Goal: Task Accomplishment & Management: Use online tool/utility

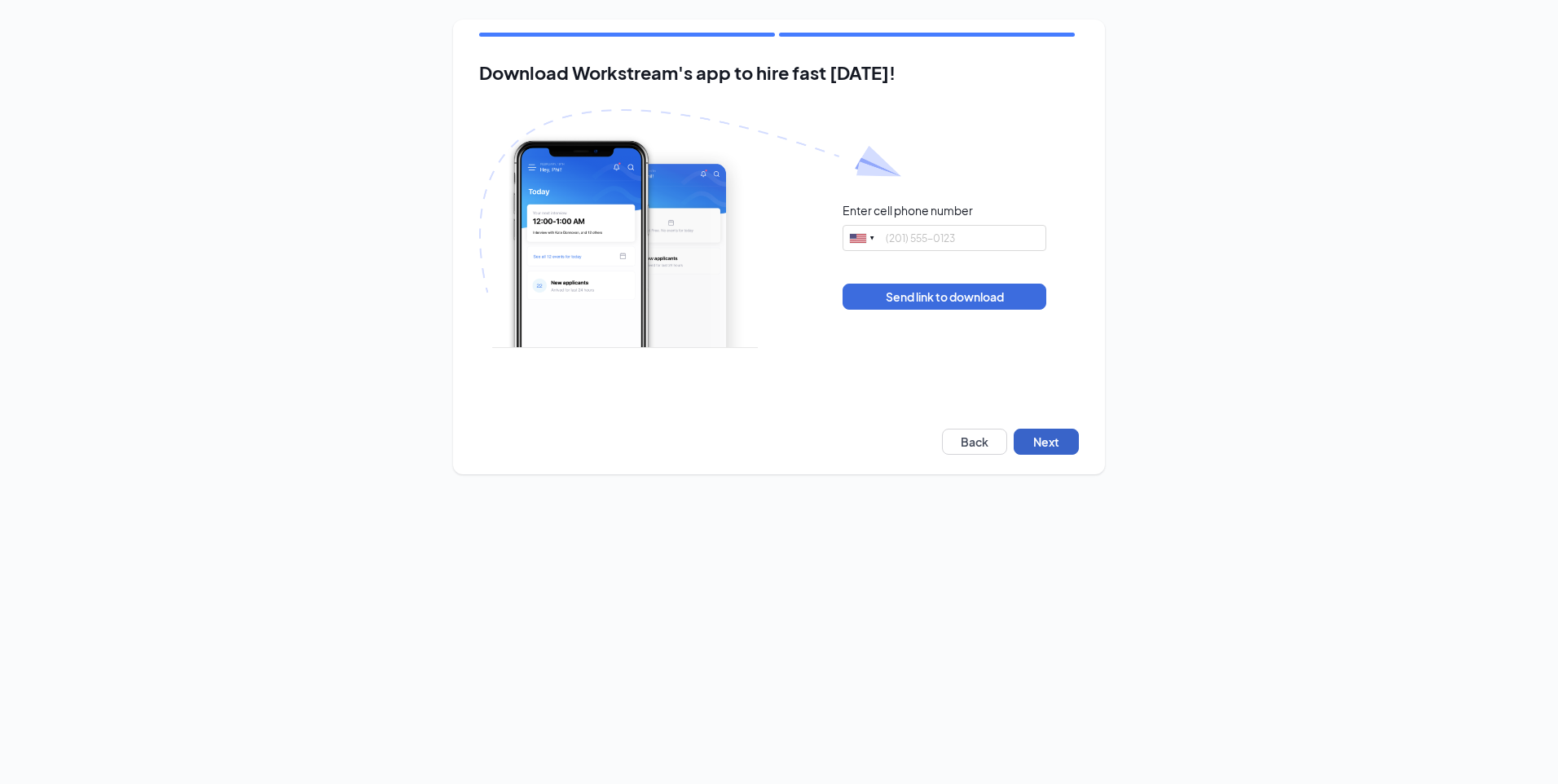
click at [1040, 440] on button "Next" at bounding box center [1046, 441] width 65 height 26
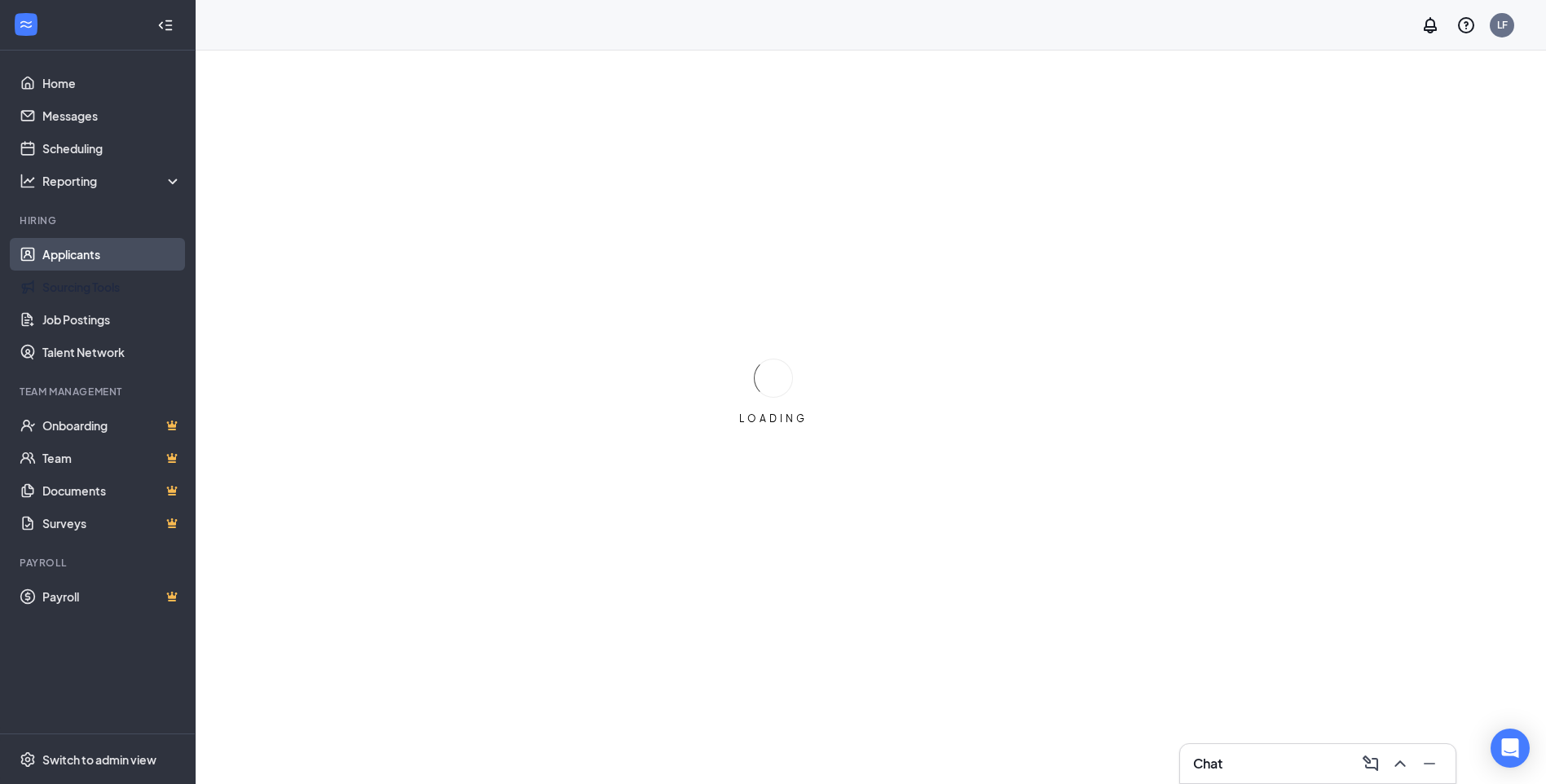
click at [65, 257] on link "Applicants" at bounding box center [112, 254] width 140 height 32
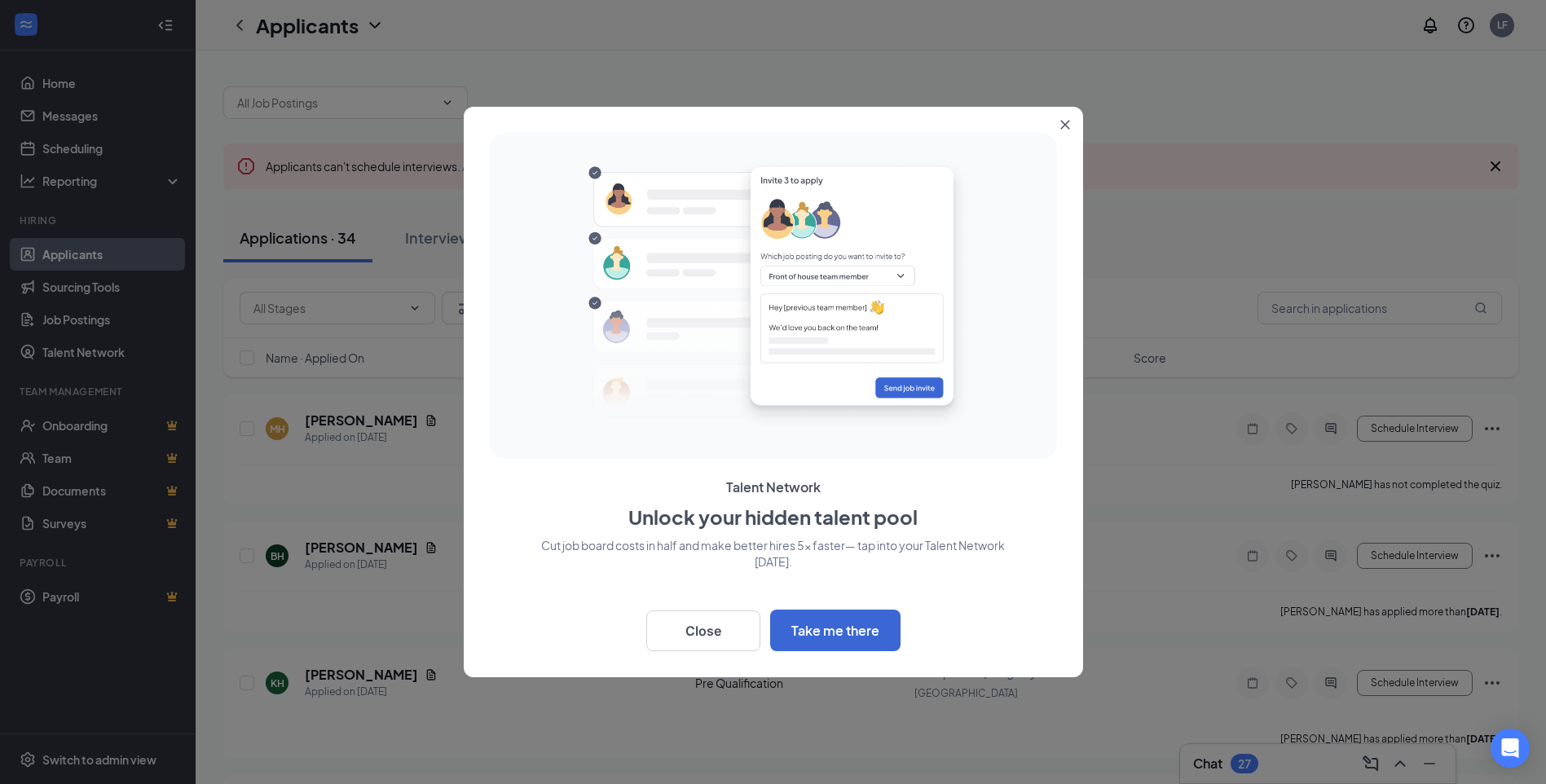
click at [1071, 122] on button "Close" at bounding box center [1068, 121] width 30 height 30
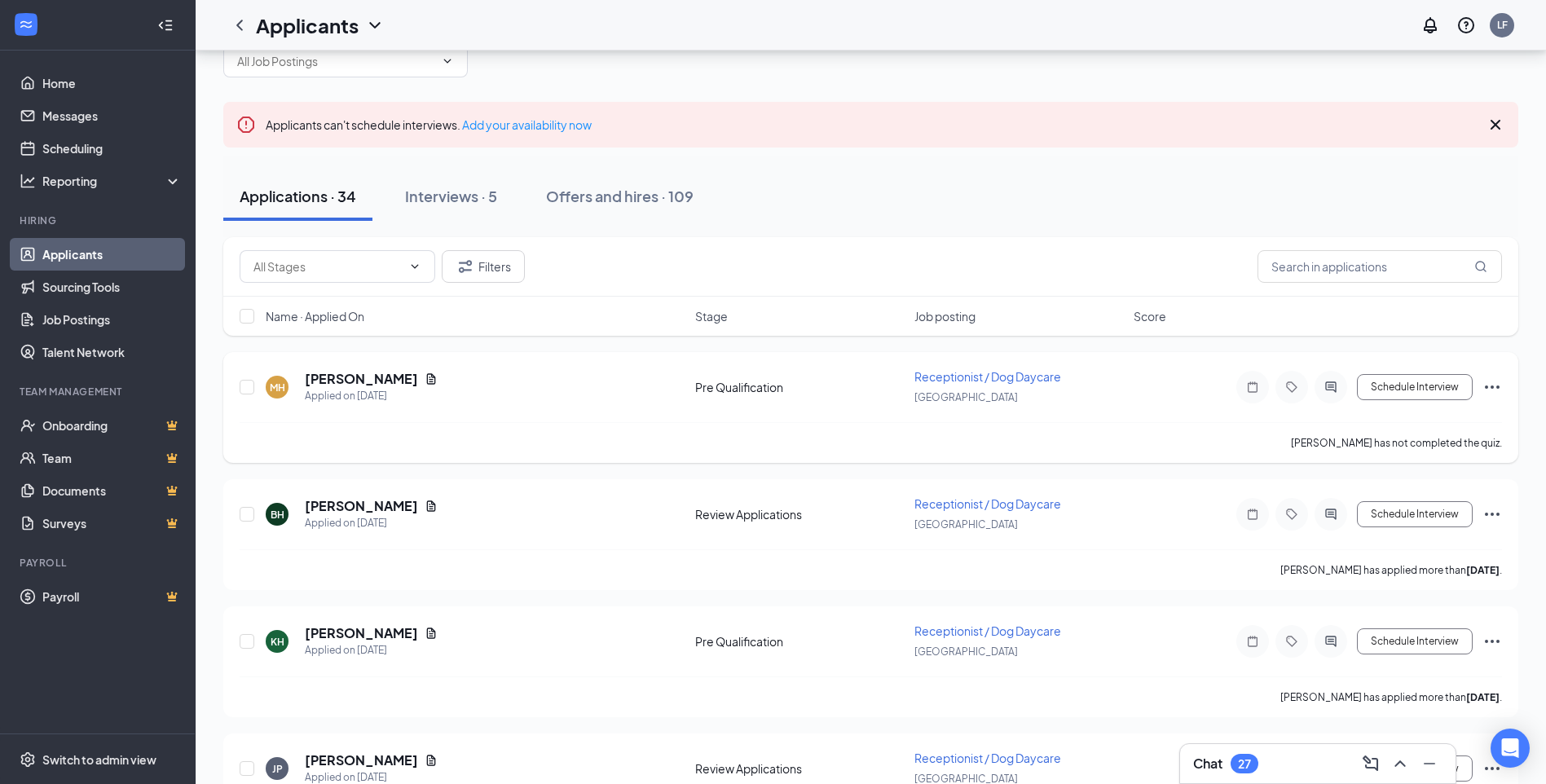
scroll to position [81, 0]
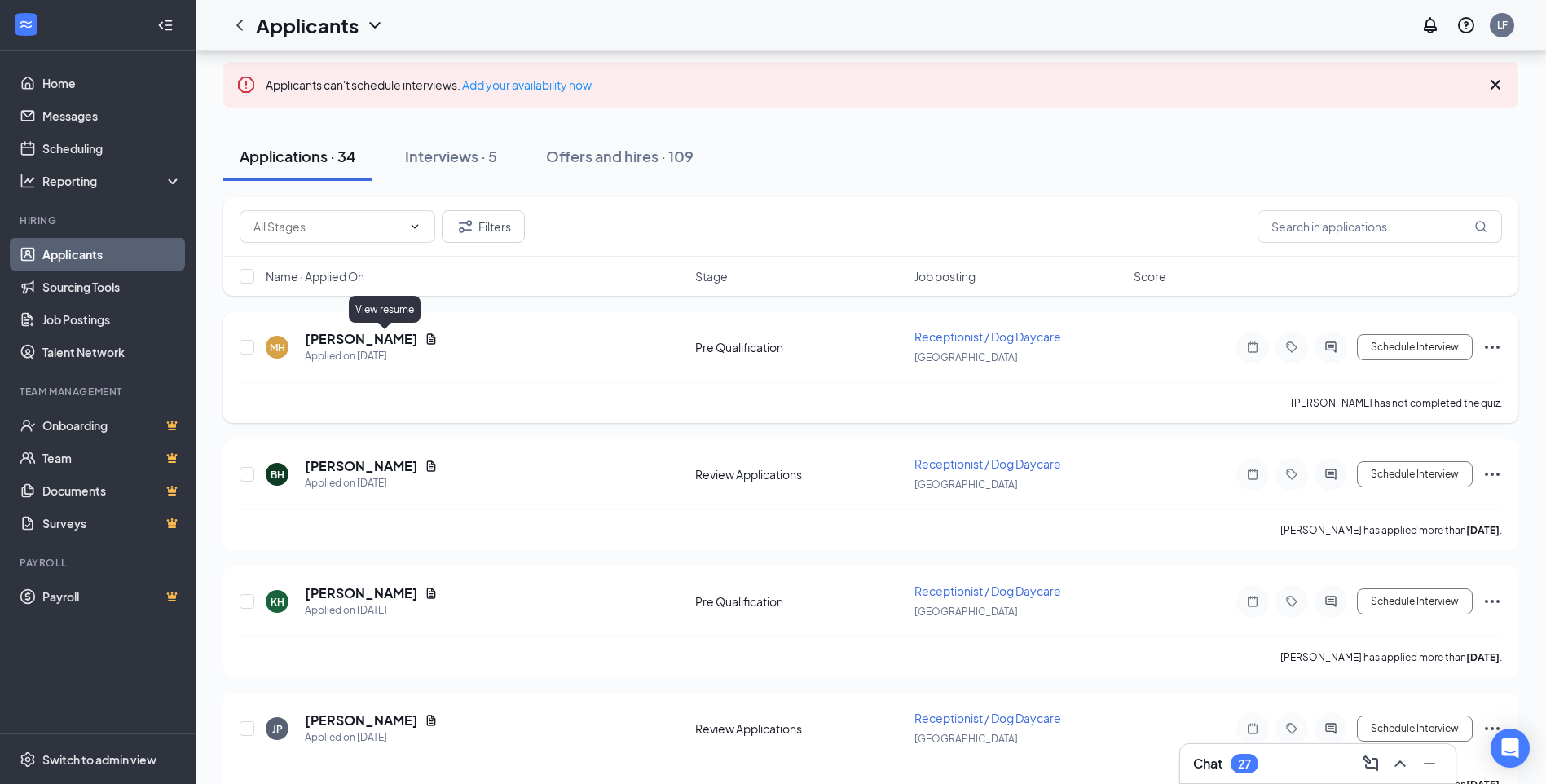
click at [427, 340] on icon "Document" at bounding box center [431, 338] width 9 height 11
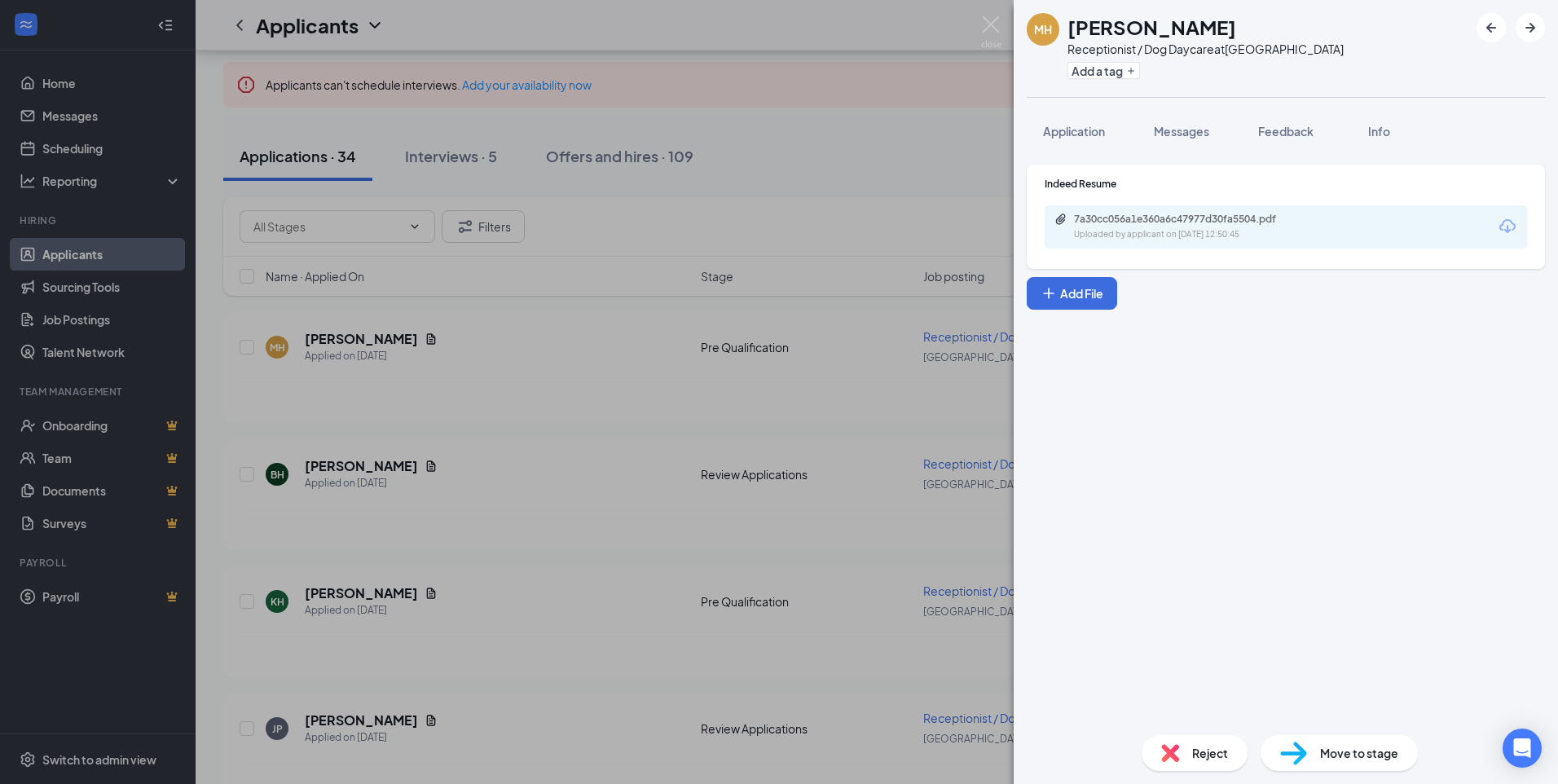
click at [1000, 25] on img at bounding box center [991, 32] width 20 height 32
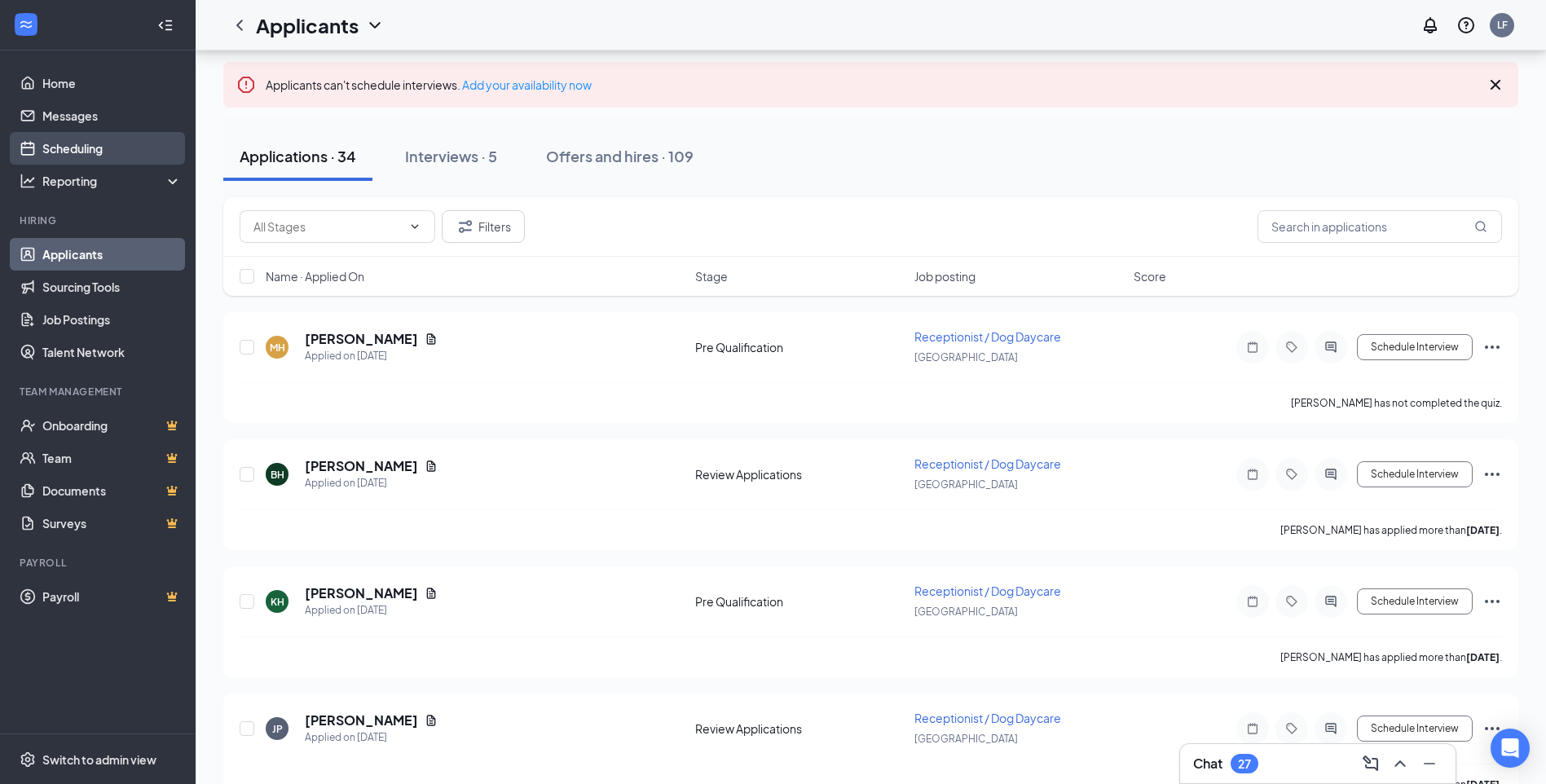
click at [102, 151] on link "Scheduling" at bounding box center [112, 148] width 140 height 32
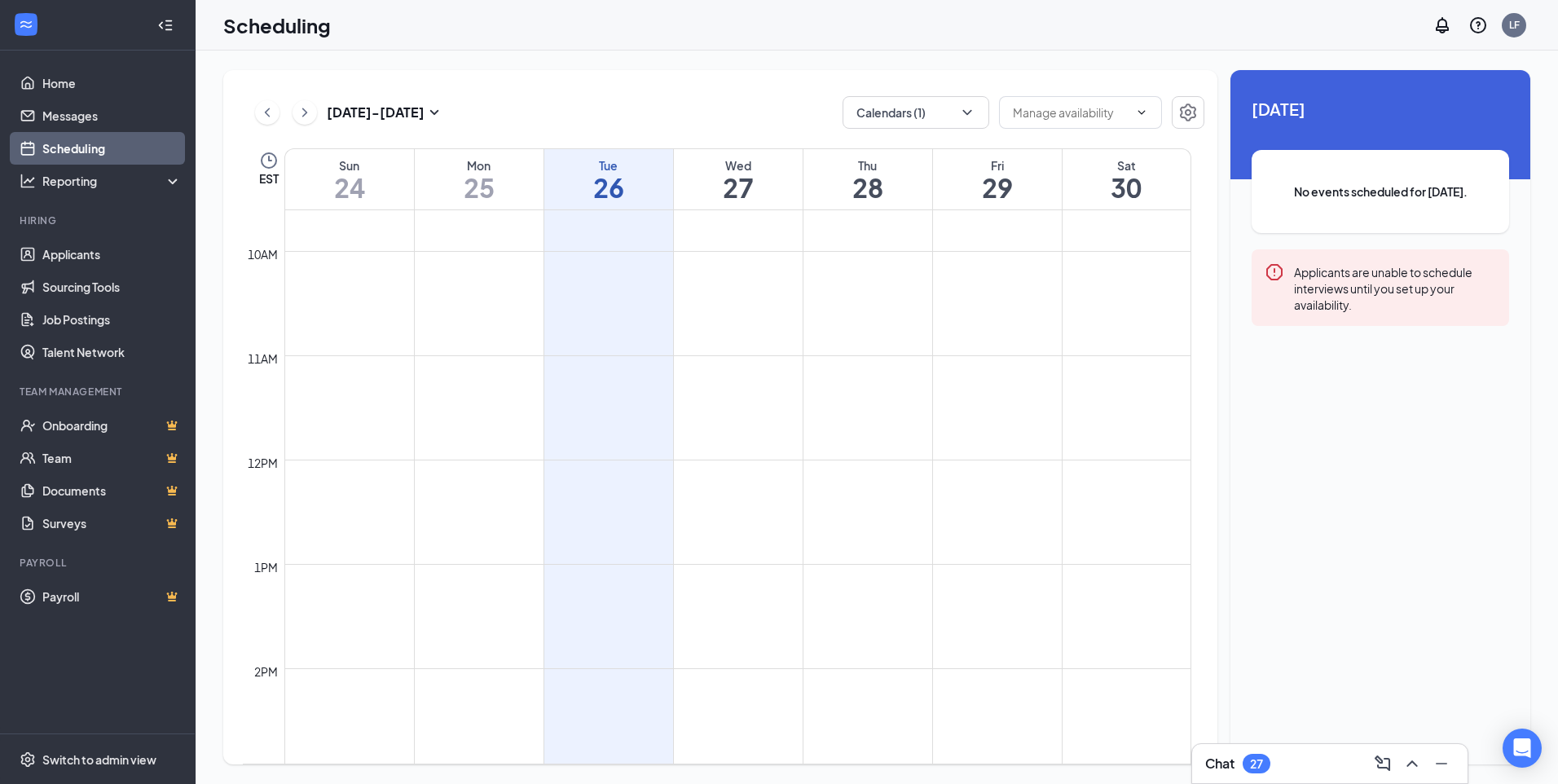
scroll to position [964, 0]
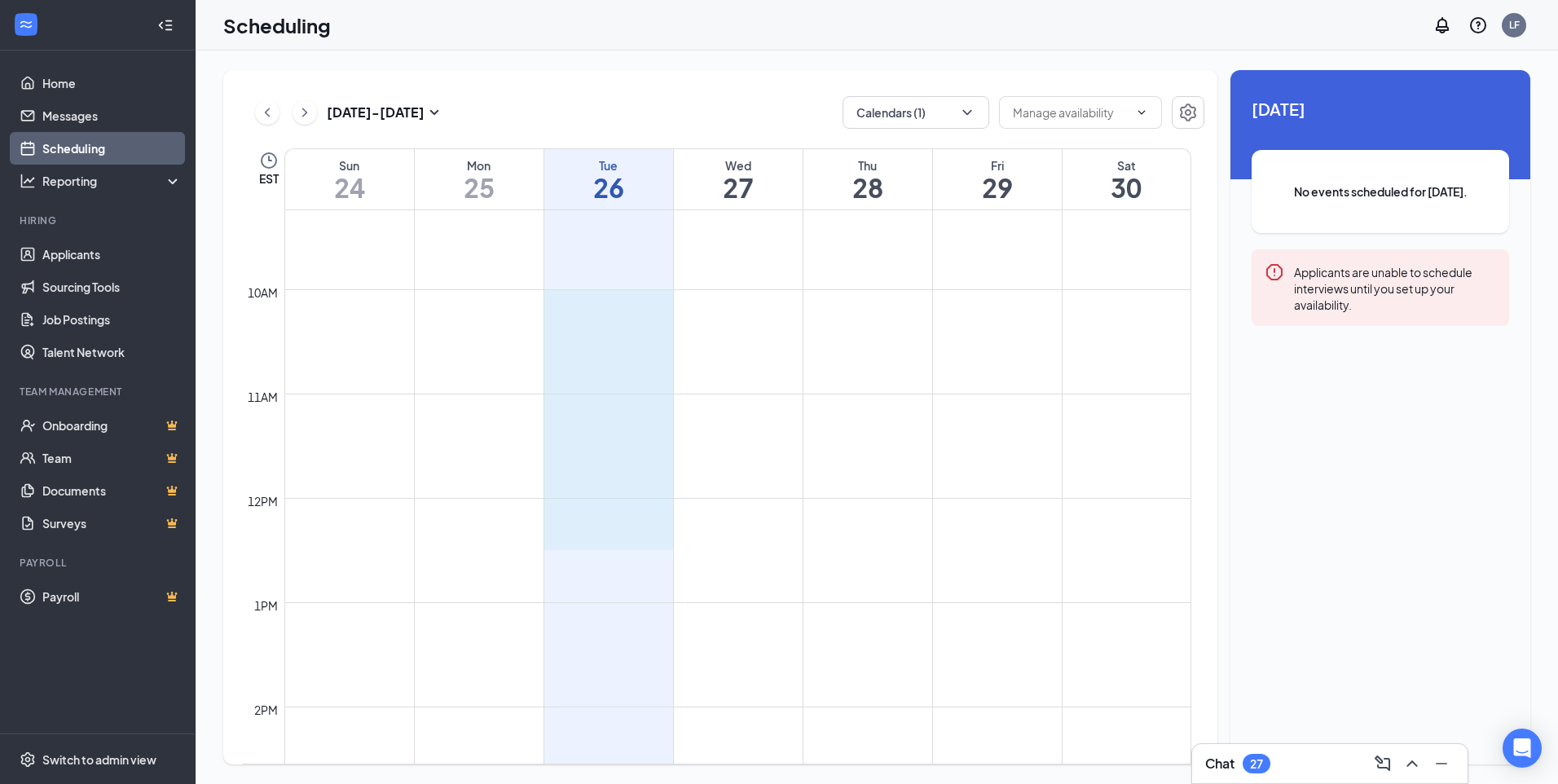
drag, startPoint x: 553, startPoint y: 291, endPoint x: 575, endPoint y: 545, distance: 255.0
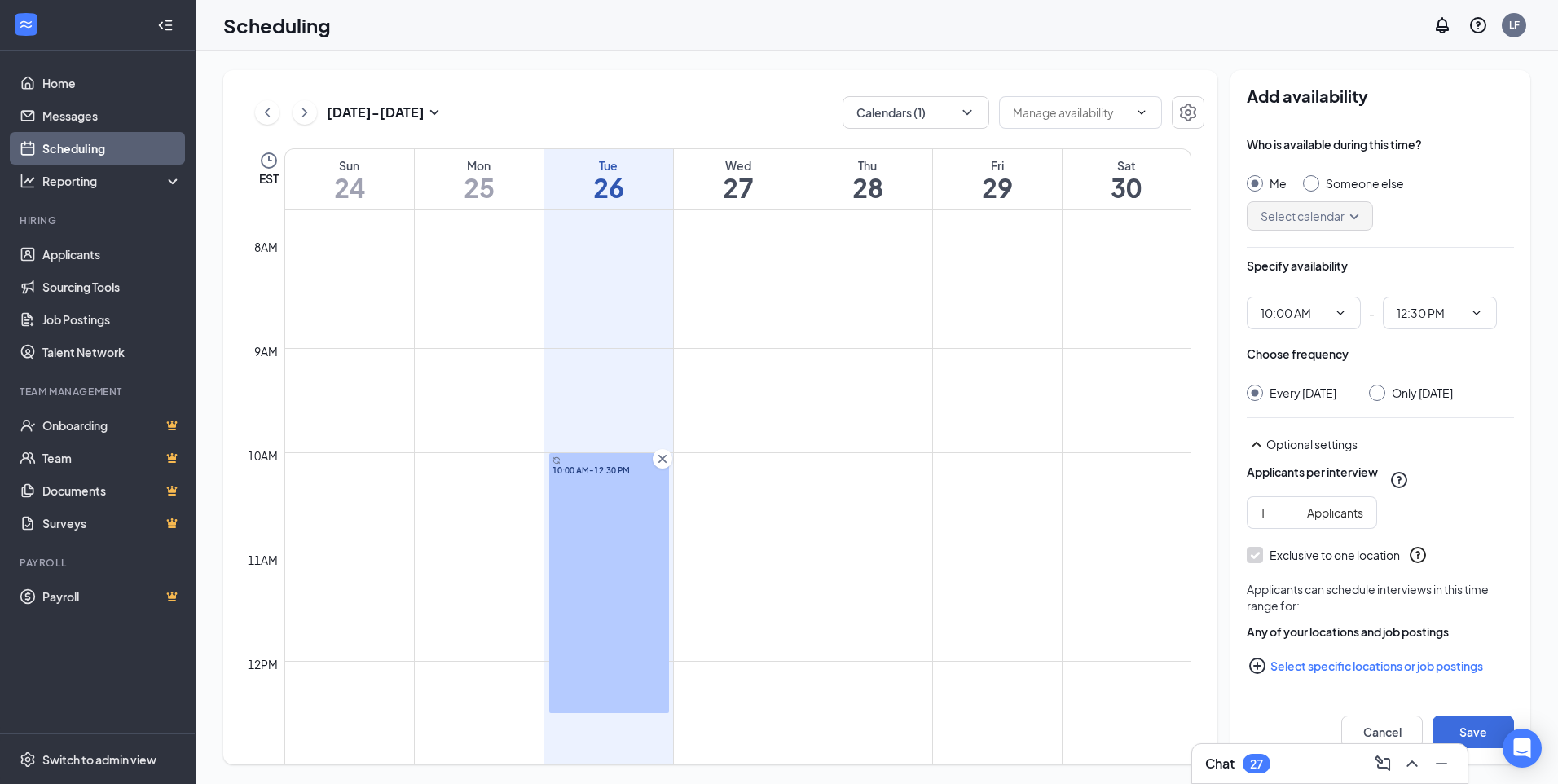
scroll to position [964, 0]
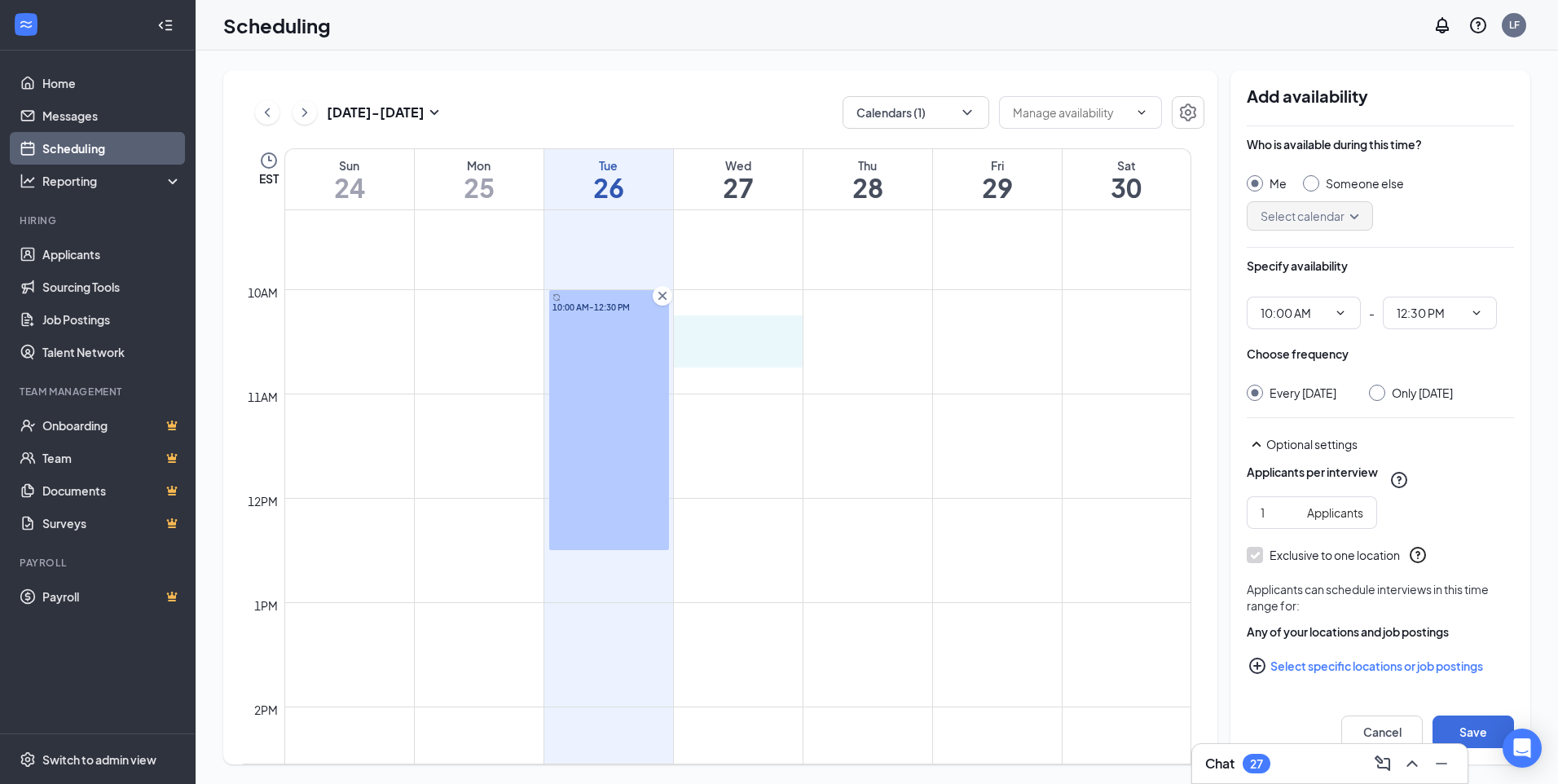
drag, startPoint x: 718, startPoint y: 340, endPoint x: 719, endPoint y: 365, distance: 25.0
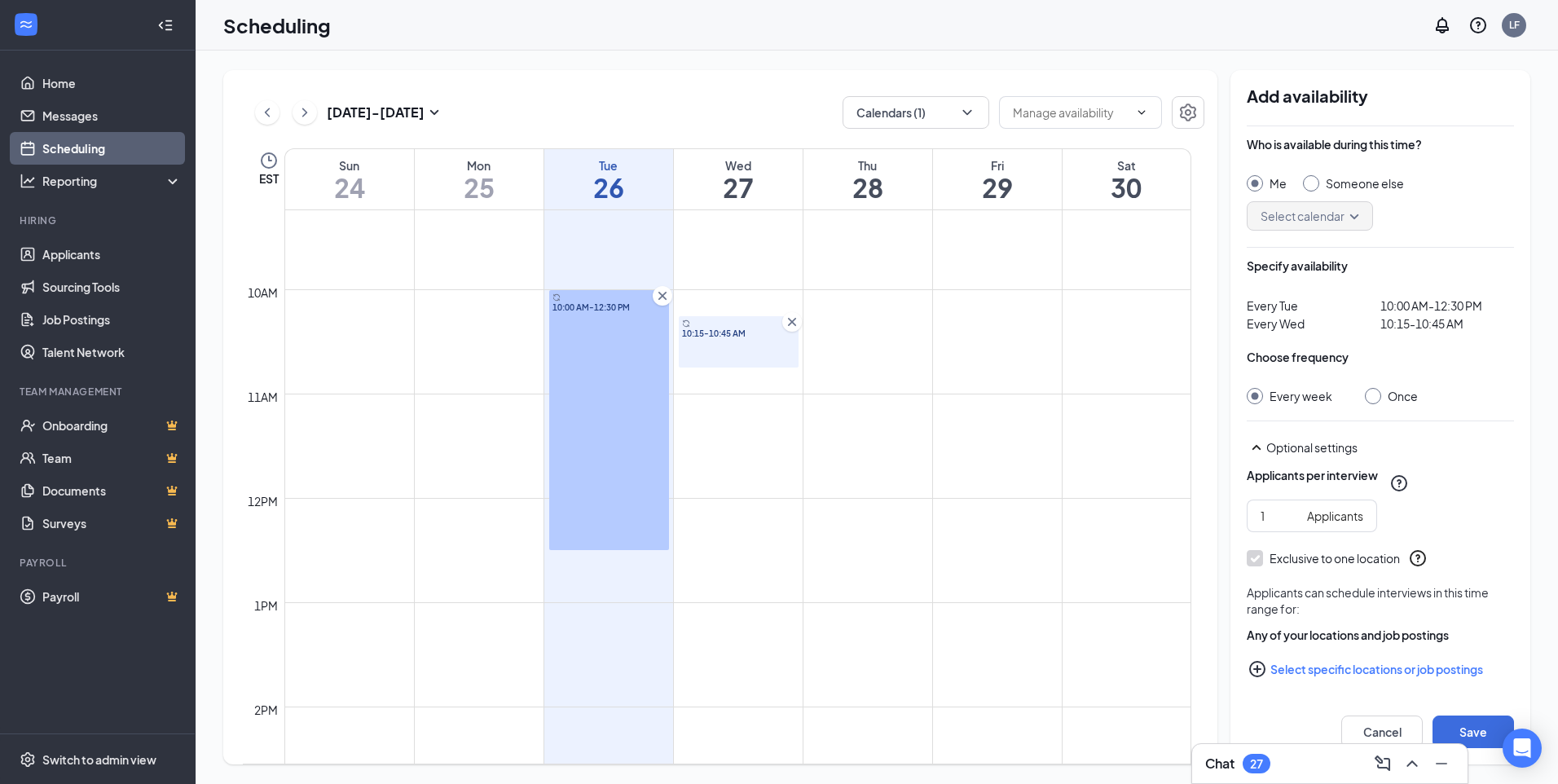
drag, startPoint x: 789, startPoint y: 320, endPoint x: 777, endPoint y: 329, distance: 15.0
click at [789, 321] on icon "Cross" at bounding box center [792, 321] width 16 height 16
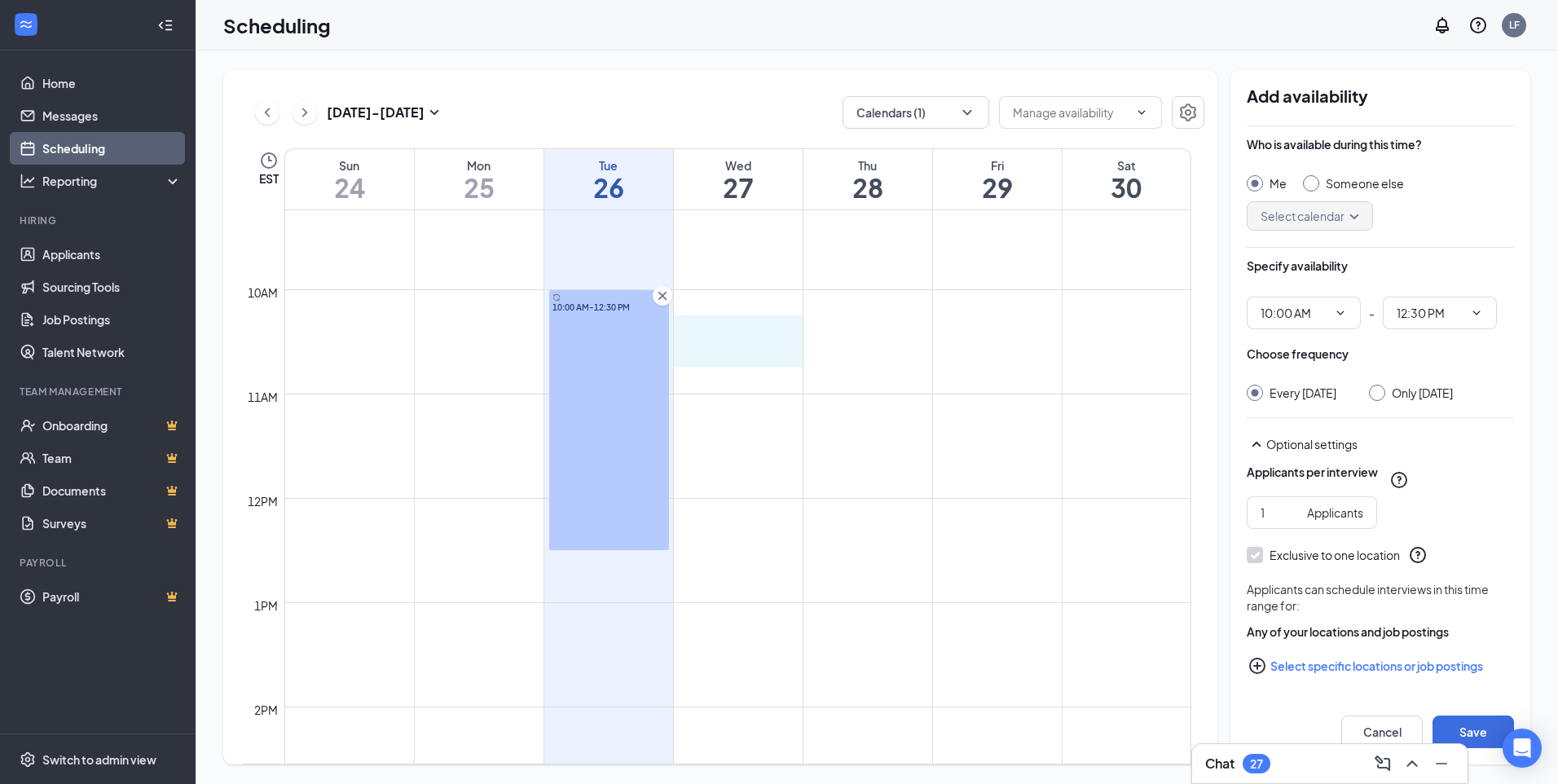
drag, startPoint x: 713, startPoint y: 338, endPoint x: 716, endPoint y: 355, distance: 17.3
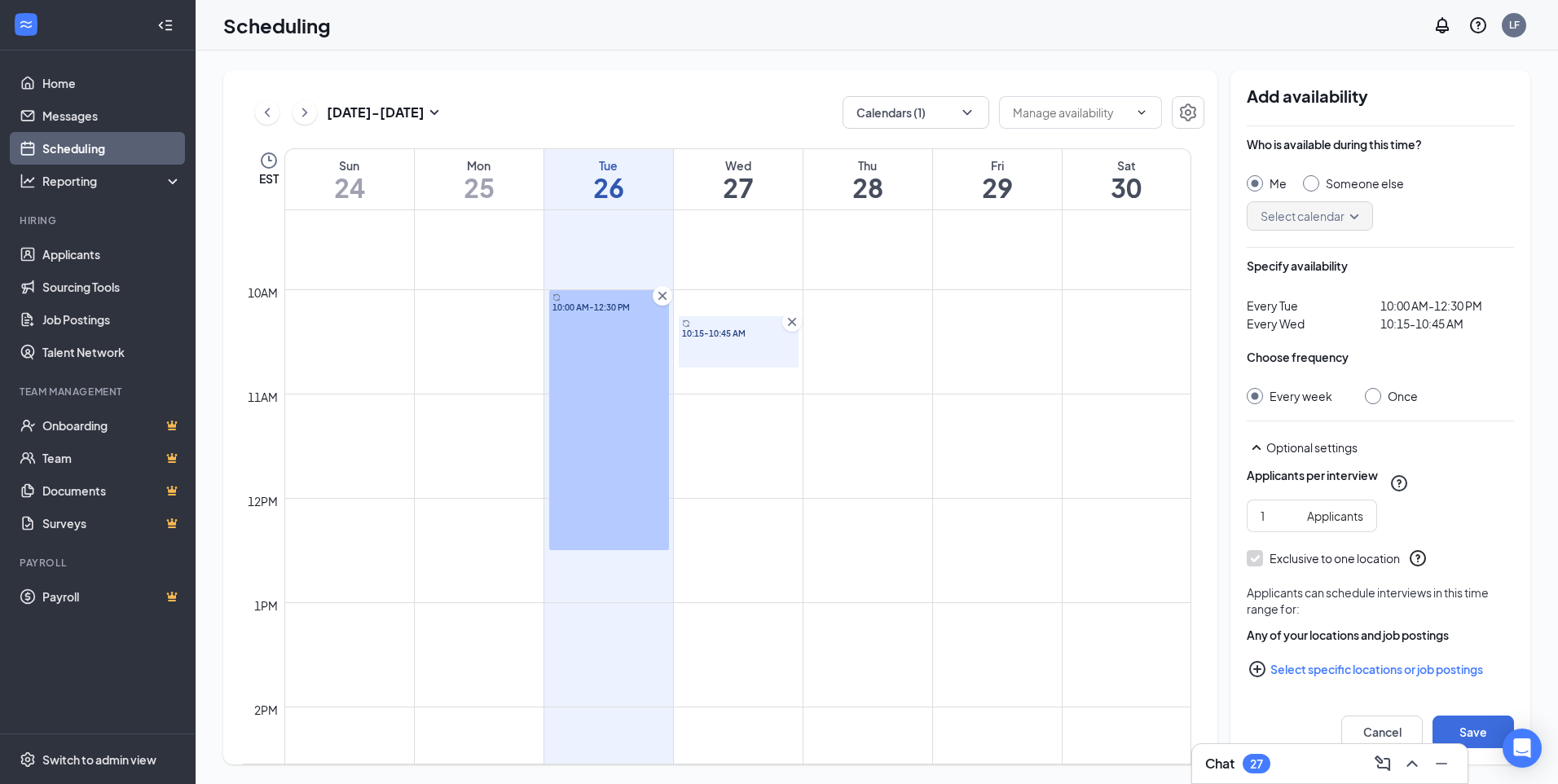
drag, startPoint x: 790, startPoint y: 318, endPoint x: 772, endPoint y: 329, distance: 21.1
click at [790, 318] on icon "Cross" at bounding box center [792, 321] width 16 height 16
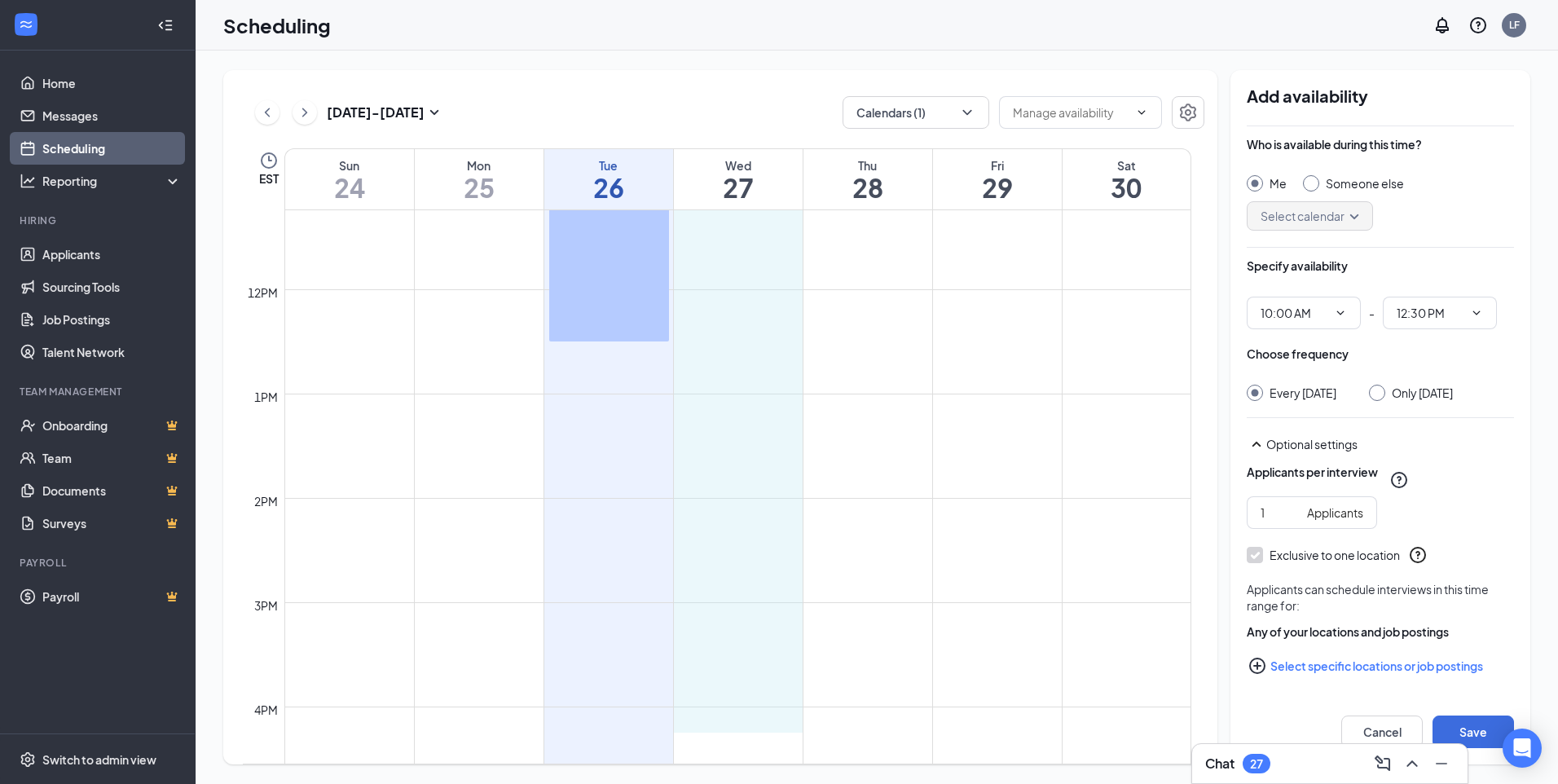
scroll to position [1172, 0]
drag, startPoint x: 719, startPoint y: 358, endPoint x: 723, endPoint y: 704, distance: 346.0
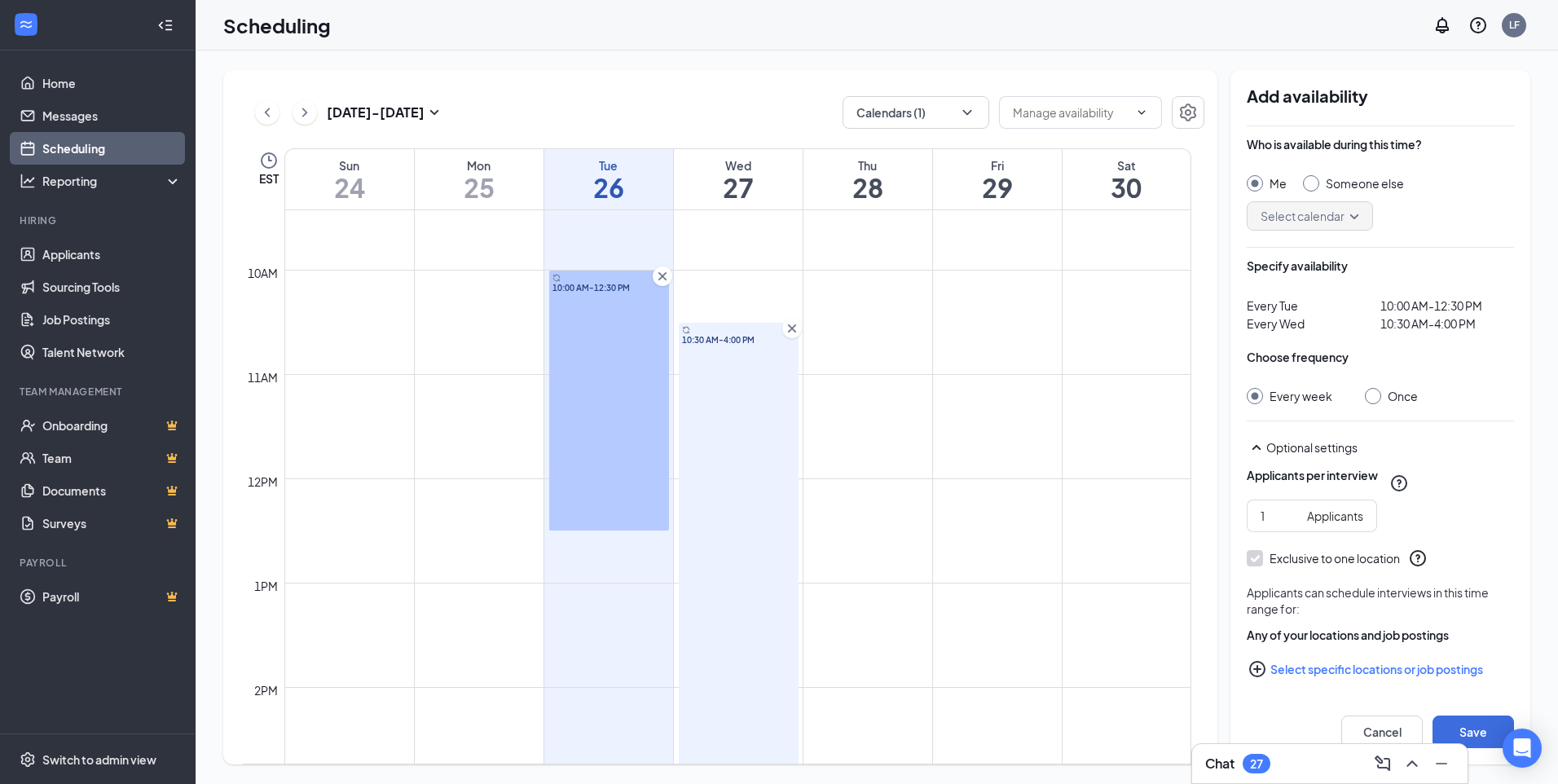
scroll to position [928, 0]
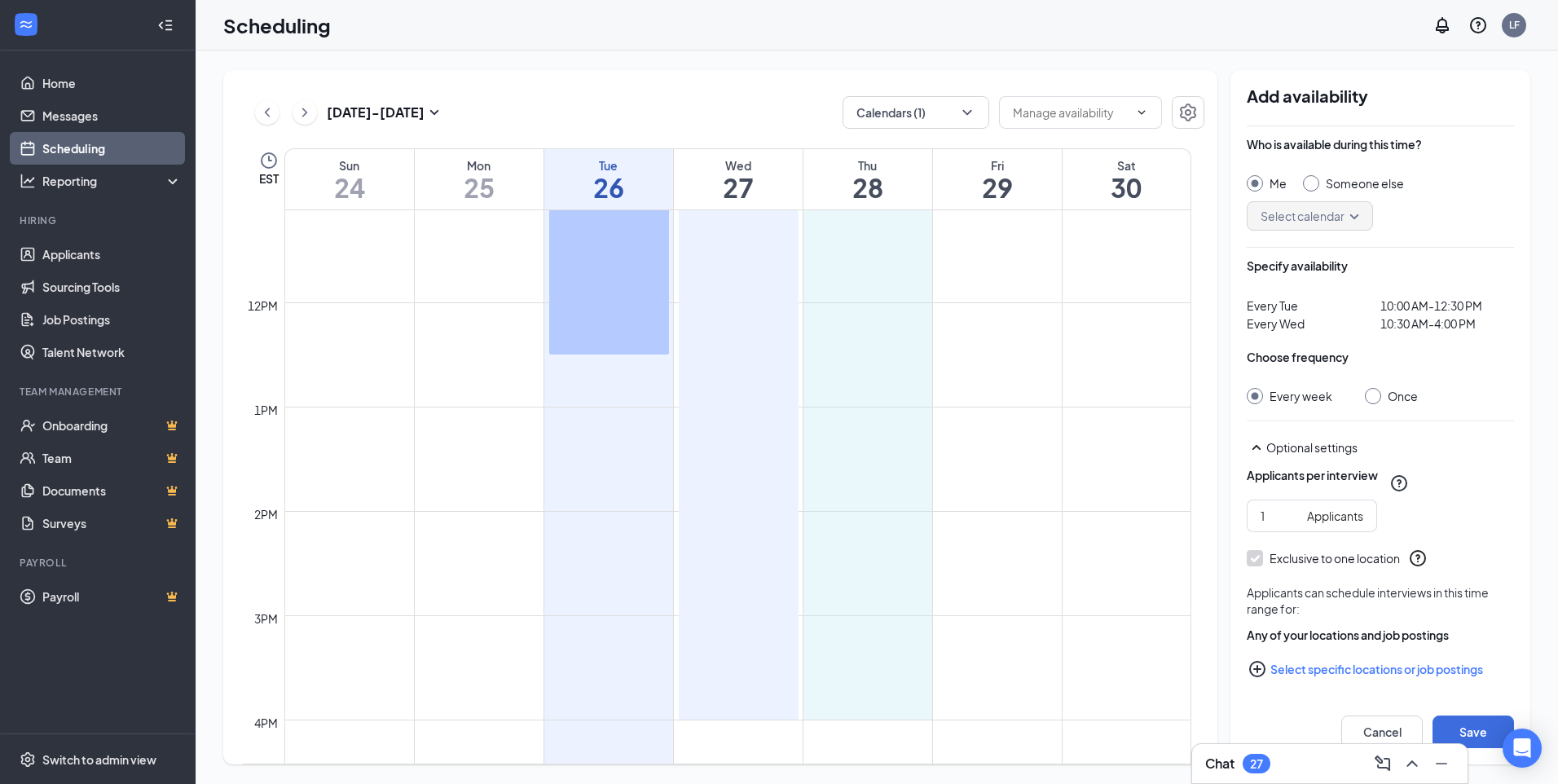
drag, startPoint x: 833, startPoint y: 389, endPoint x: 842, endPoint y: 717, distance: 328.1
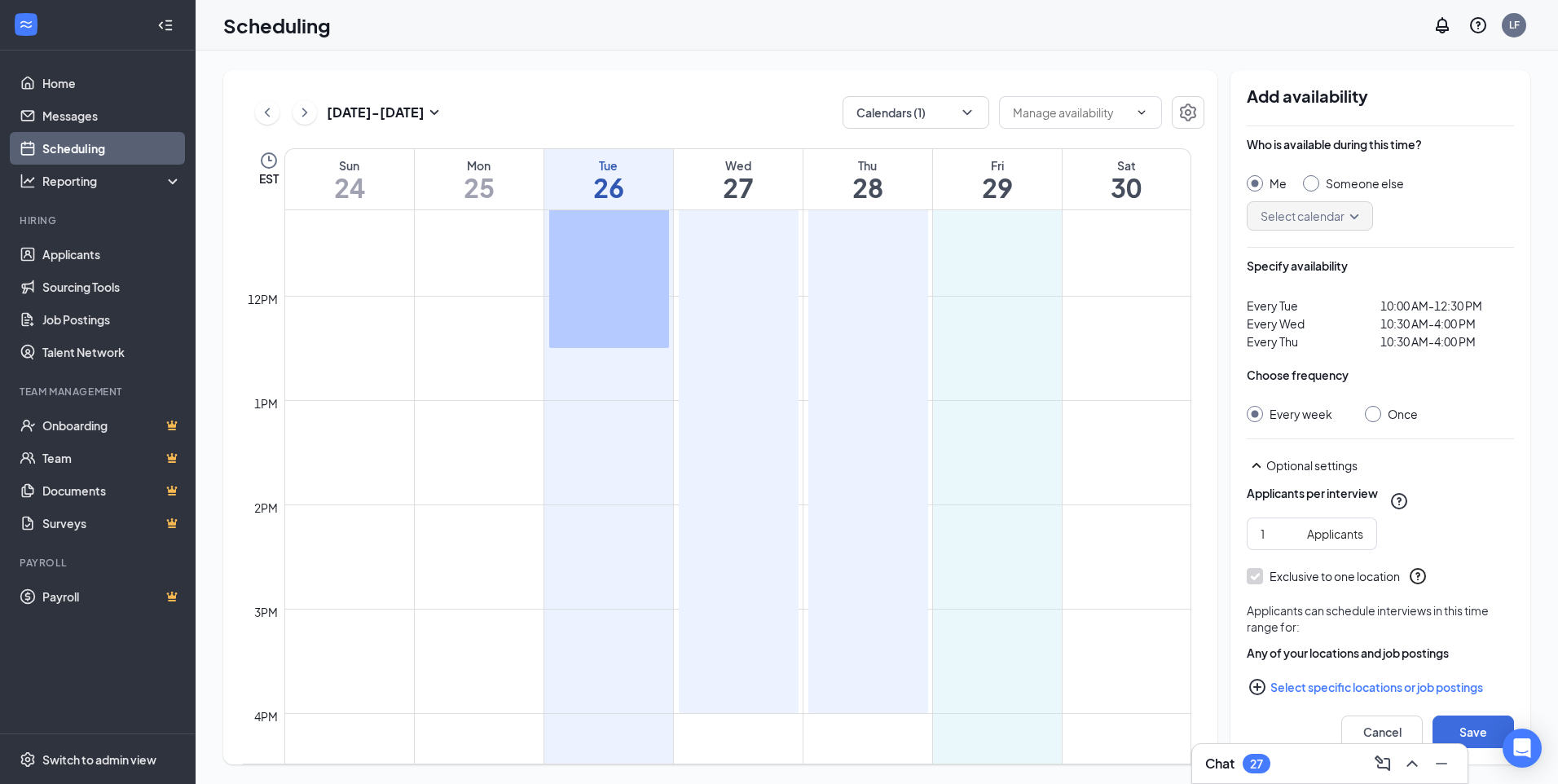
scroll to position [1176, 0]
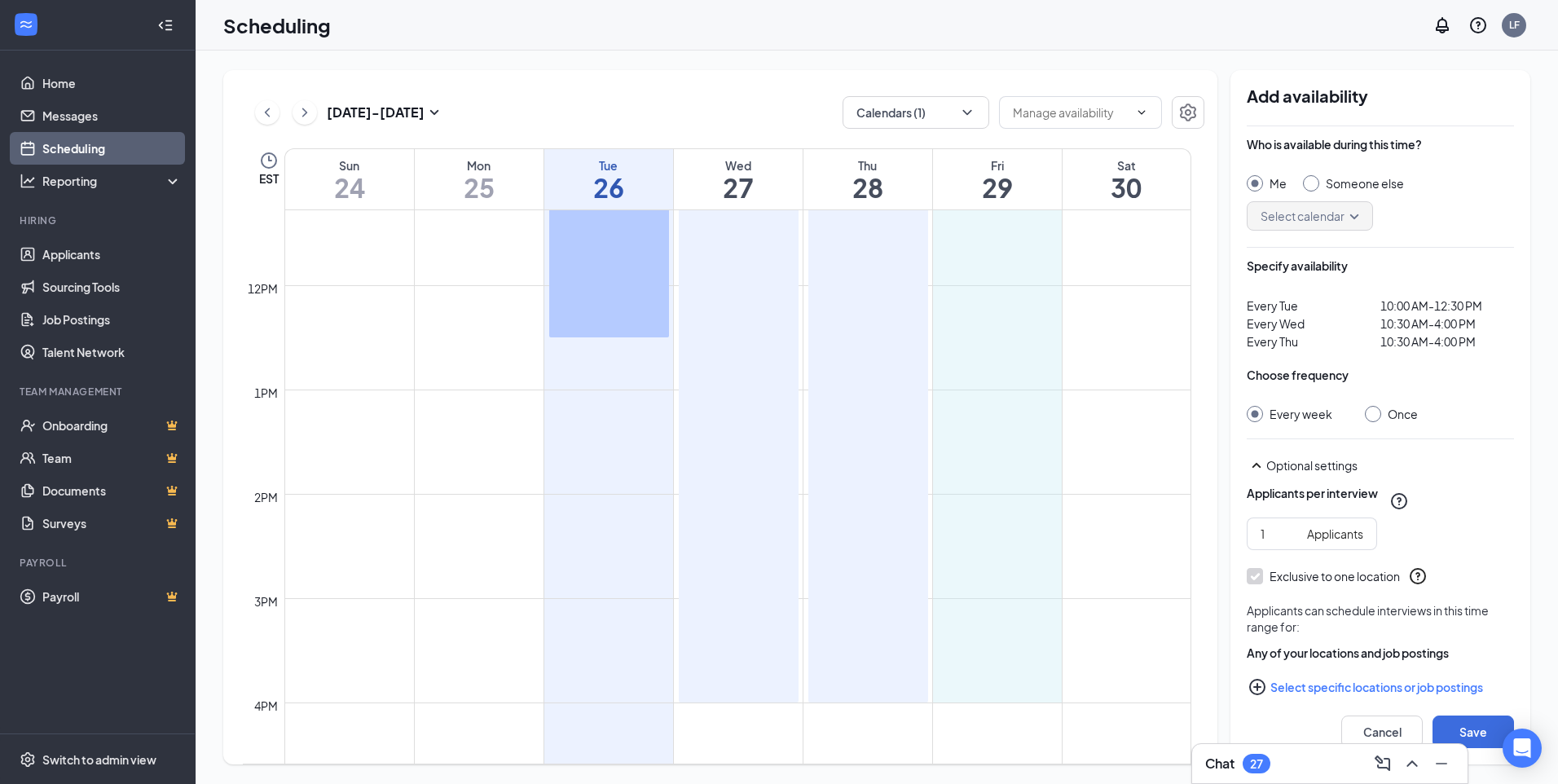
drag, startPoint x: 971, startPoint y: 324, endPoint x: 1005, endPoint y: 684, distance: 361.6
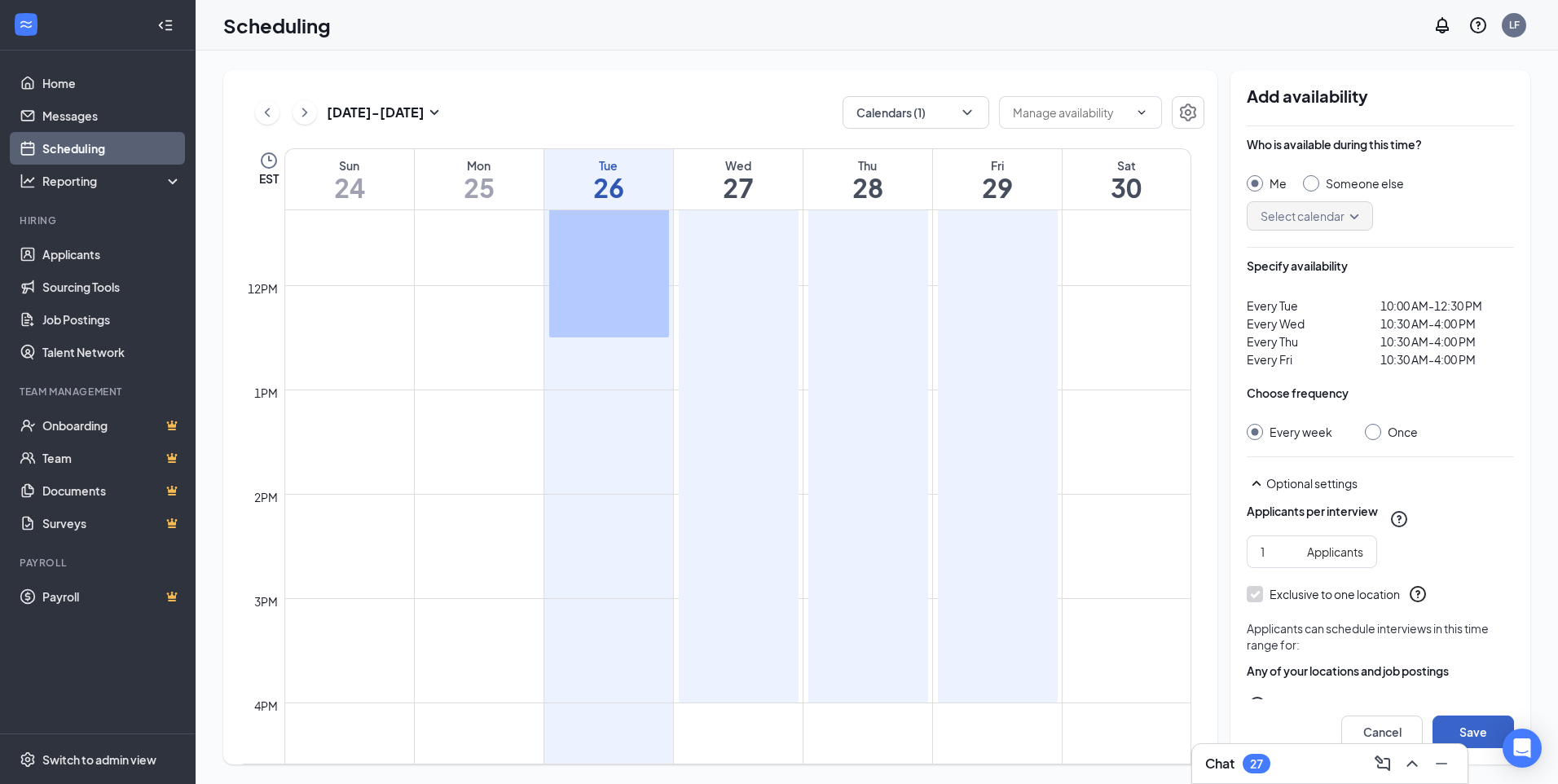
click at [1480, 730] on button "Save" at bounding box center [1473, 731] width 81 height 32
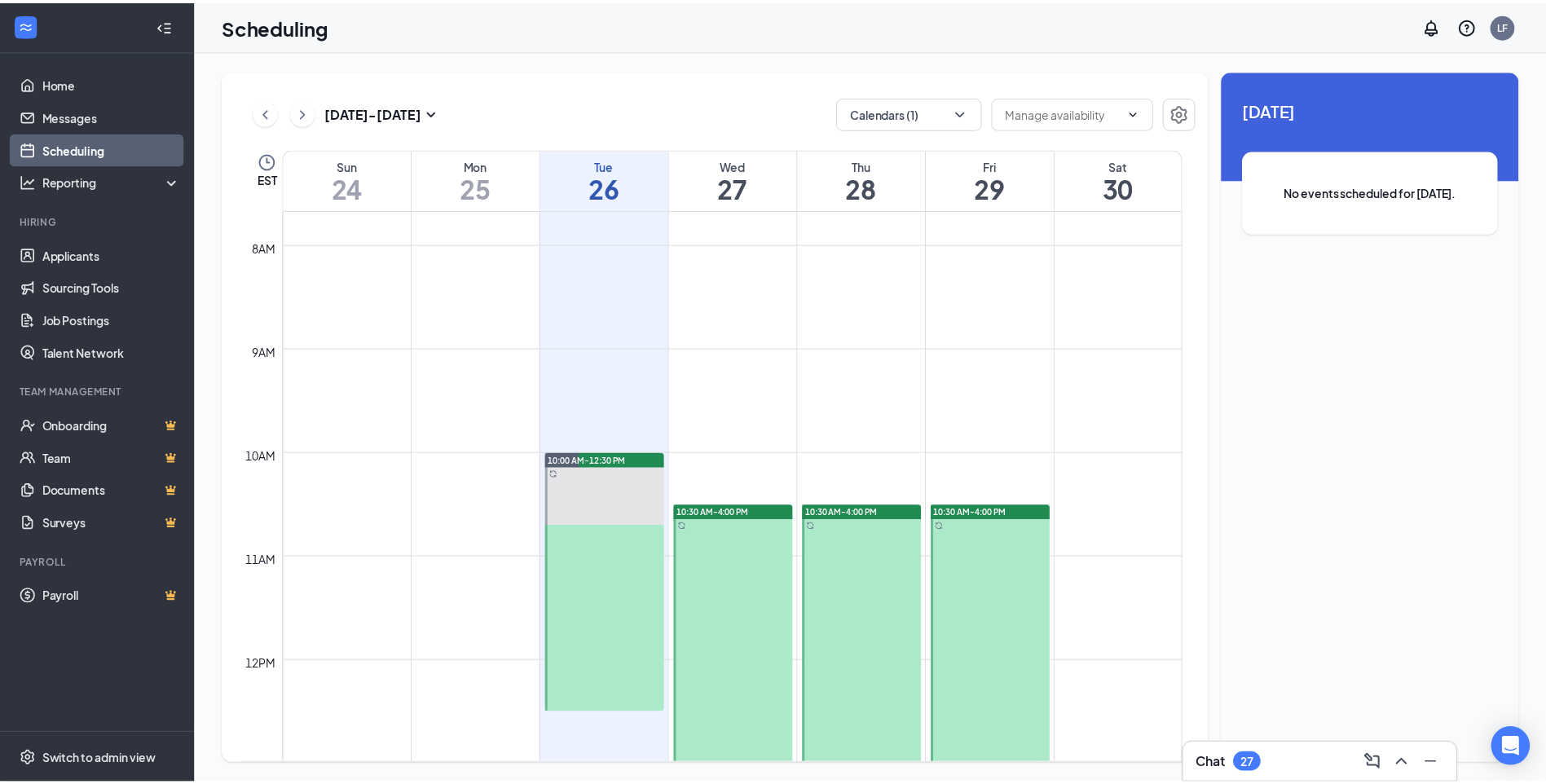
scroll to position [688, 0]
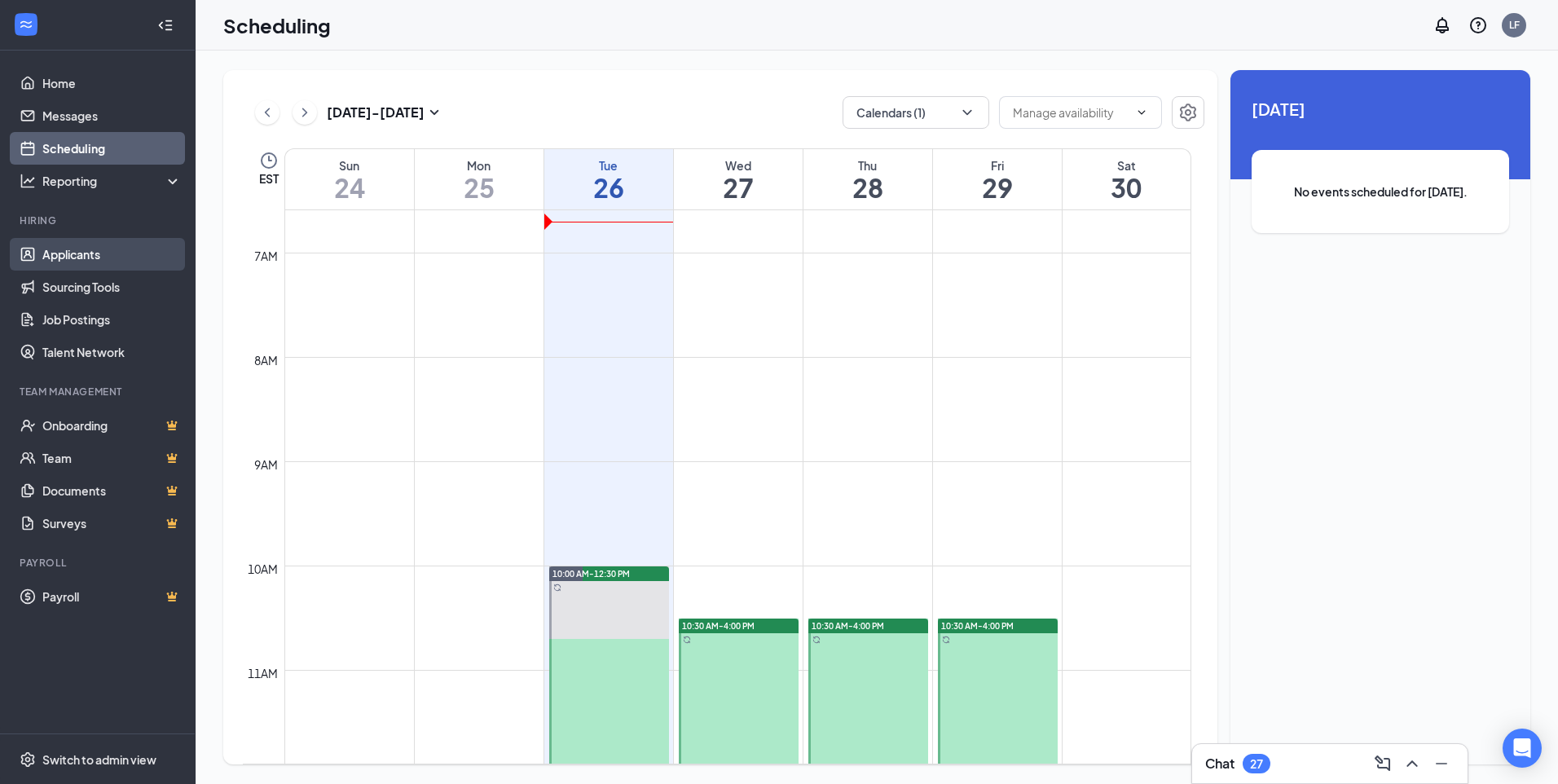
click at [107, 252] on link "Applicants" at bounding box center [112, 254] width 139 height 32
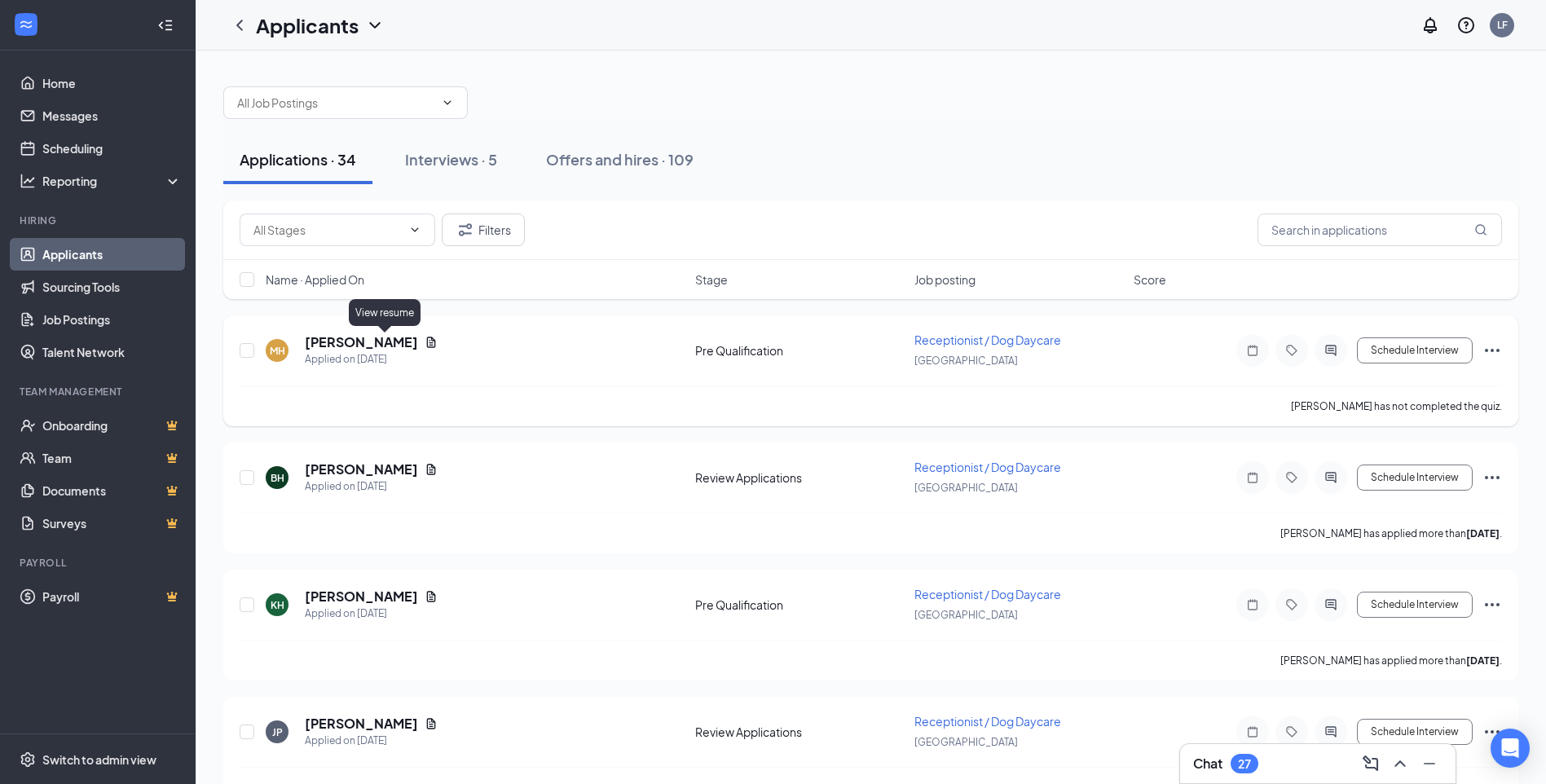
click at [424, 339] on icon "Document" at bounding box center [431, 342] width 13 height 13
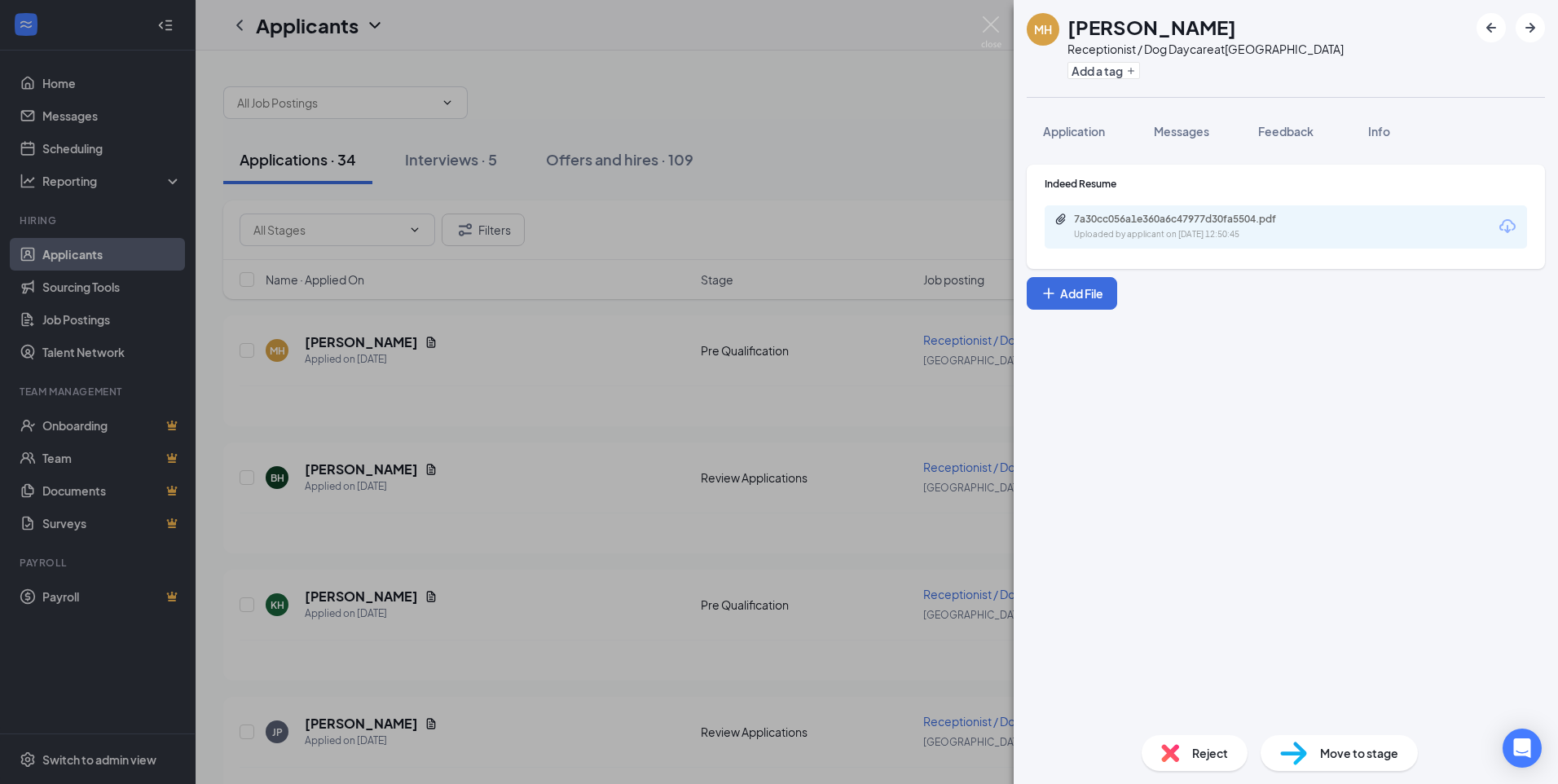
click at [1258, 233] on div "Uploaded by applicant on [DATE] 12:50:45" at bounding box center [1196, 235] width 245 height 13
click at [994, 23] on img at bounding box center [991, 32] width 20 height 32
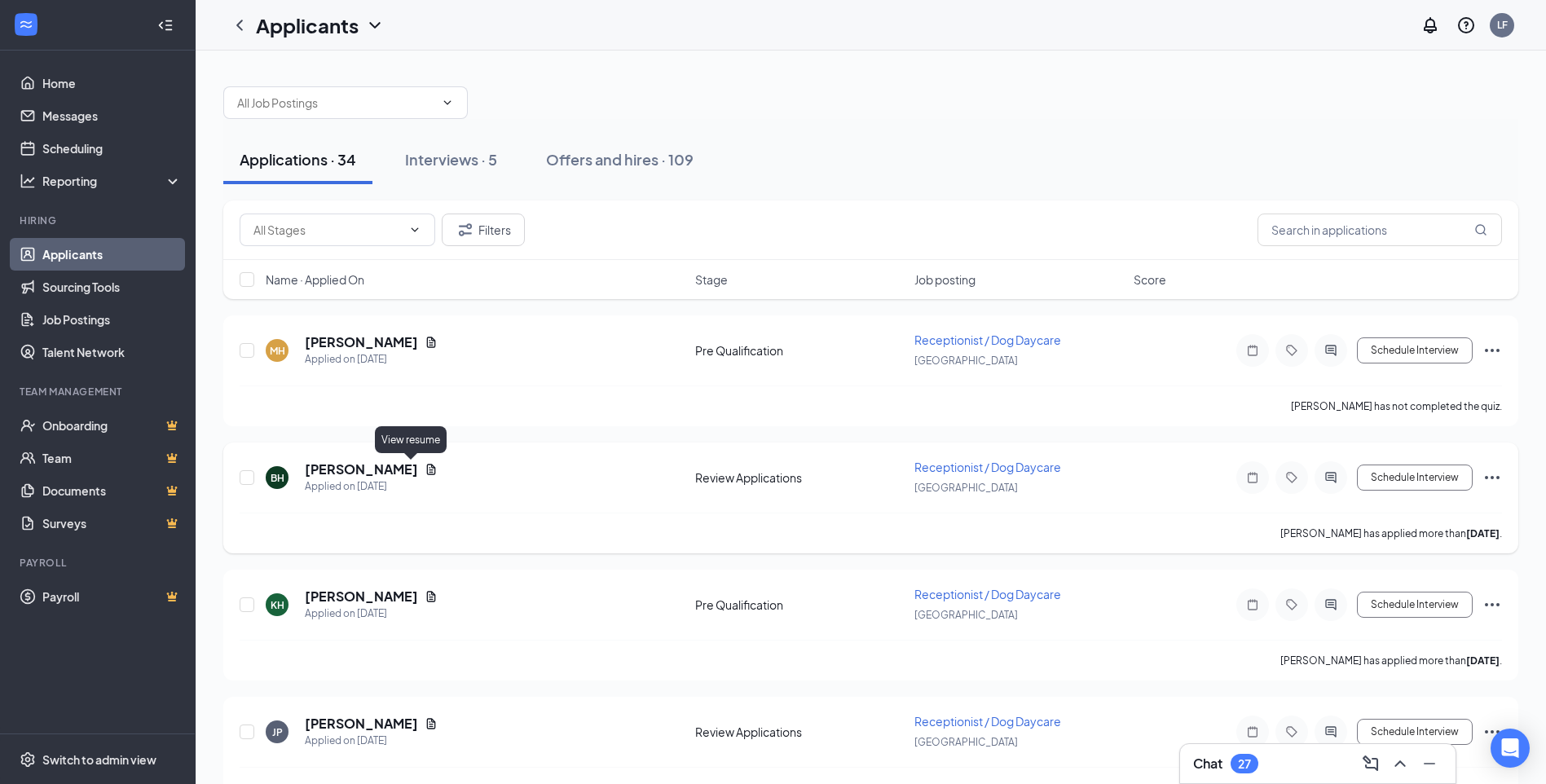
click at [424, 468] on icon "Document" at bounding box center [431, 469] width 13 height 13
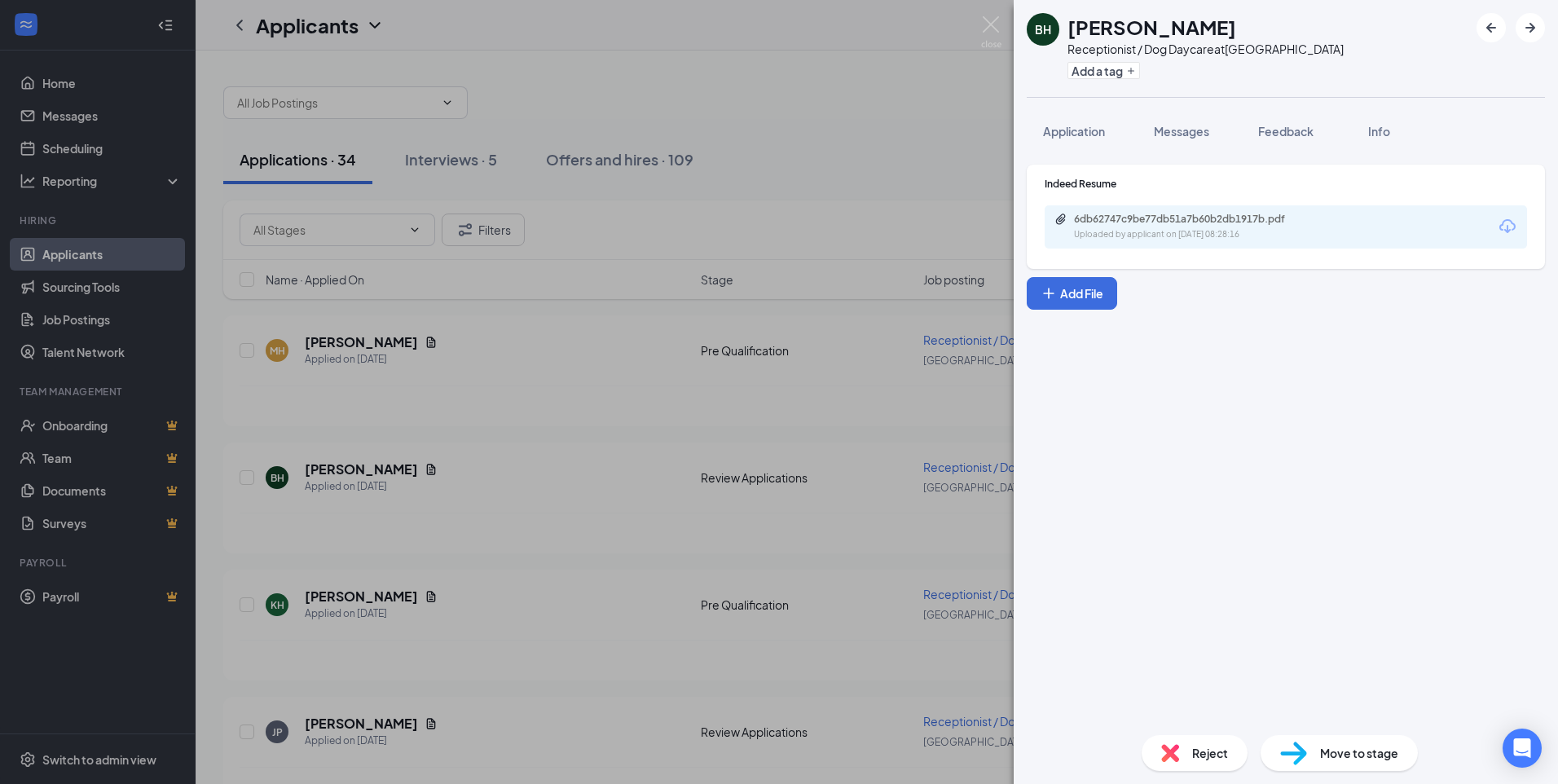
click at [1181, 213] on div "6db62747c9be77db51a7b60b2db1917b.pdf" at bounding box center [1187, 220] width 228 height 13
click at [974, 36] on div "BH Brynae' [PERSON_NAME] Receptionist / Dog Daycare at [GEOGRAPHIC_DATA] Add a …" at bounding box center [779, 392] width 1558 height 784
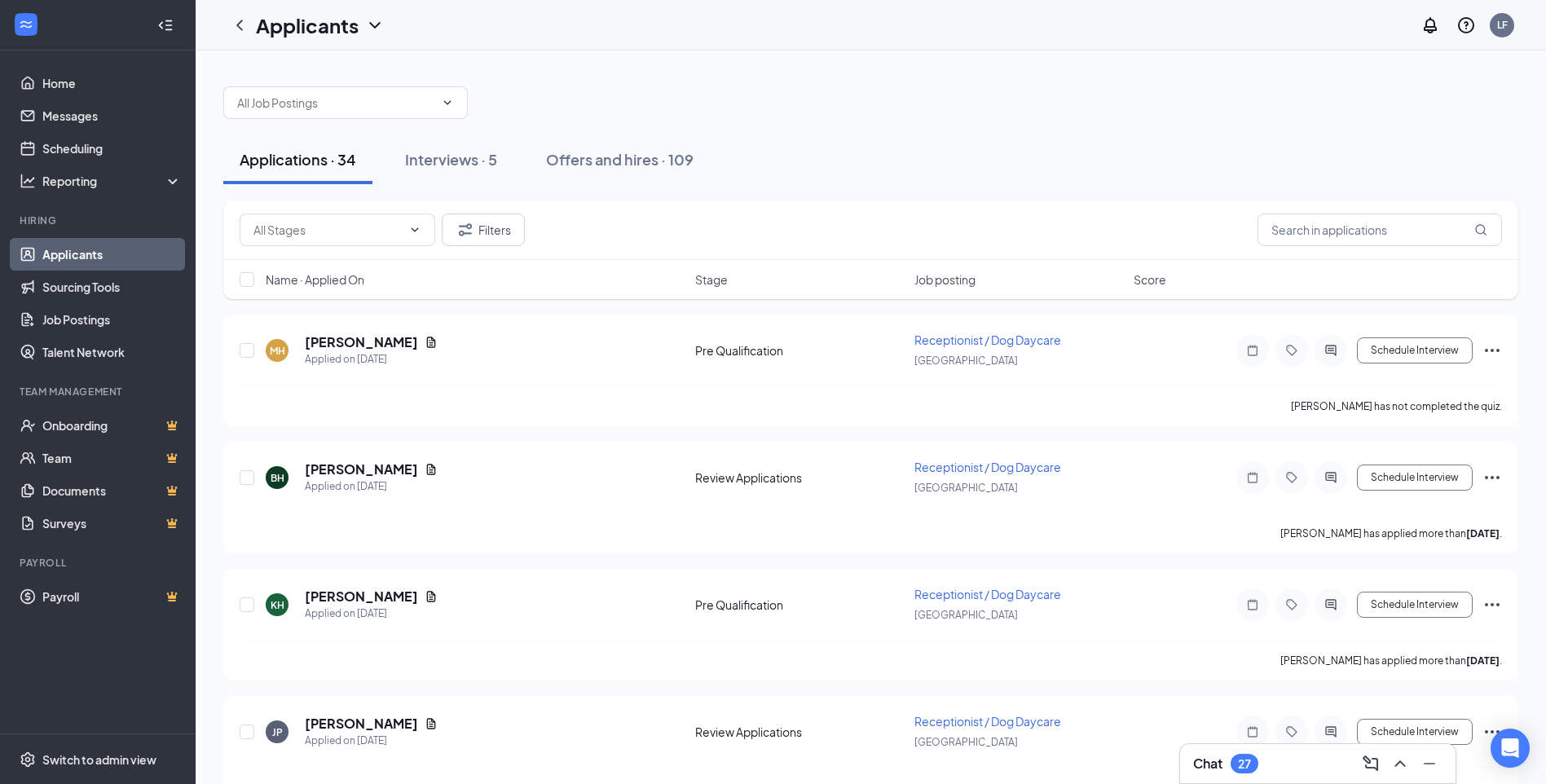
click at [988, 29] on div "Applicants LF" at bounding box center [870, 25] width 1350 height 51
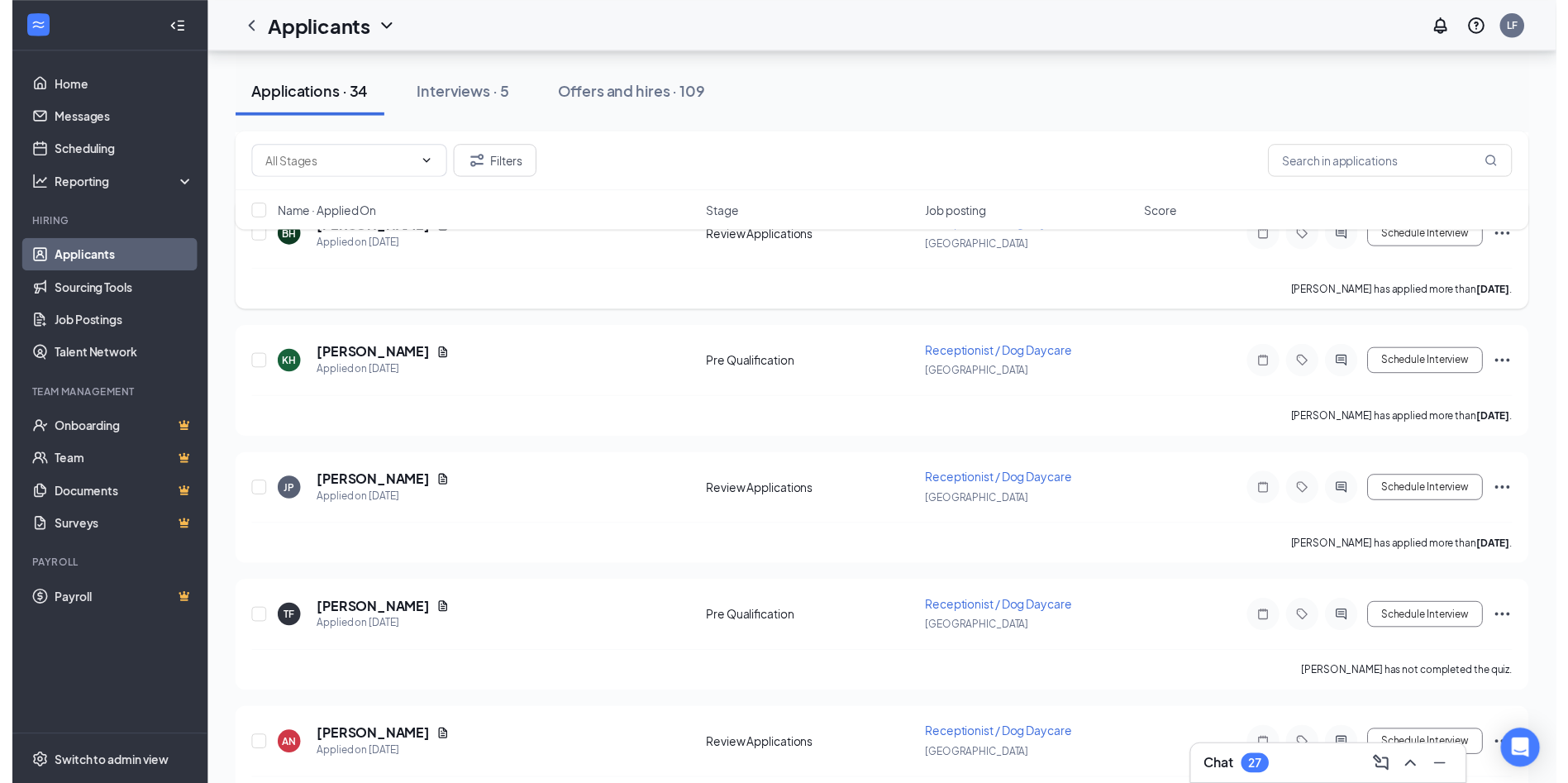
scroll to position [166, 0]
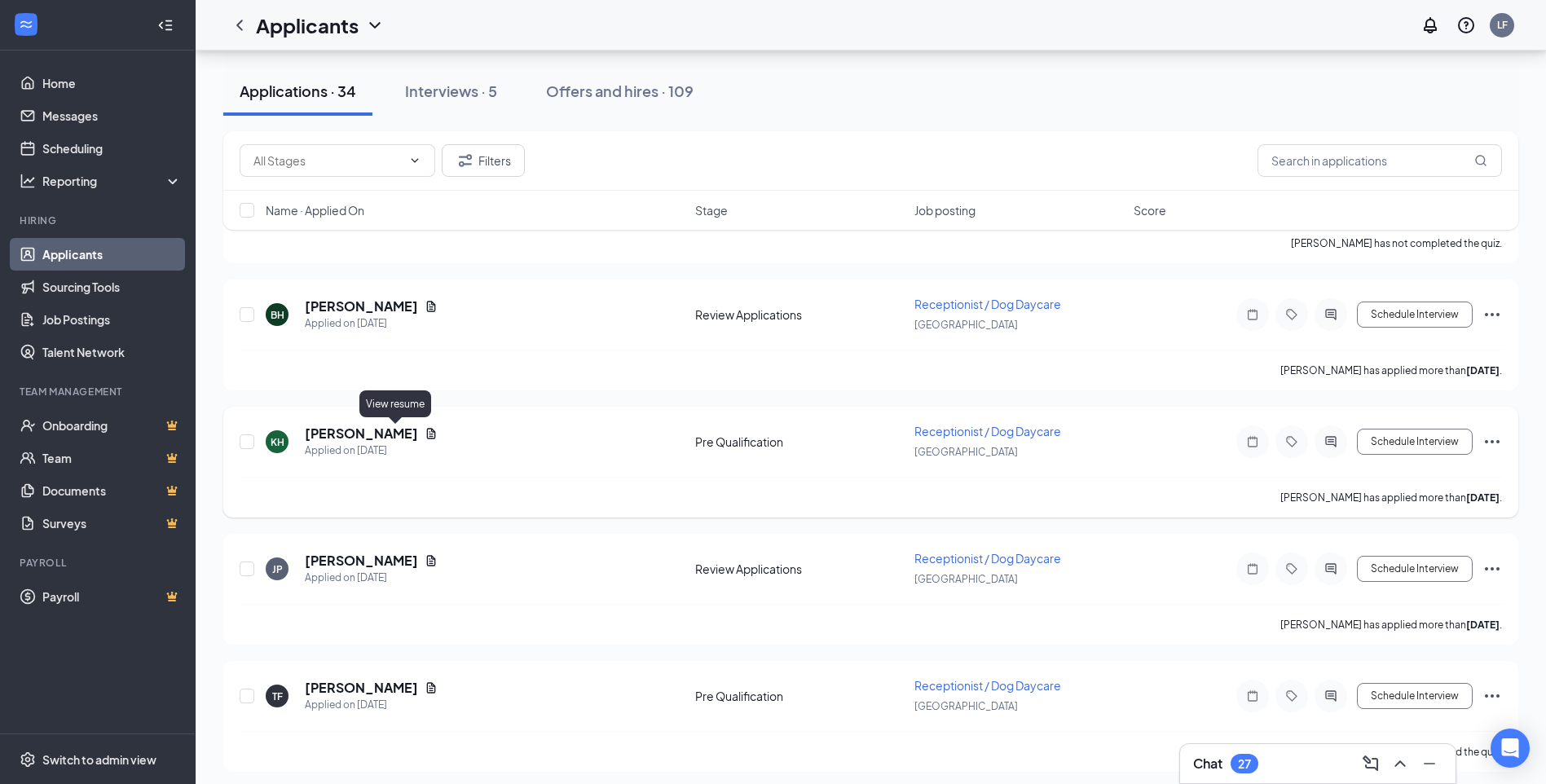
click at [387, 430] on div "[PERSON_NAME]" at bounding box center [371, 433] width 133 height 18
click at [427, 430] on icon "Document" at bounding box center [431, 433] width 9 height 11
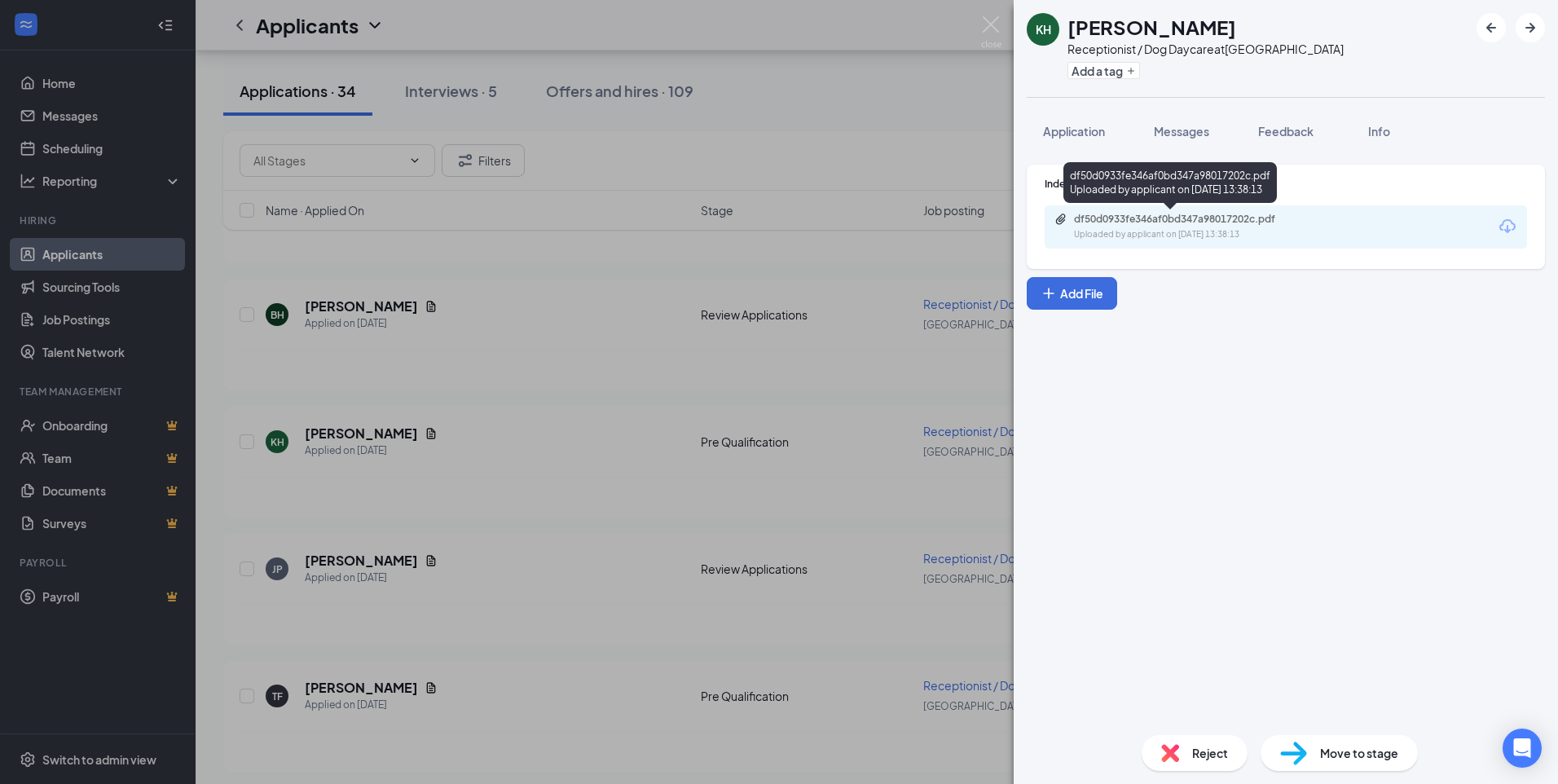
click at [1175, 224] on div "df50d0933fe346af0bd347a98017202c.pdf" at bounding box center [1187, 220] width 228 height 13
click at [994, 29] on img at bounding box center [991, 32] width 20 height 32
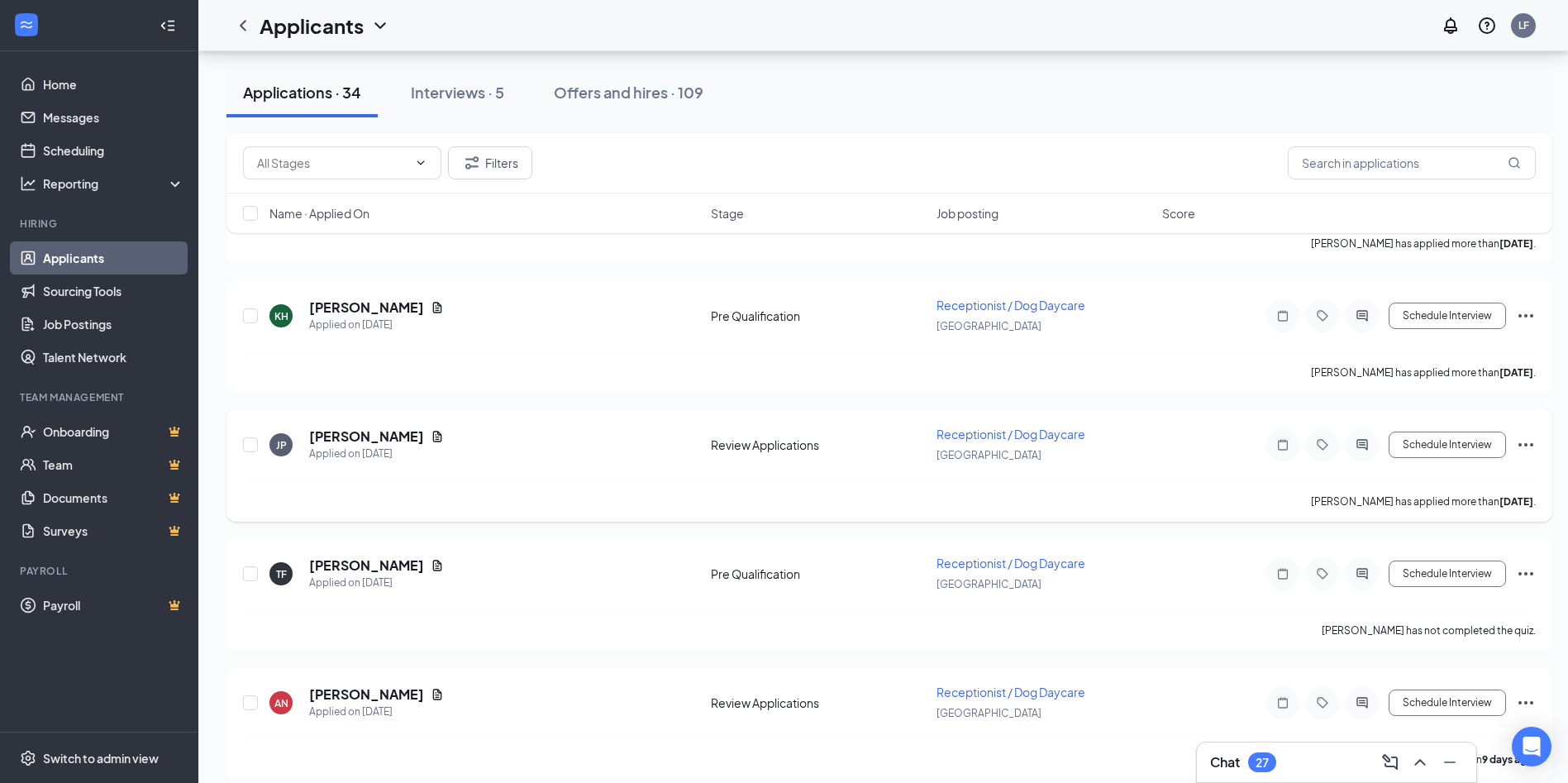
scroll to position [330, 0]
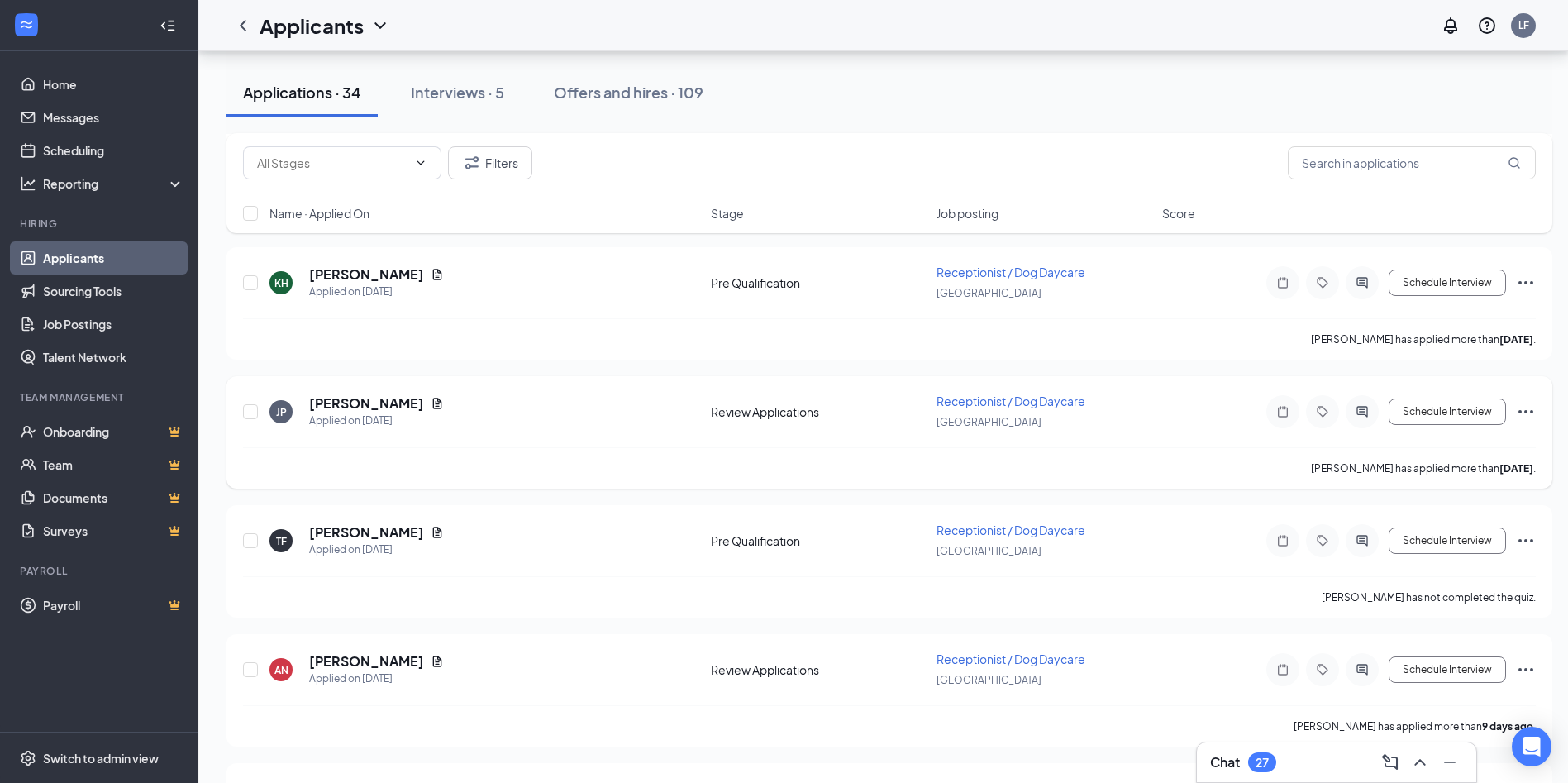
click at [430, 397] on icon "Document" at bounding box center [437, 403] width 14 height 14
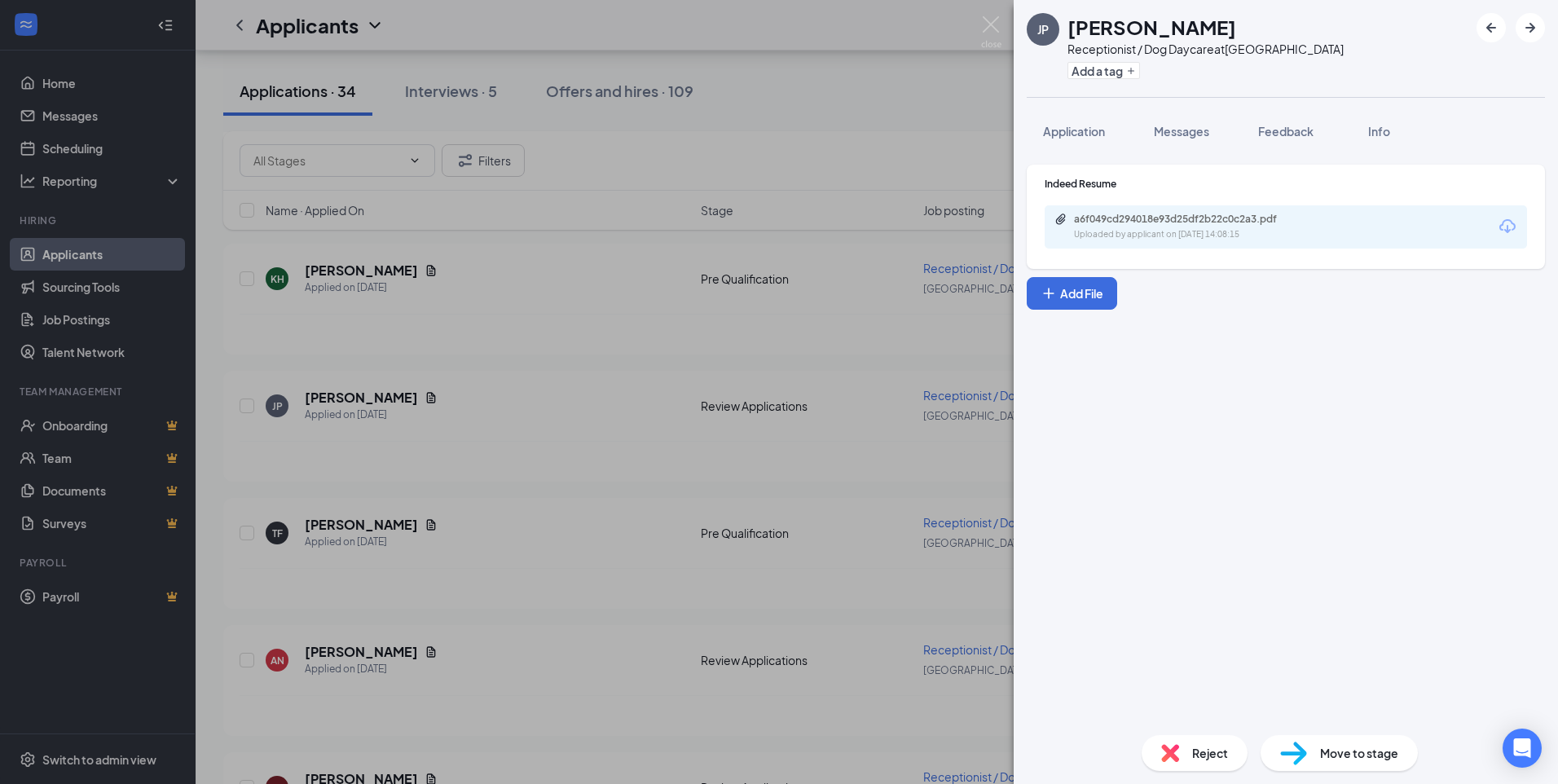
click at [1171, 231] on div "Uploaded by applicant on [DATE] 14:08:15" at bounding box center [1196, 235] width 245 height 13
click at [989, 21] on img at bounding box center [991, 32] width 20 height 32
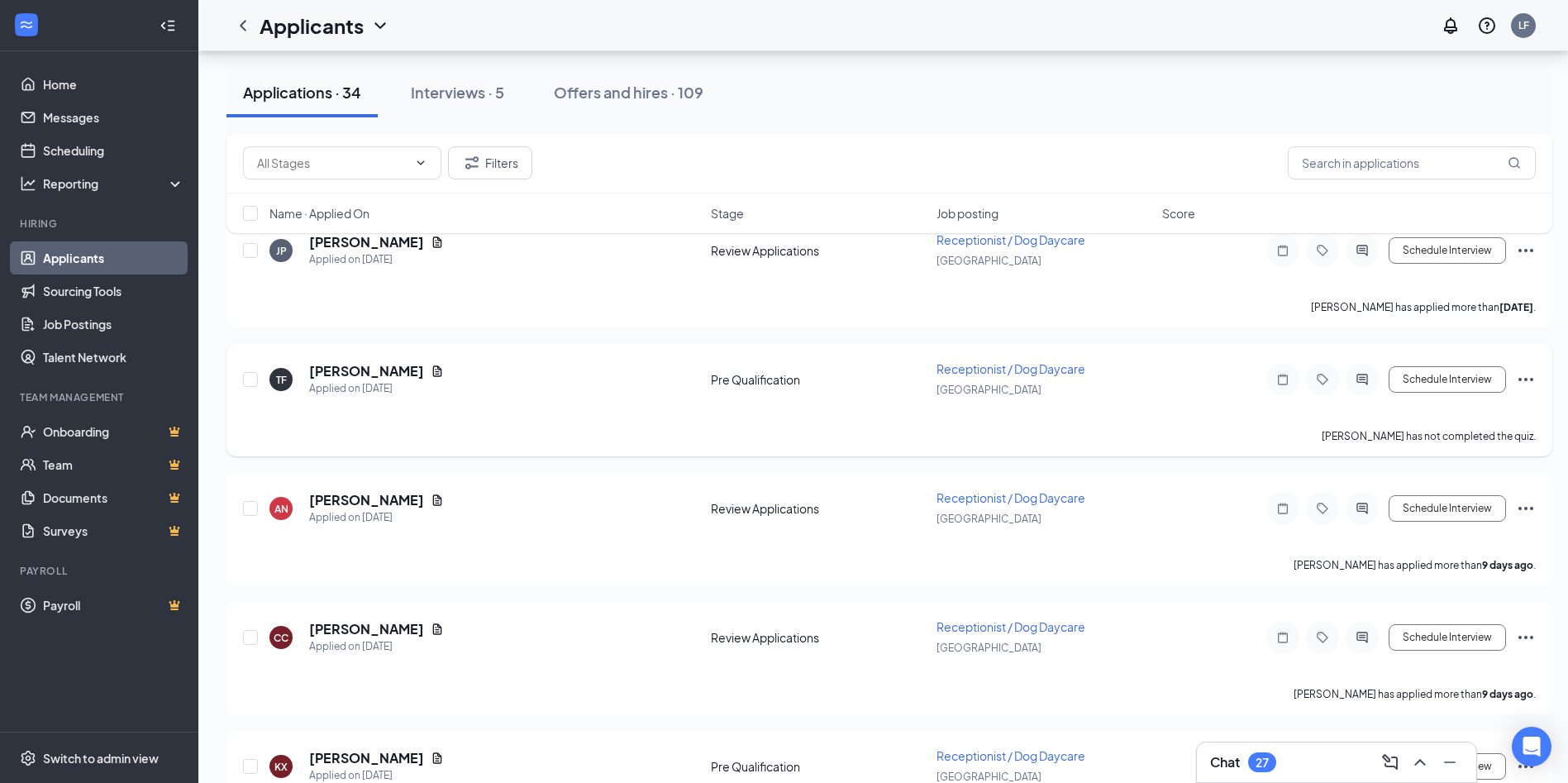
scroll to position [496, 0]
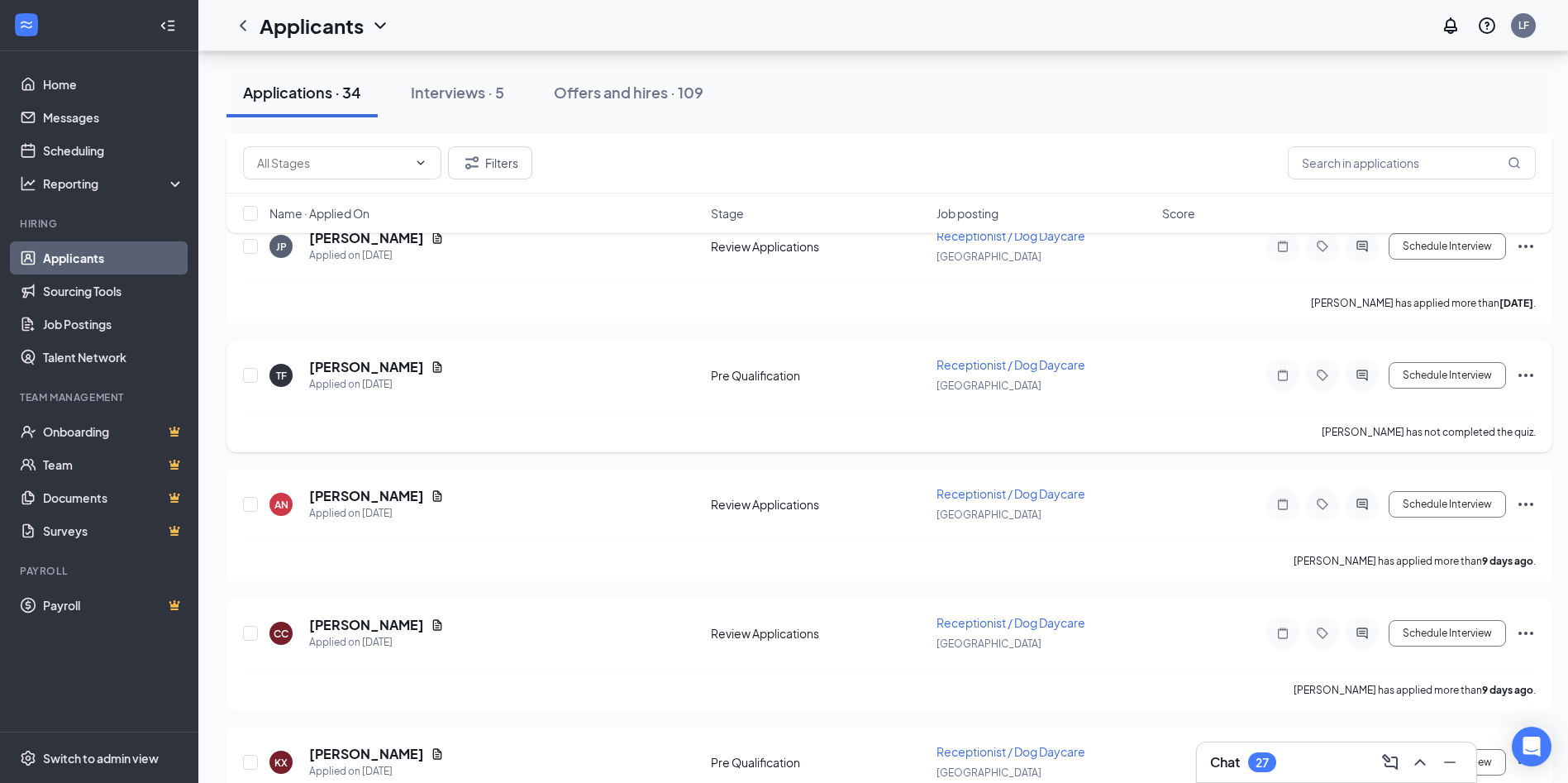
click at [374, 362] on div "[PERSON_NAME]" at bounding box center [376, 366] width 135 height 18
click at [433, 362] on icon "Document" at bounding box center [437, 366] width 9 height 11
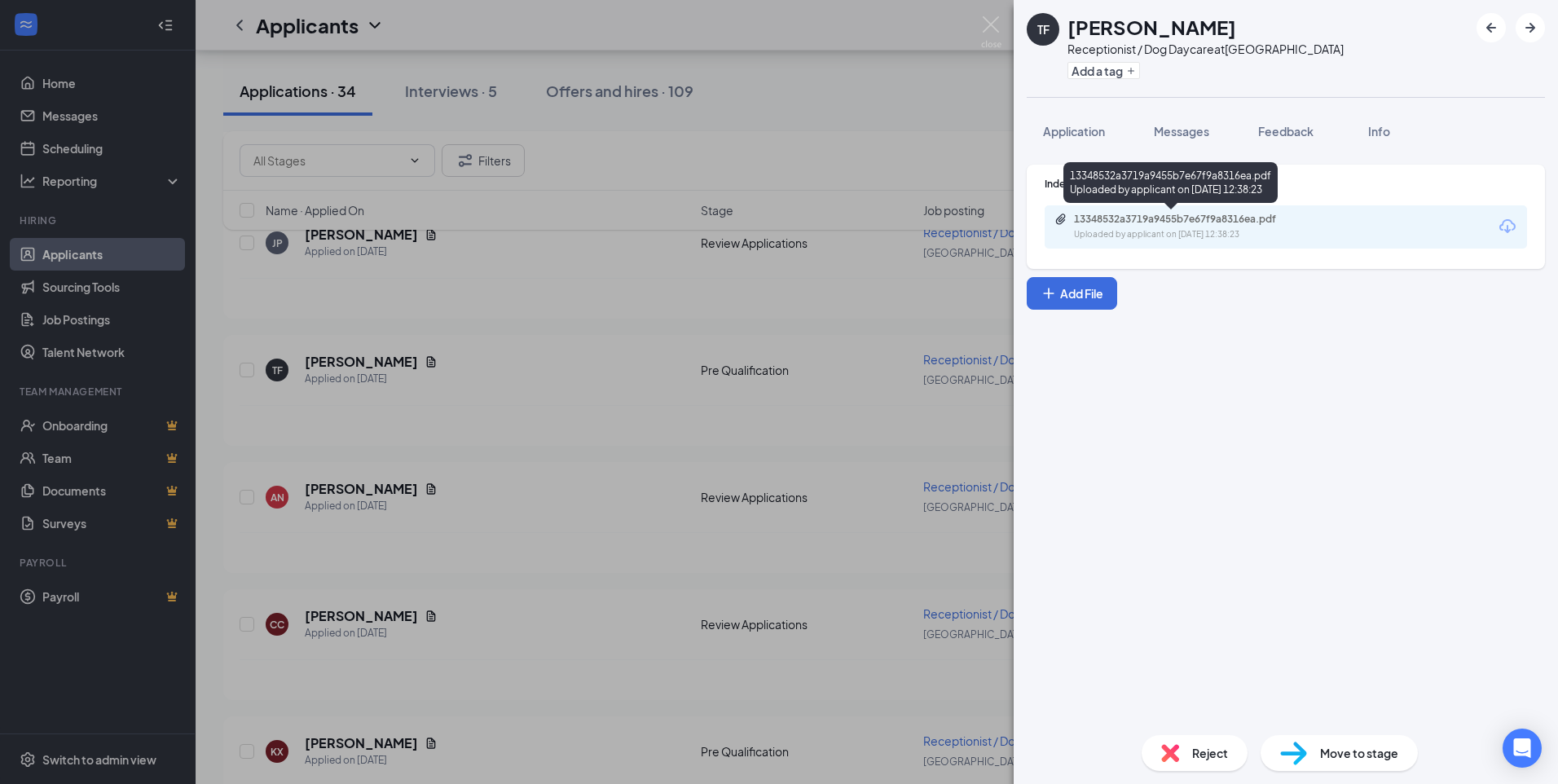
click at [1175, 229] on div "Uploaded by applicant on [DATE] 12:38:23" at bounding box center [1196, 235] width 245 height 13
click at [984, 32] on img at bounding box center [991, 32] width 20 height 32
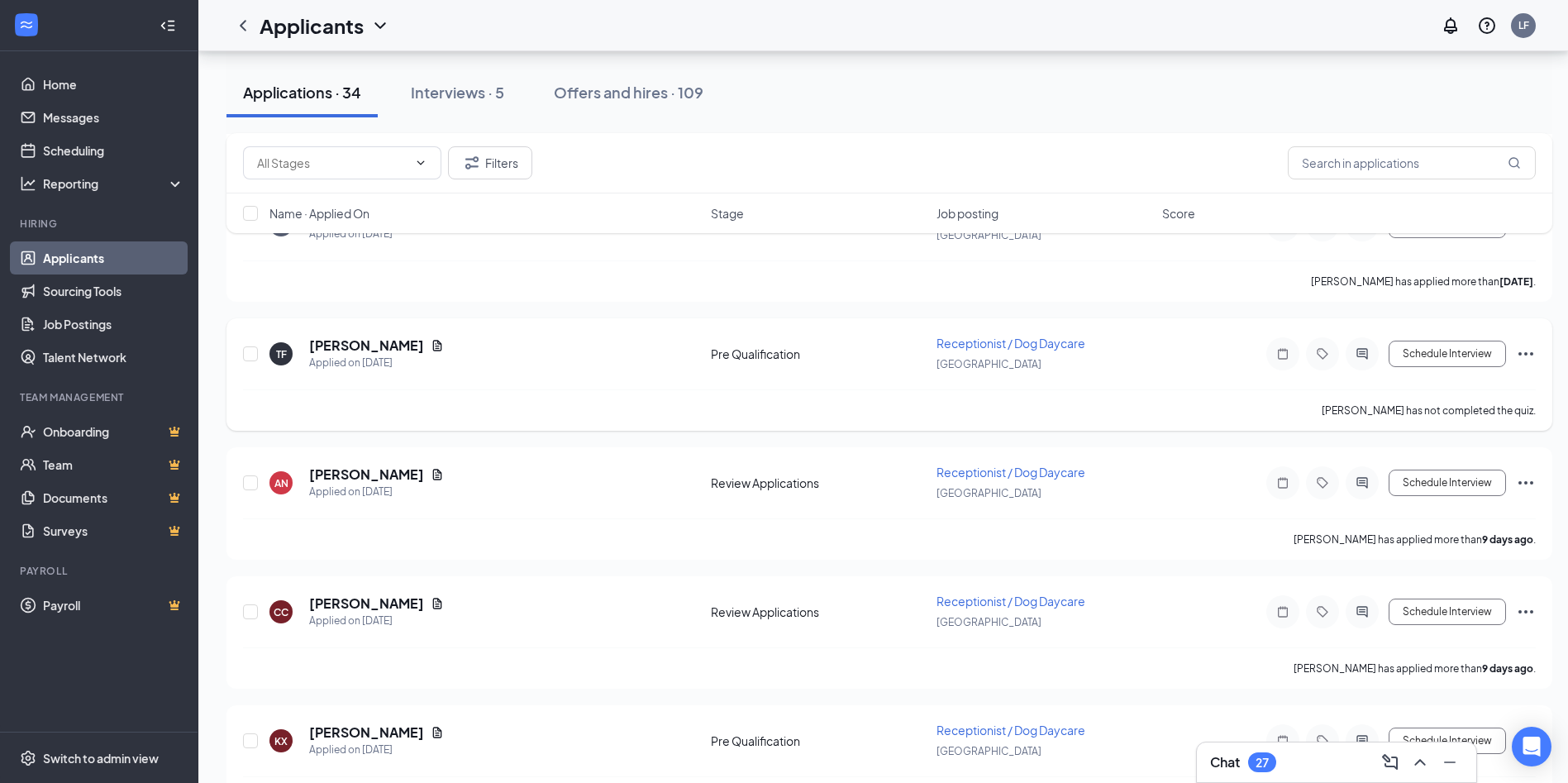
scroll to position [579, 0]
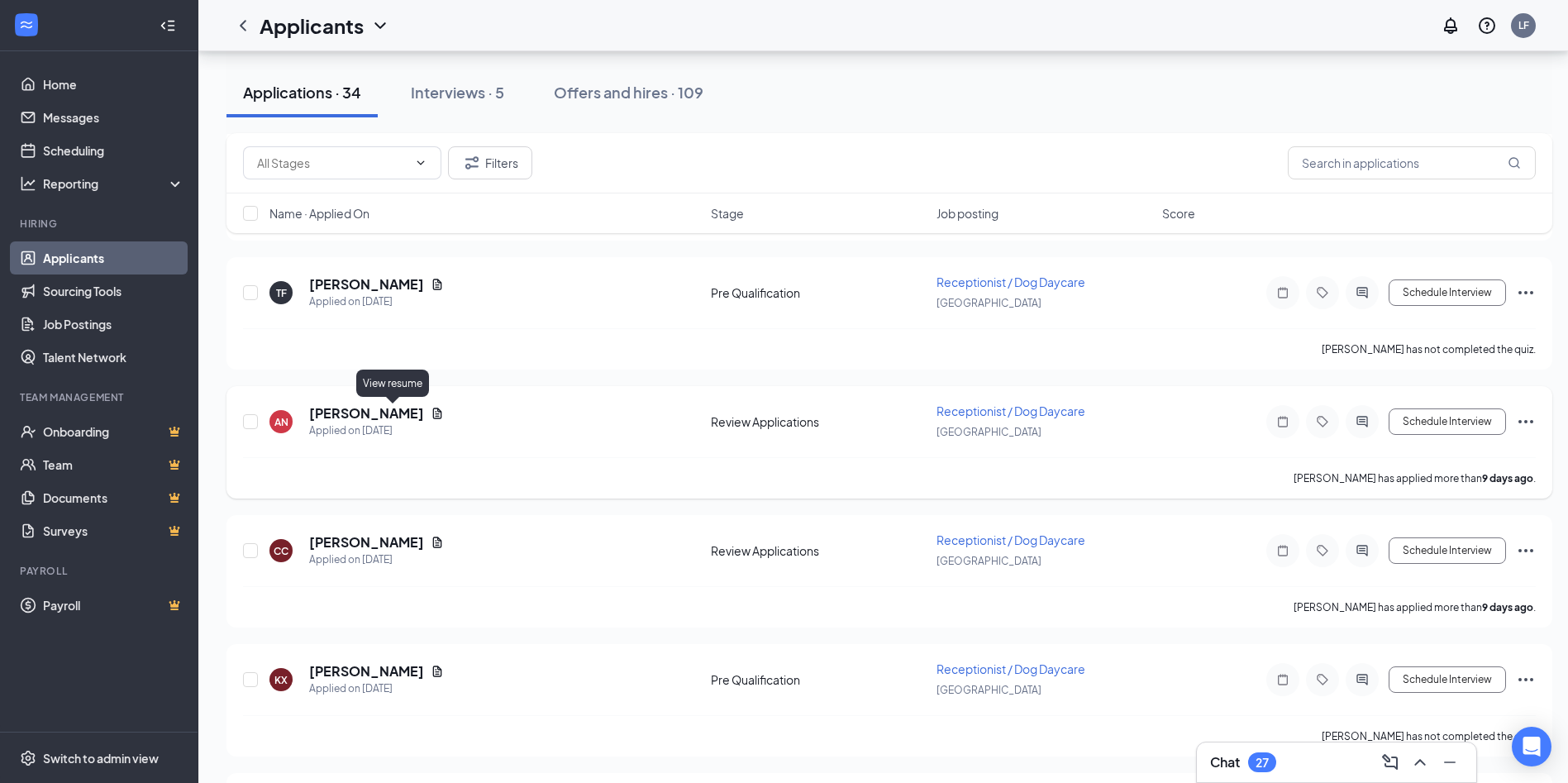
click at [430, 411] on icon "Document" at bounding box center [437, 414] width 14 height 14
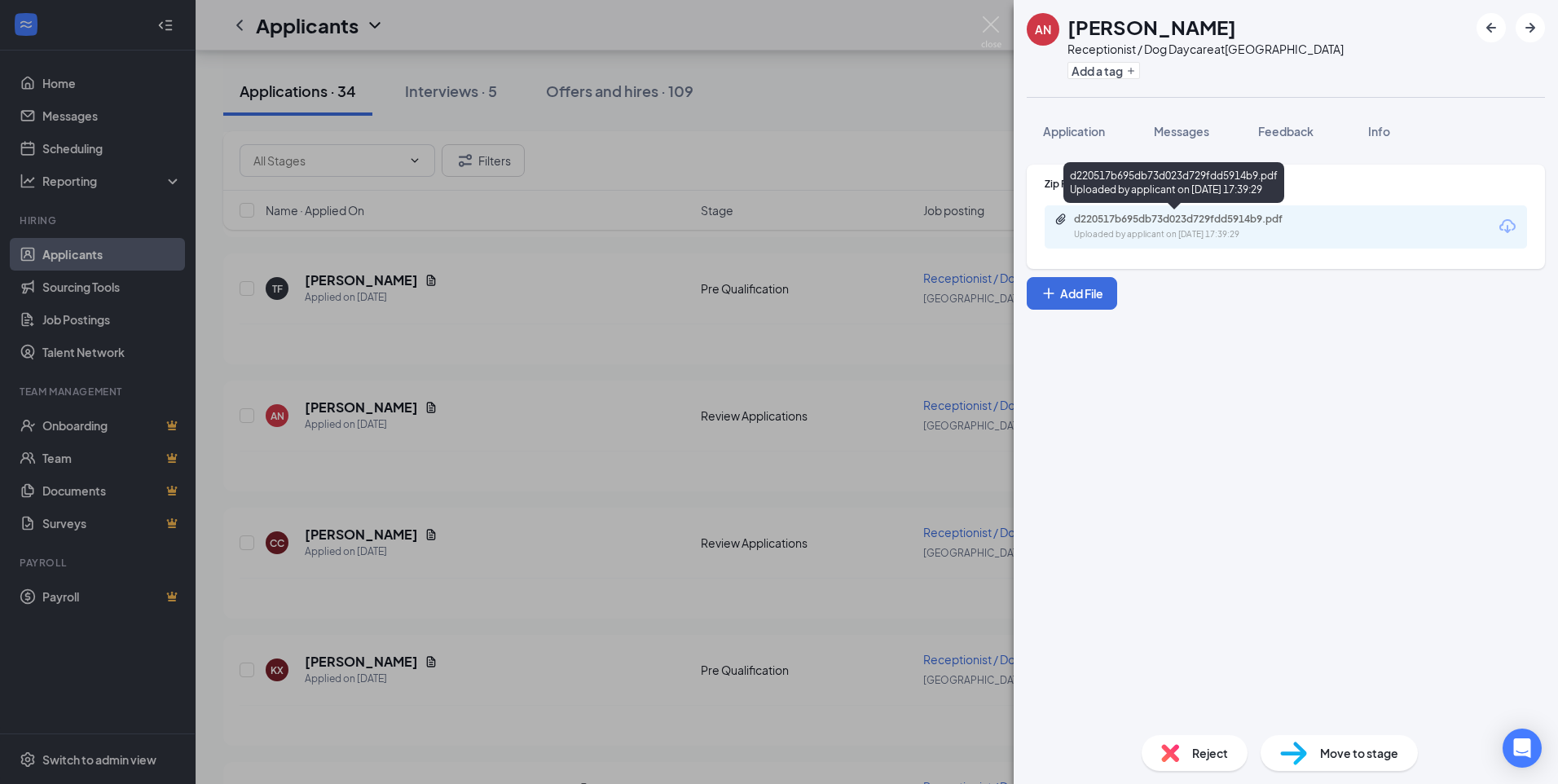
click at [1194, 220] on div "d220517b695db73d023d729fdd5914b9.pdf" at bounding box center [1187, 220] width 228 height 13
click at [994, 36] on img at bounding box center [991, 32] width 20 height 32
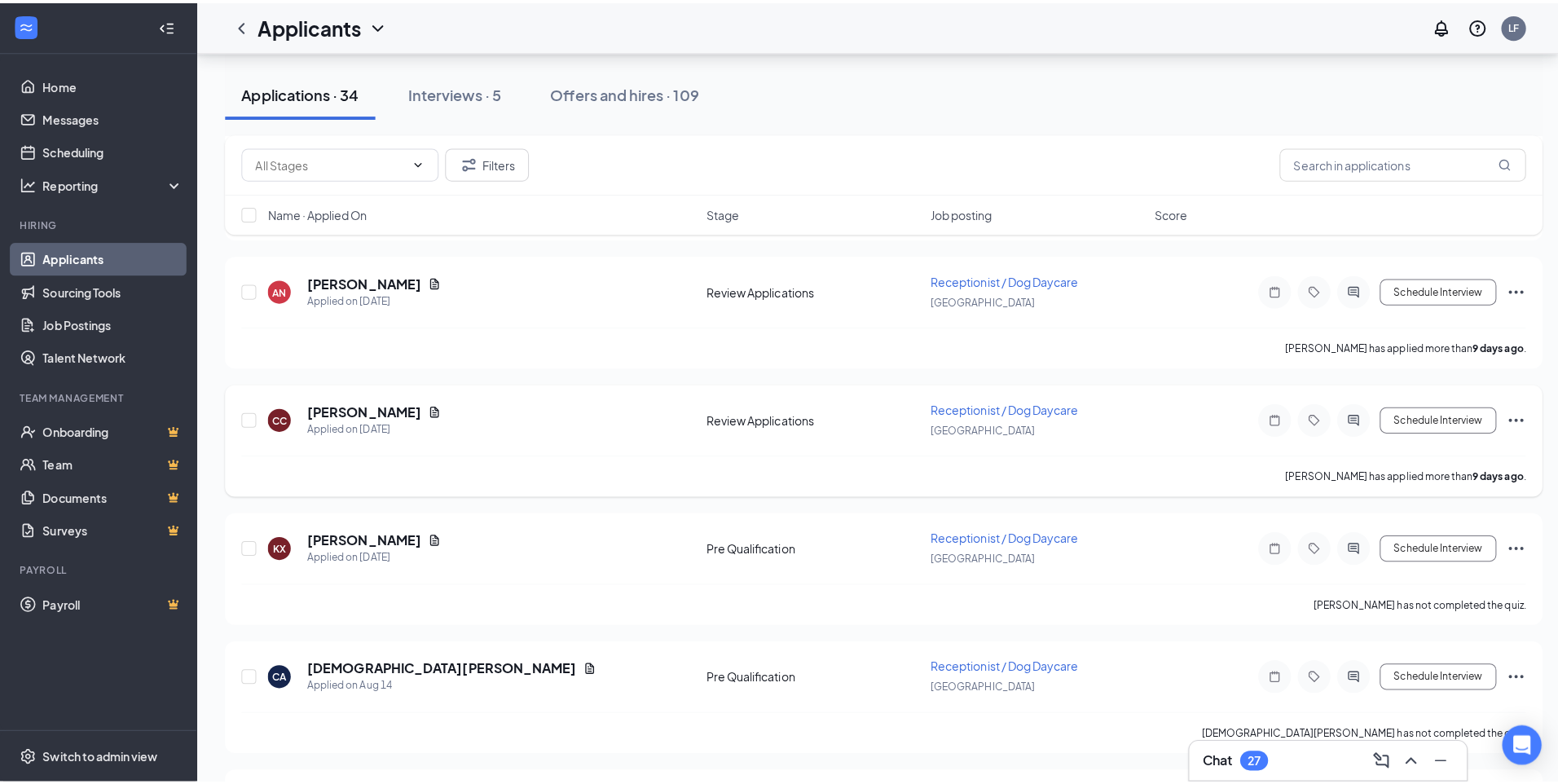
scroll to position [733, 0]
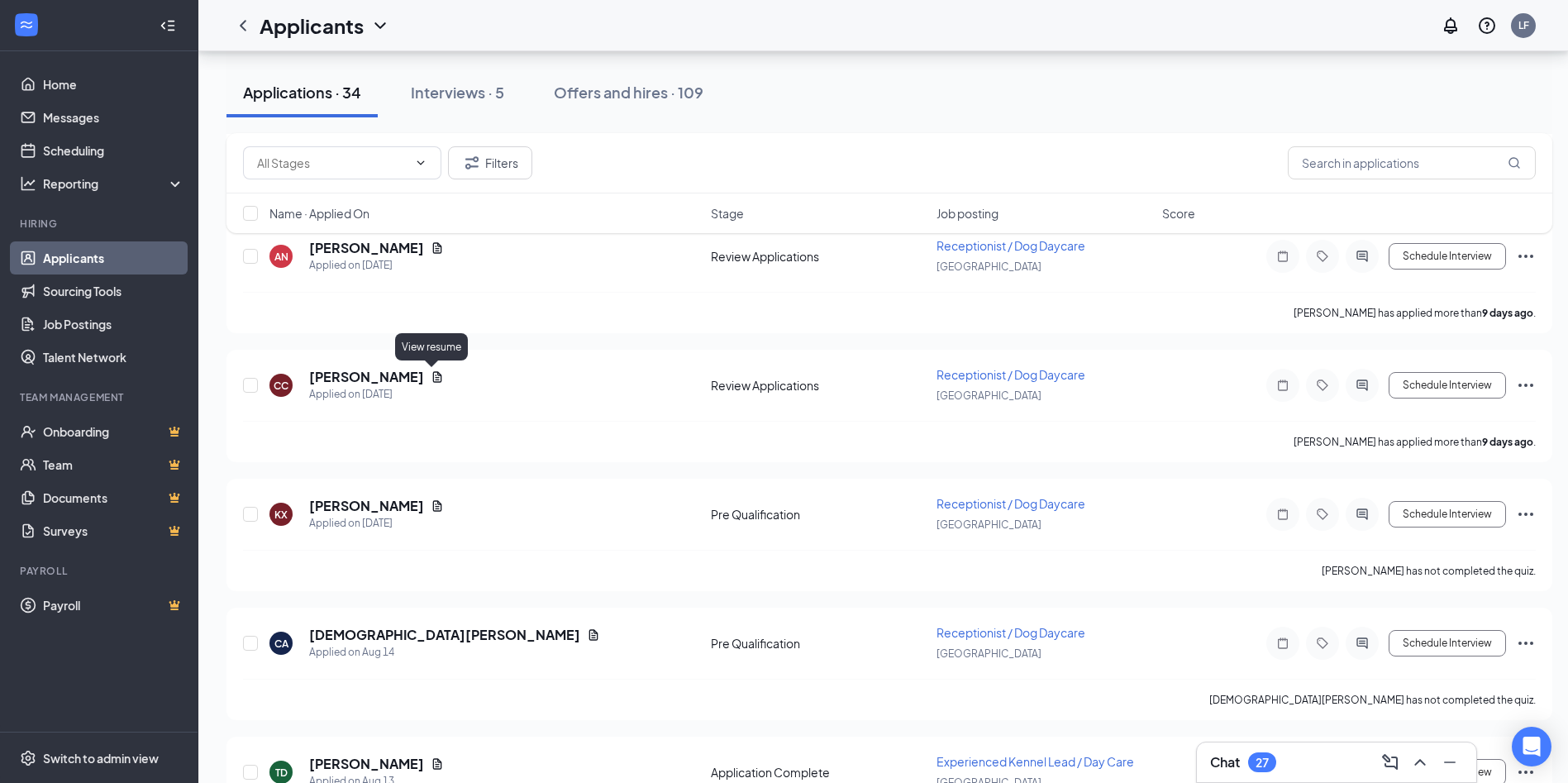
click at [434, 373] on icon "Document" at bounding box center [437, 377] width 14 height 14
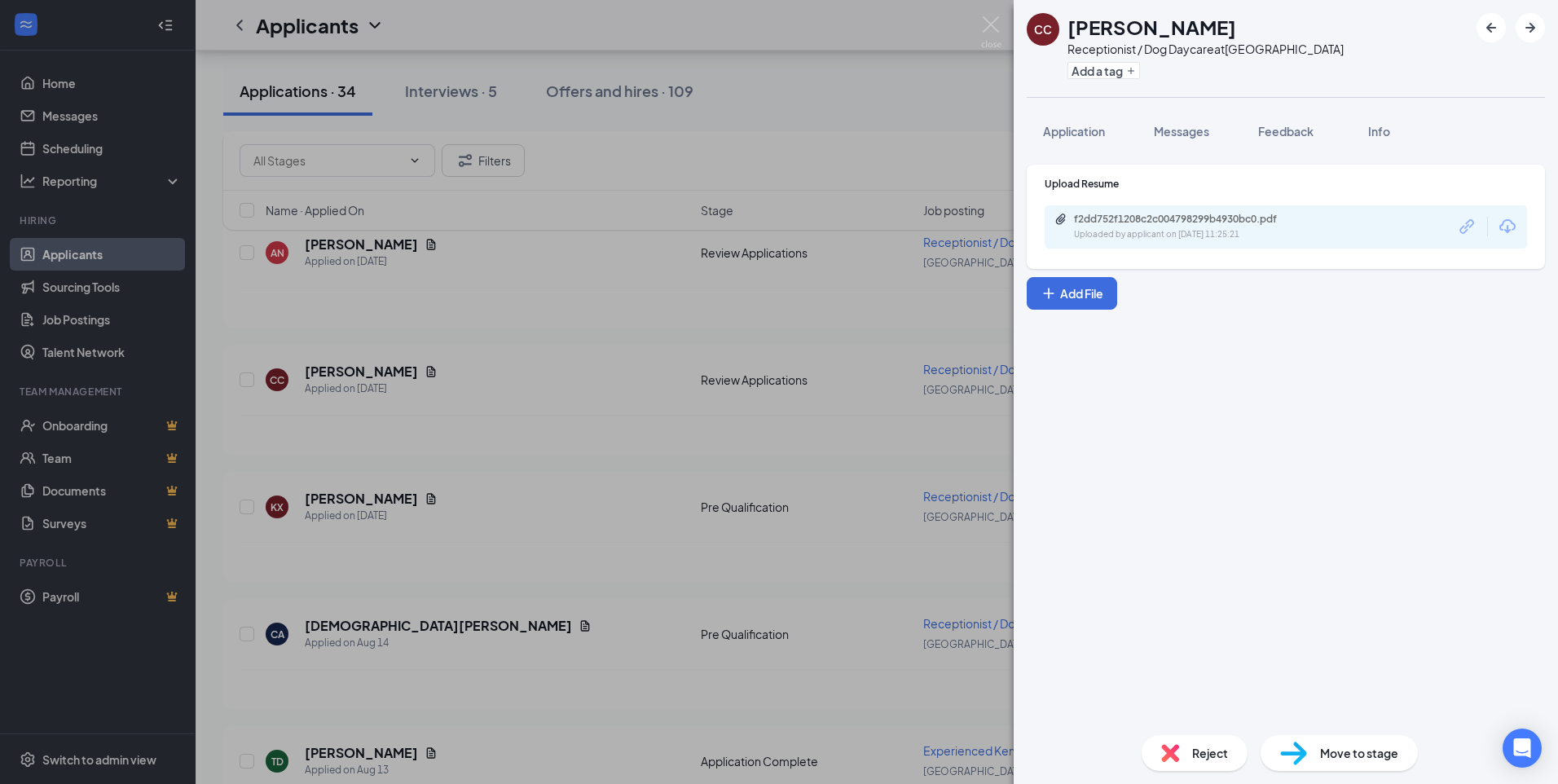
click at [1216, 233] on div "Uploaded by applicant on [DATE] 11:25:21" at bounding box center [1196, 235] width 245 height 13
click at [998, 33] on img at bounding box center [991, 32] width 20 height 32
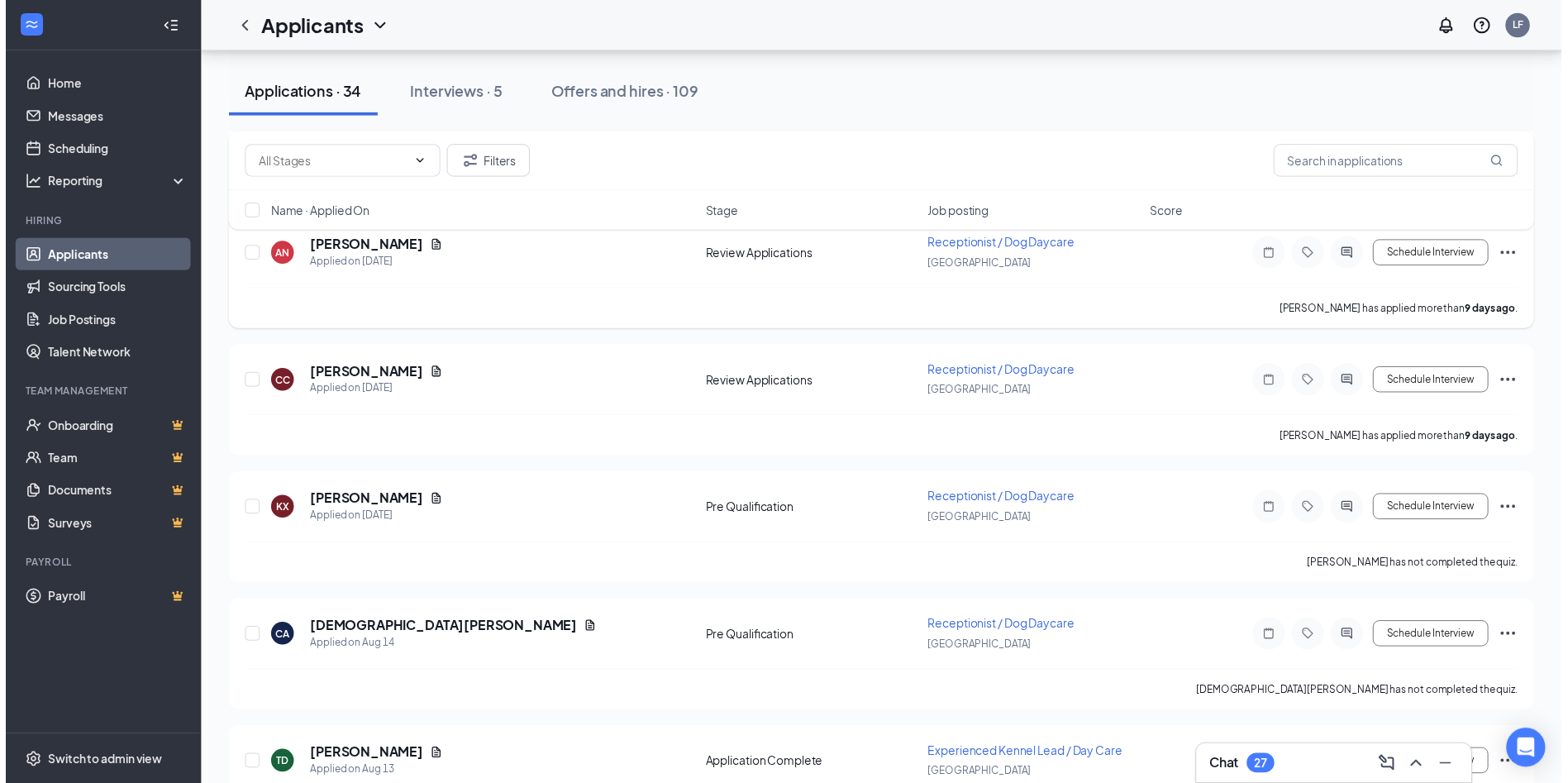
scroll to position [827, 0]
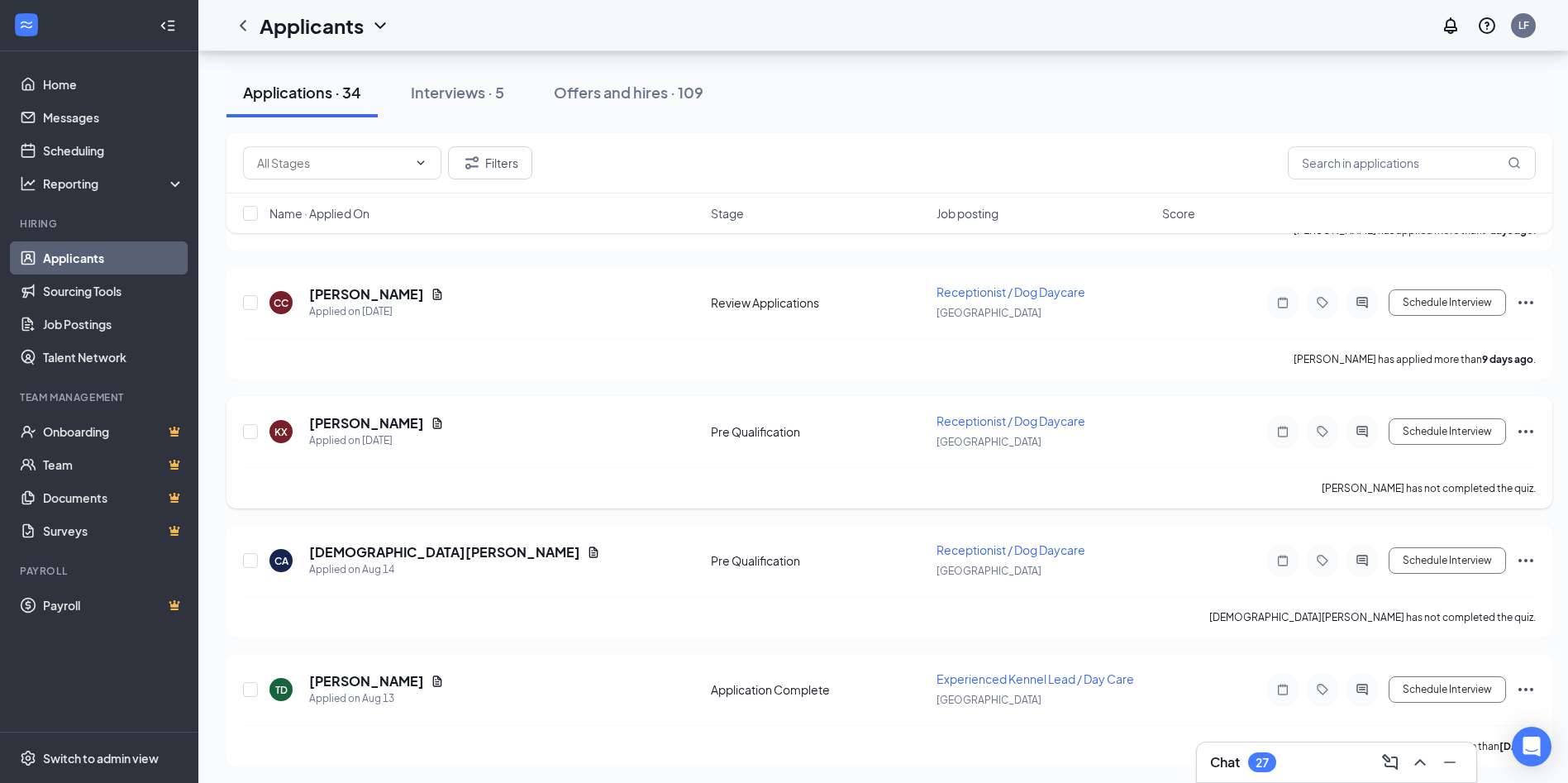
click at [444, 413] on div "KX [PERSON_NAME] Applied on [DATE] Pre Qualification Receptionist / Dog Daycare…" at bounding box center [890, 440] width 1293 height 54
click at [443, 418] on icon "Document" at bounding box center [437, 423] width 14 height 14
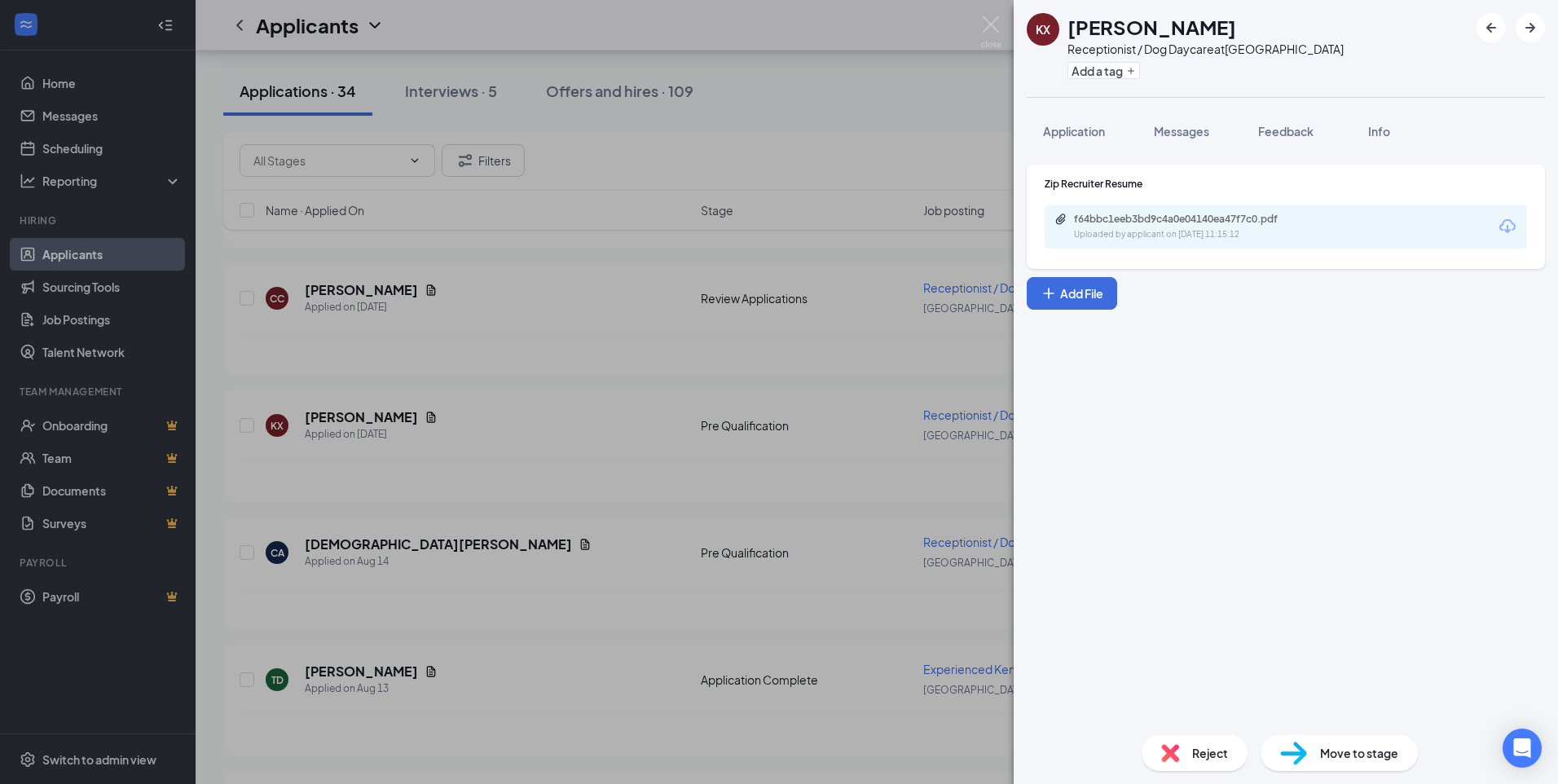
click at [1186, 202] on div "f64bbc1eeb3bd9c4a0e04140ea47f7c0.pdf Uploaded by applicant on [DATE] 11:15:12" at bounding box center [1171, 182] width 216 height 41
click at [1185, 213] on div "f64bbc1eeb3bd9c4a0e04140ea47f7c0.pdf" at bounding box center [1187, 220] width 228 height 13
click at [984, 32] on img at bounding box center [991, 32] width 20 height 32
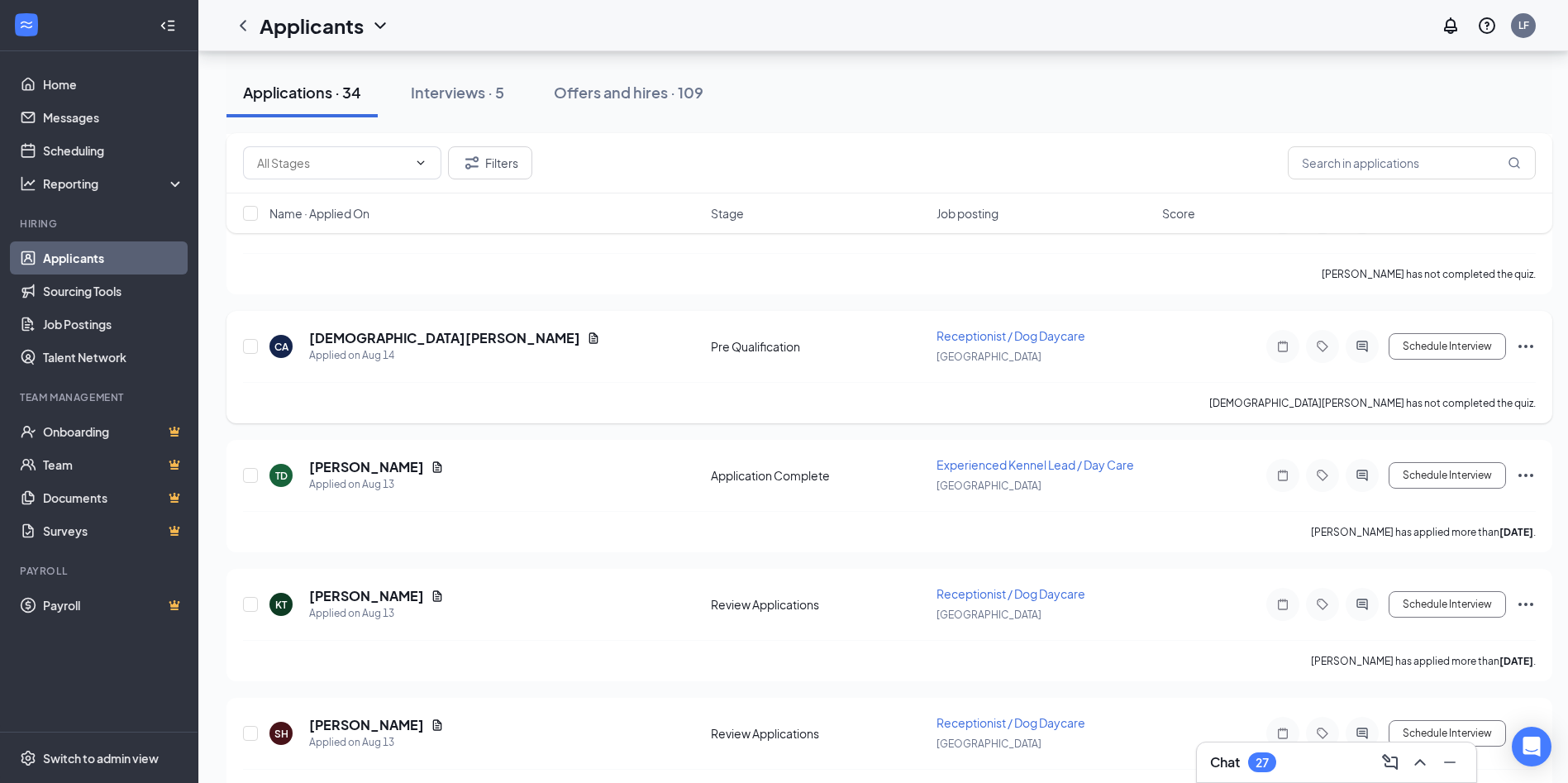
scroll to position [1075, 0]
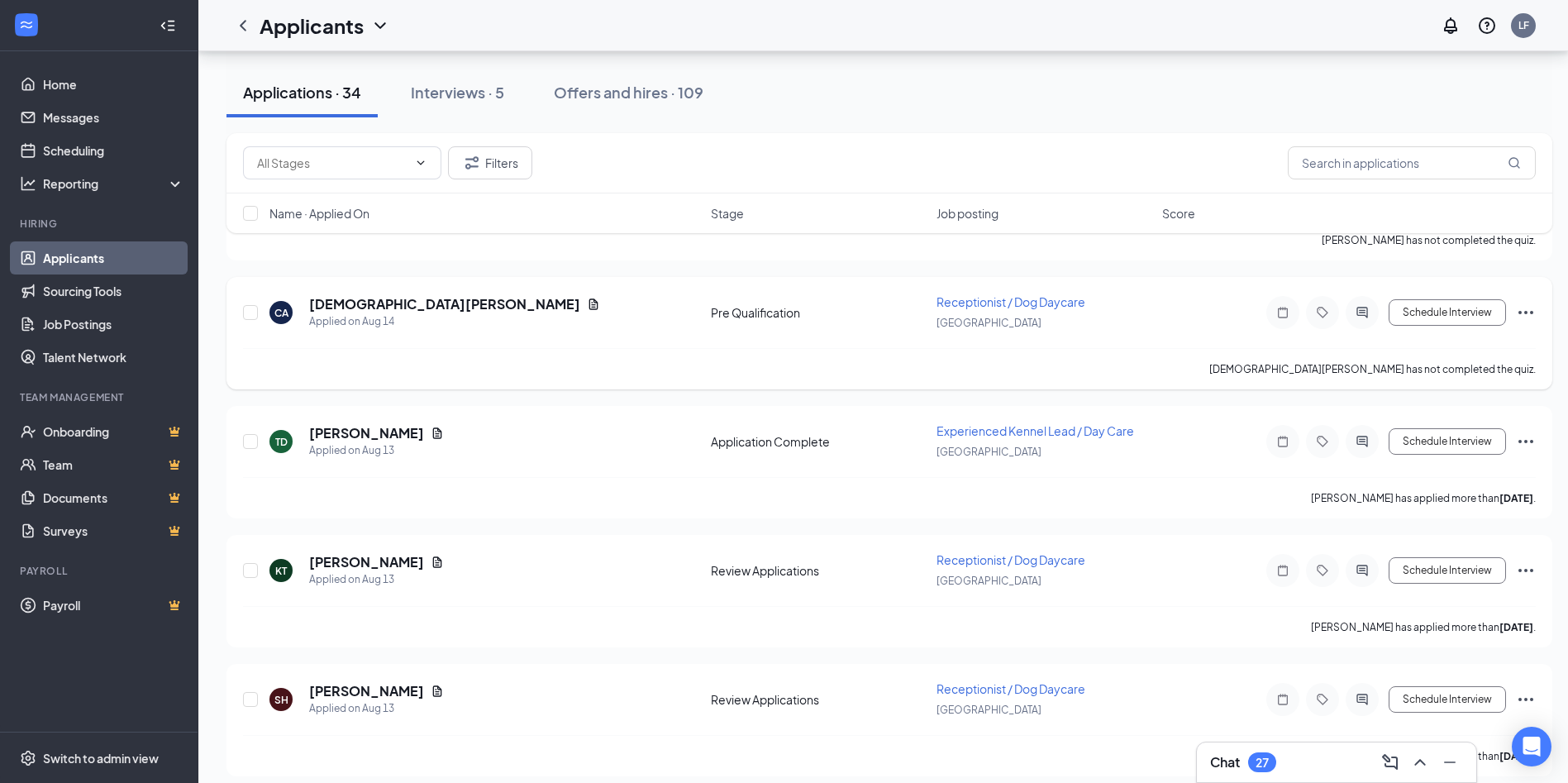
click at [450, 298] on div "CA [DEMOGRAPHIC_DATA][PERSON_NAME] Applied on [DATE] Pre Qualification Receptio…" at bounding box center [890, 321] width 1293 height 54
click at [587, 300] on icon "Document" at bounding box center [594, 304] width 14 height 14
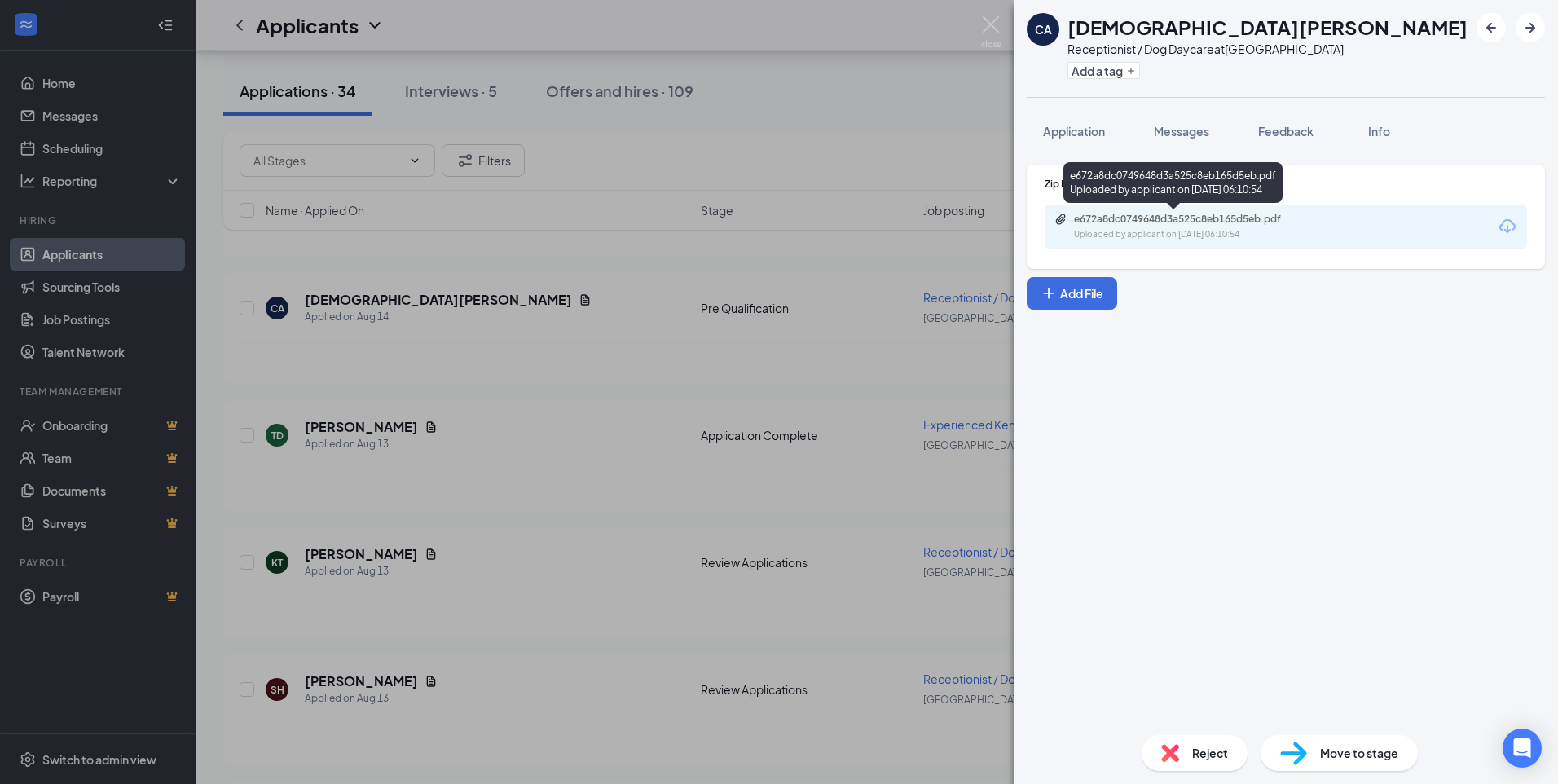
click at [1142, 224] on div "e672a8dc0749648d3a525c8eb165d5eb.pdf" at bounding box center [1187, 220] width 228 height 13
click at [1013, 32] on div "CA [DEMOGRAPHIC_DATA][PERSON_NAME] Receptionist / Dog Daycare at [GEOGRAPHIC_DA…" at bounding box center [779, 392] width 1558 height 784
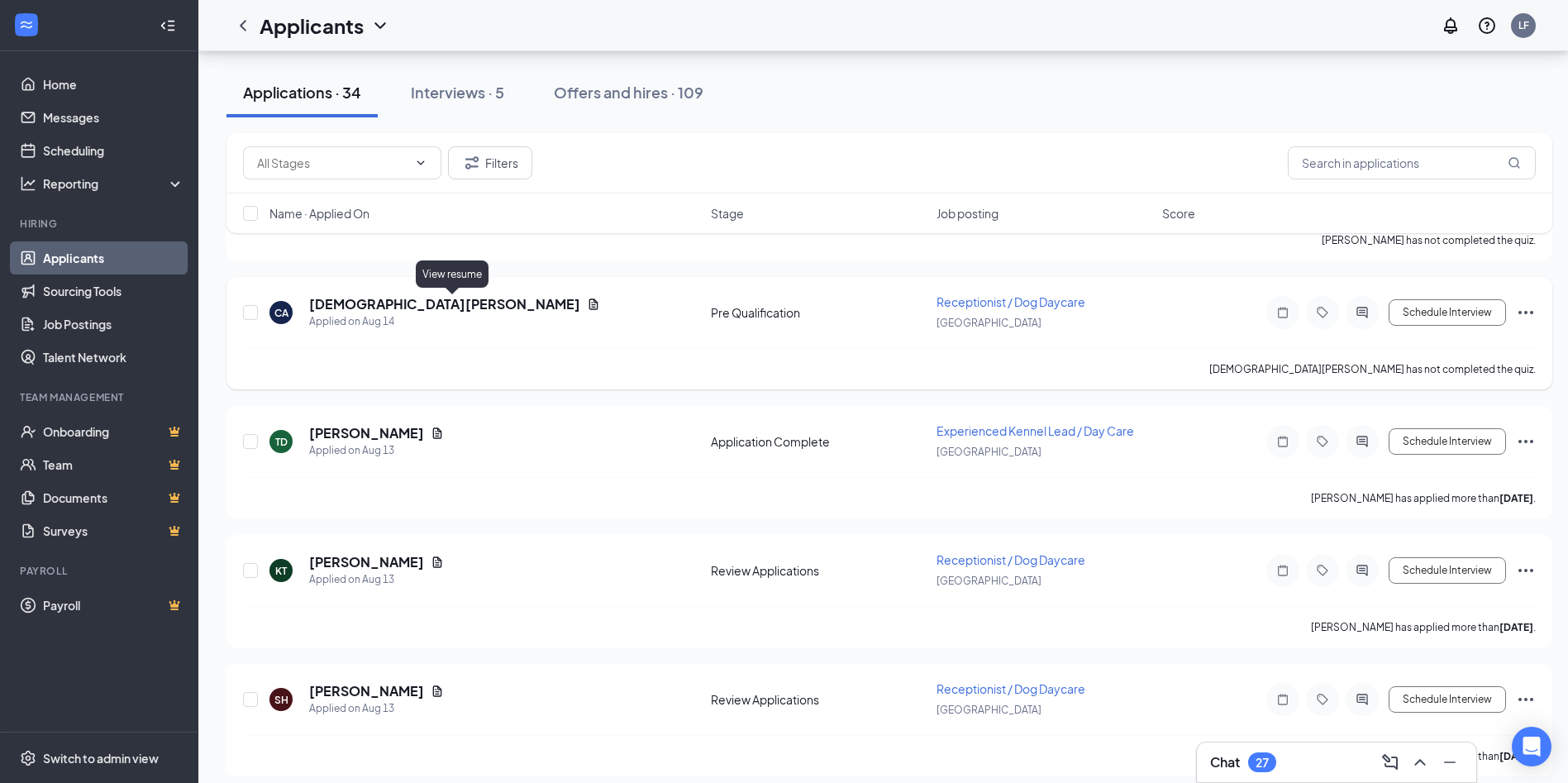
click at [587, 308] on icon "Document" at bounding box center [594, 304] width 14 height 14
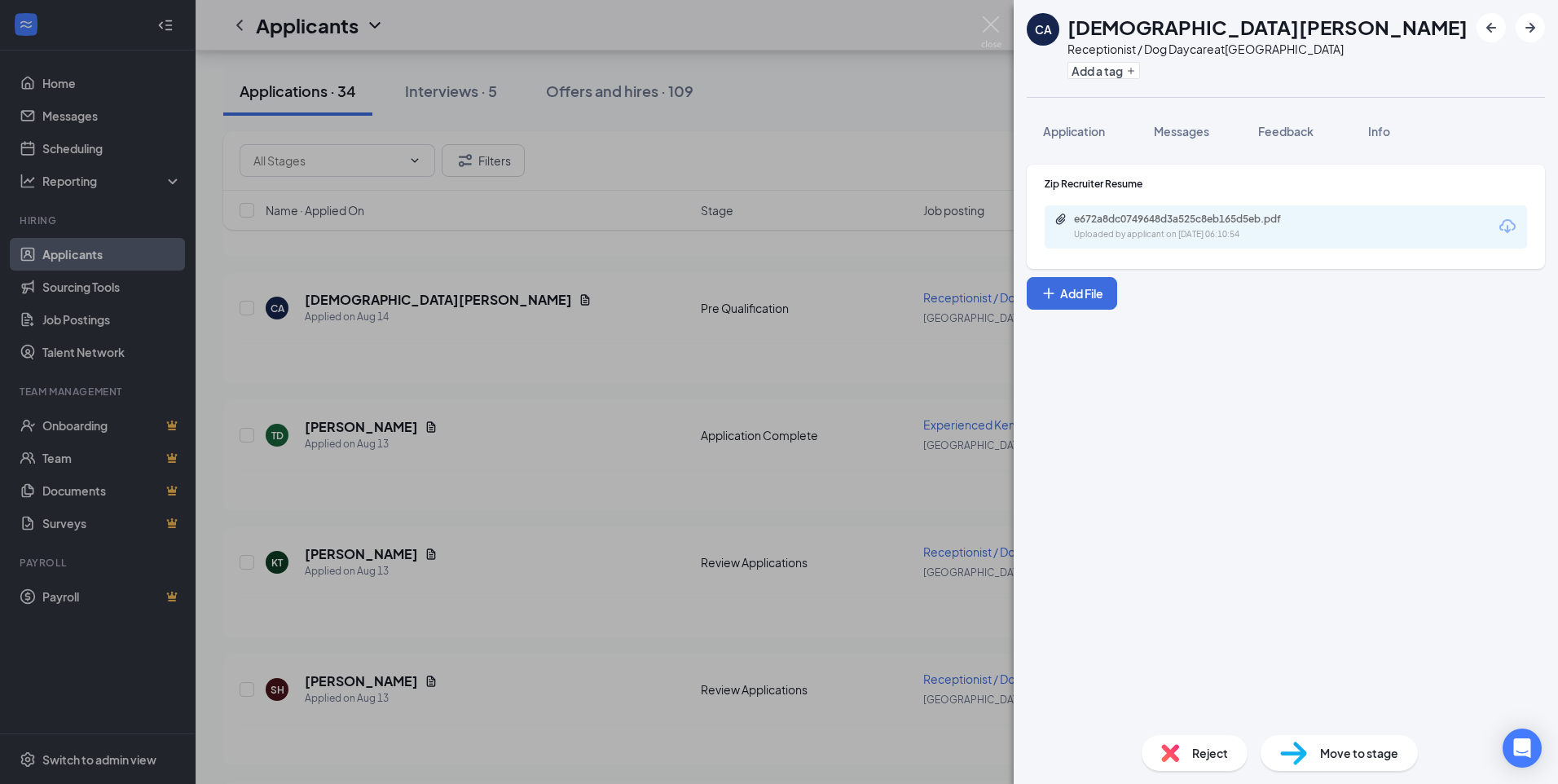
click at [1233, 226] on div "e672a8dc0749648d3a525c8eb165d5eb.pdf Uploaded by applicant on [DATE] 06:10:54" at bounding box center [1186, 227] width 264 height 29
click at [991, 33] on img at bounding box center [991, 32] width 20 height 32
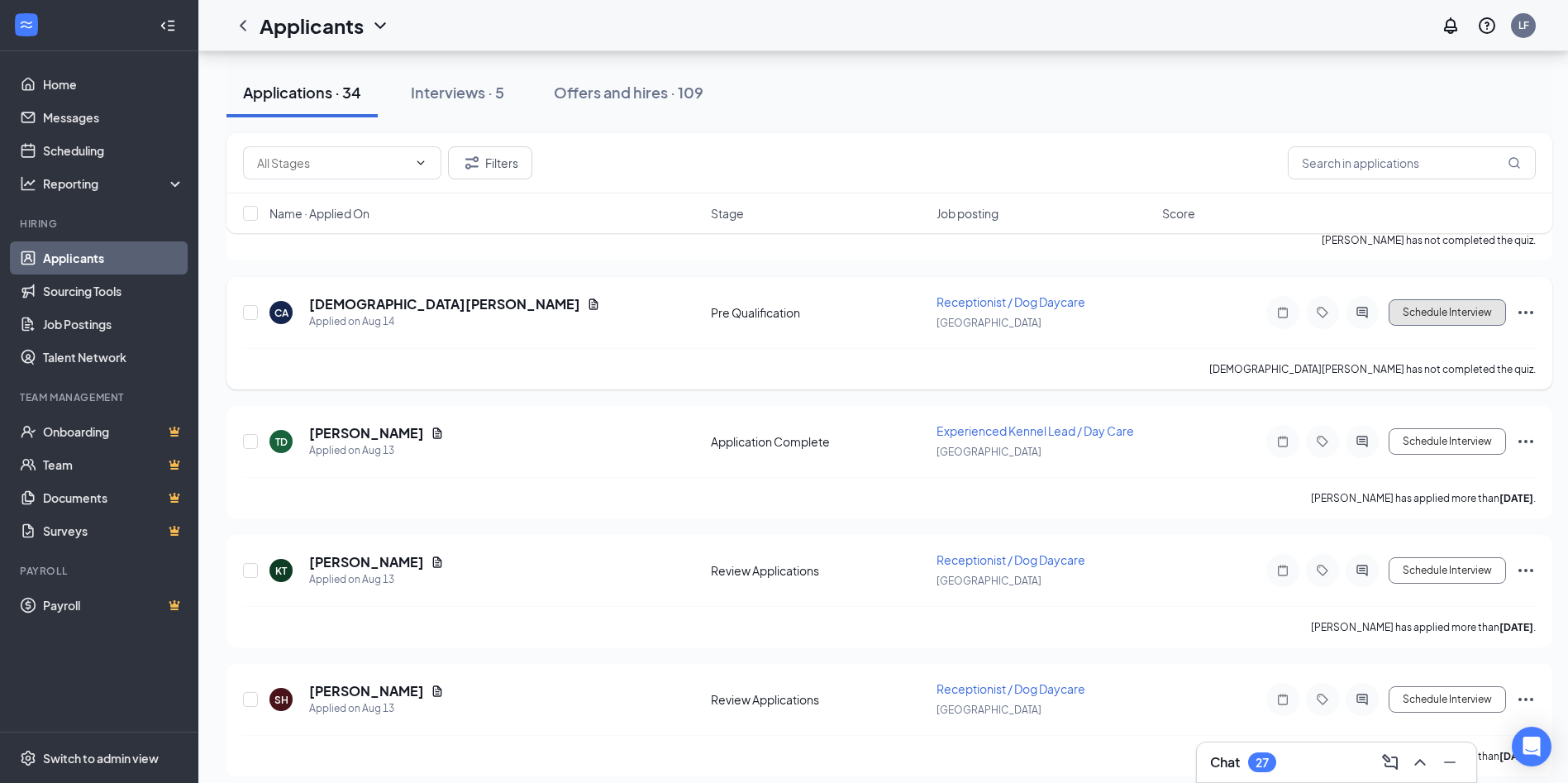
click at [1442, 310] on button "Schedule Interview" at bounding box center [1447, 312] width 117 height 26
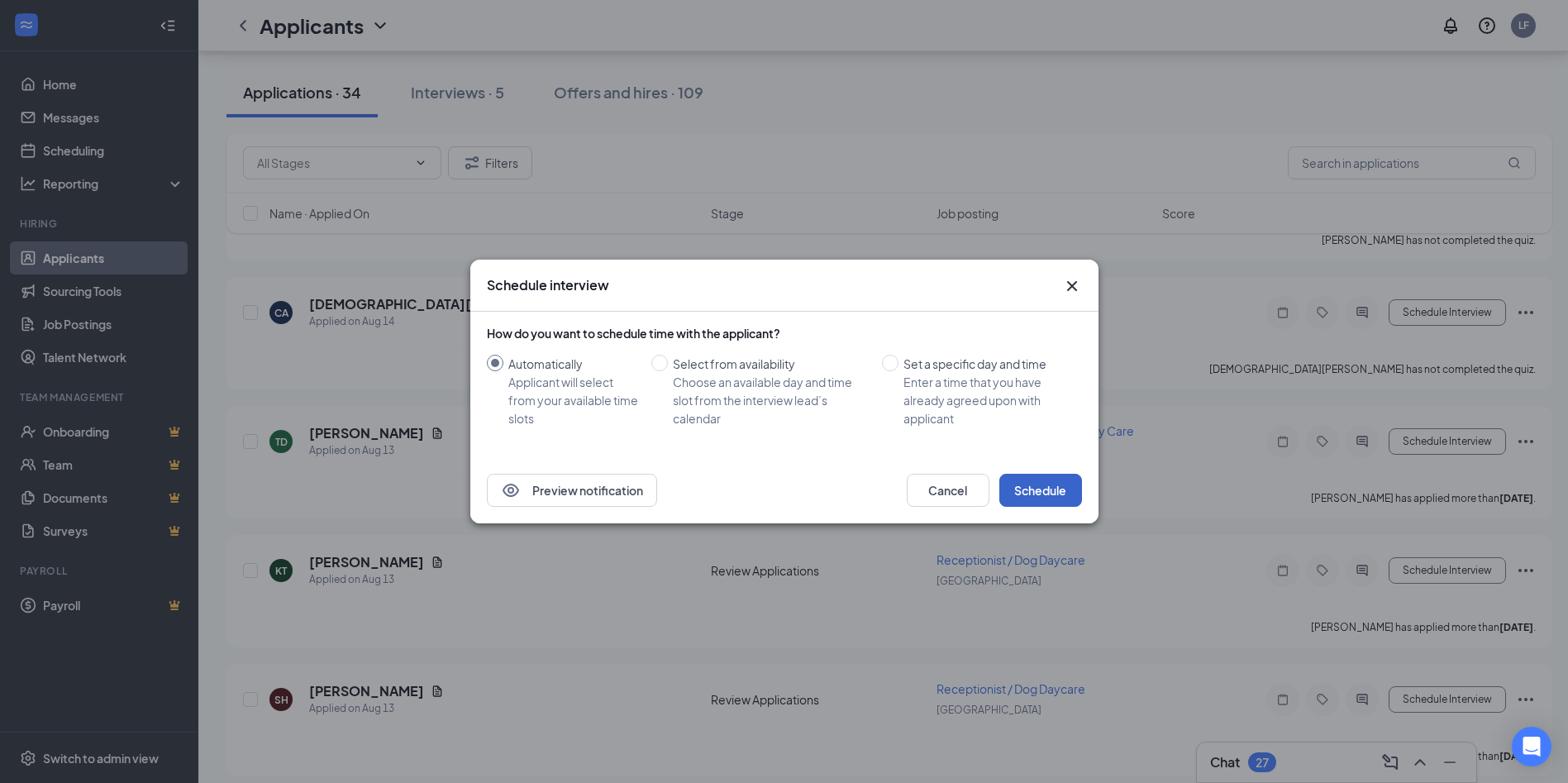
click at [1049, 498] on button "Schedule" at bounding box center [1040, 490] width 82 height 33
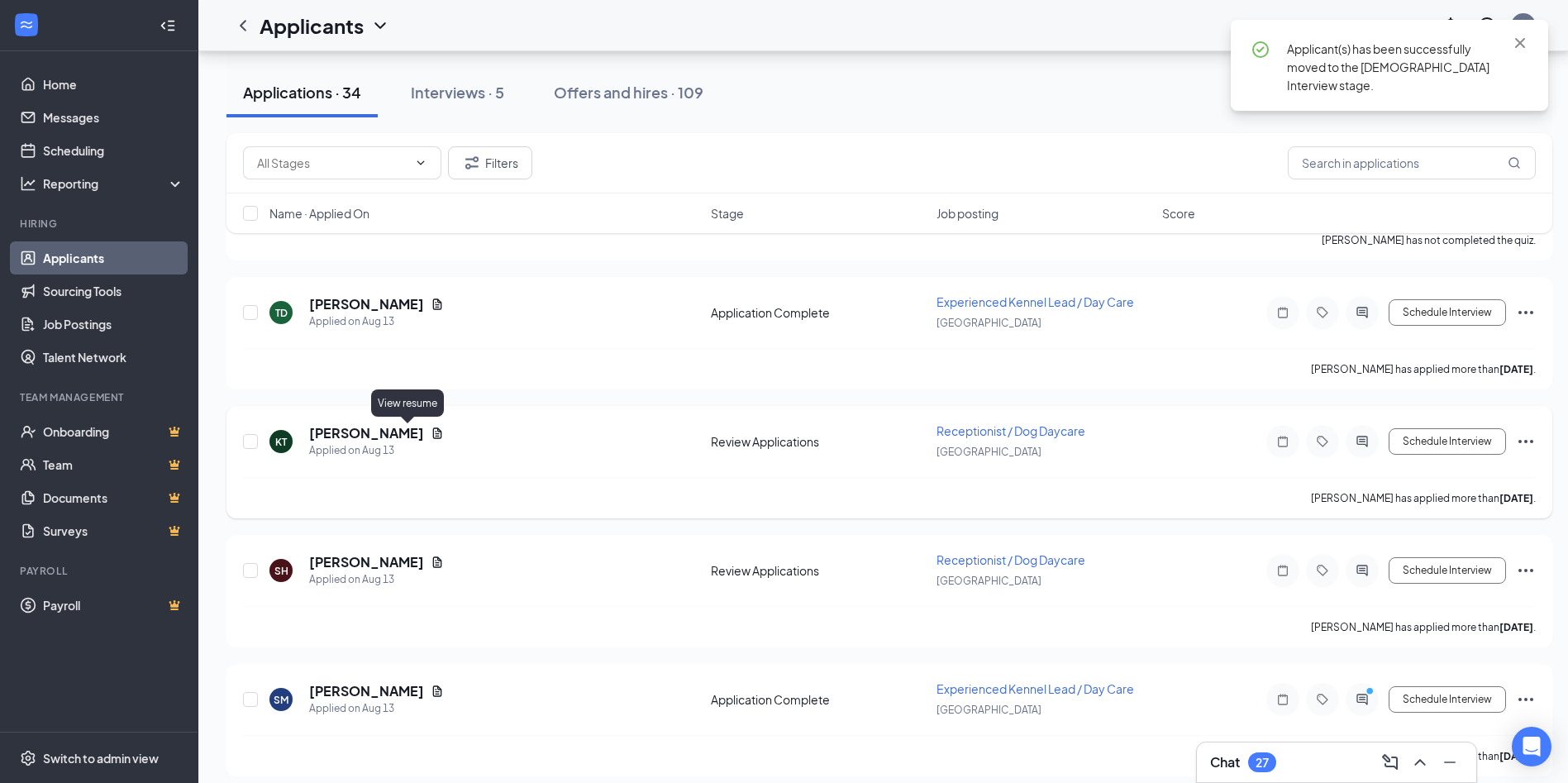
click at [414, 433] on h5 "[PERSON_NAME]" at bounding box center [366, 433] width 115 height 18
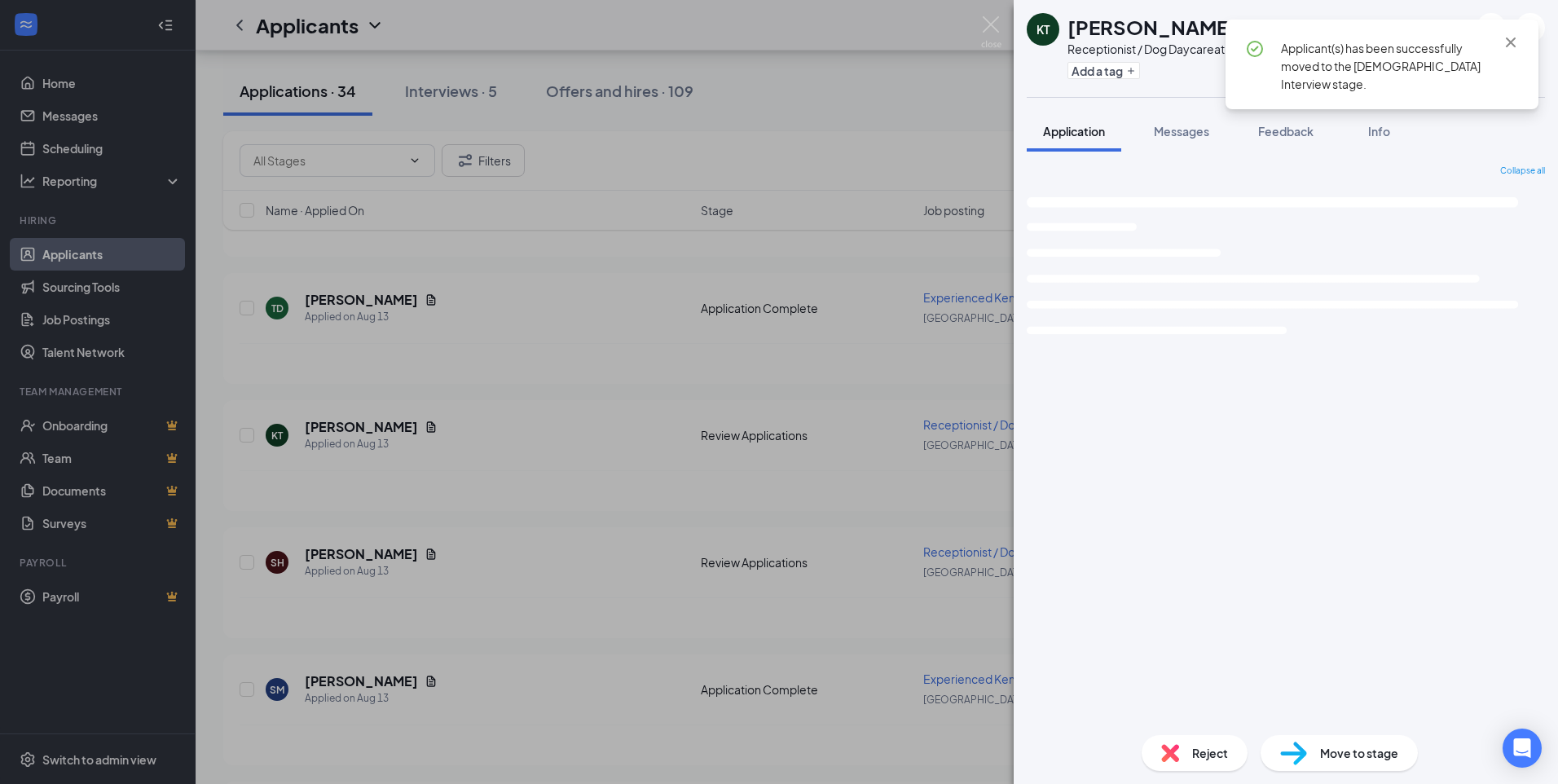
click at [989, 28] on img at bounding box center [991, 32] width 20 height 32
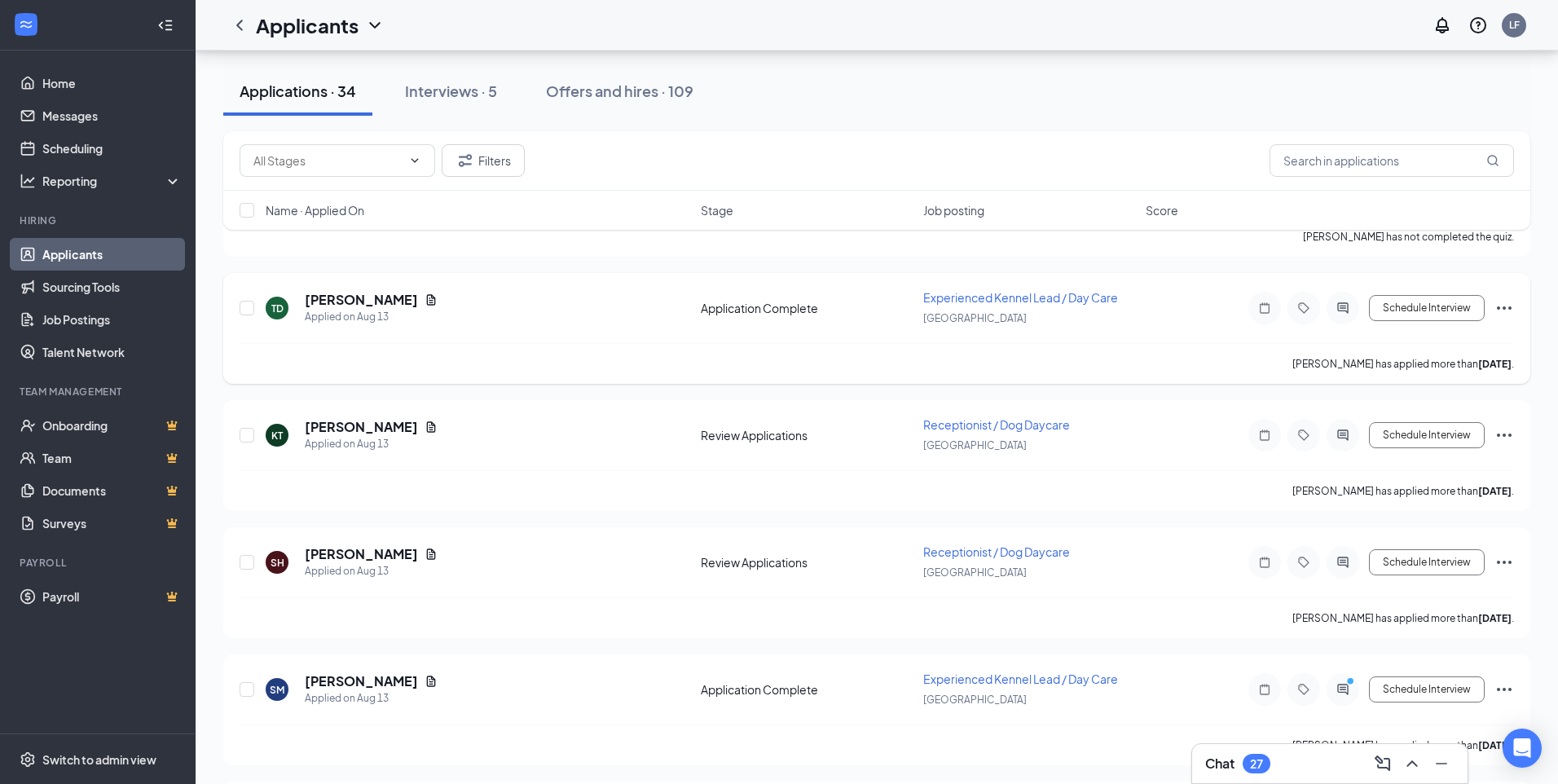
click at [392, 297] on div "[PERSON_NAME]" at bounding box center [371, 300] width 133 height 18
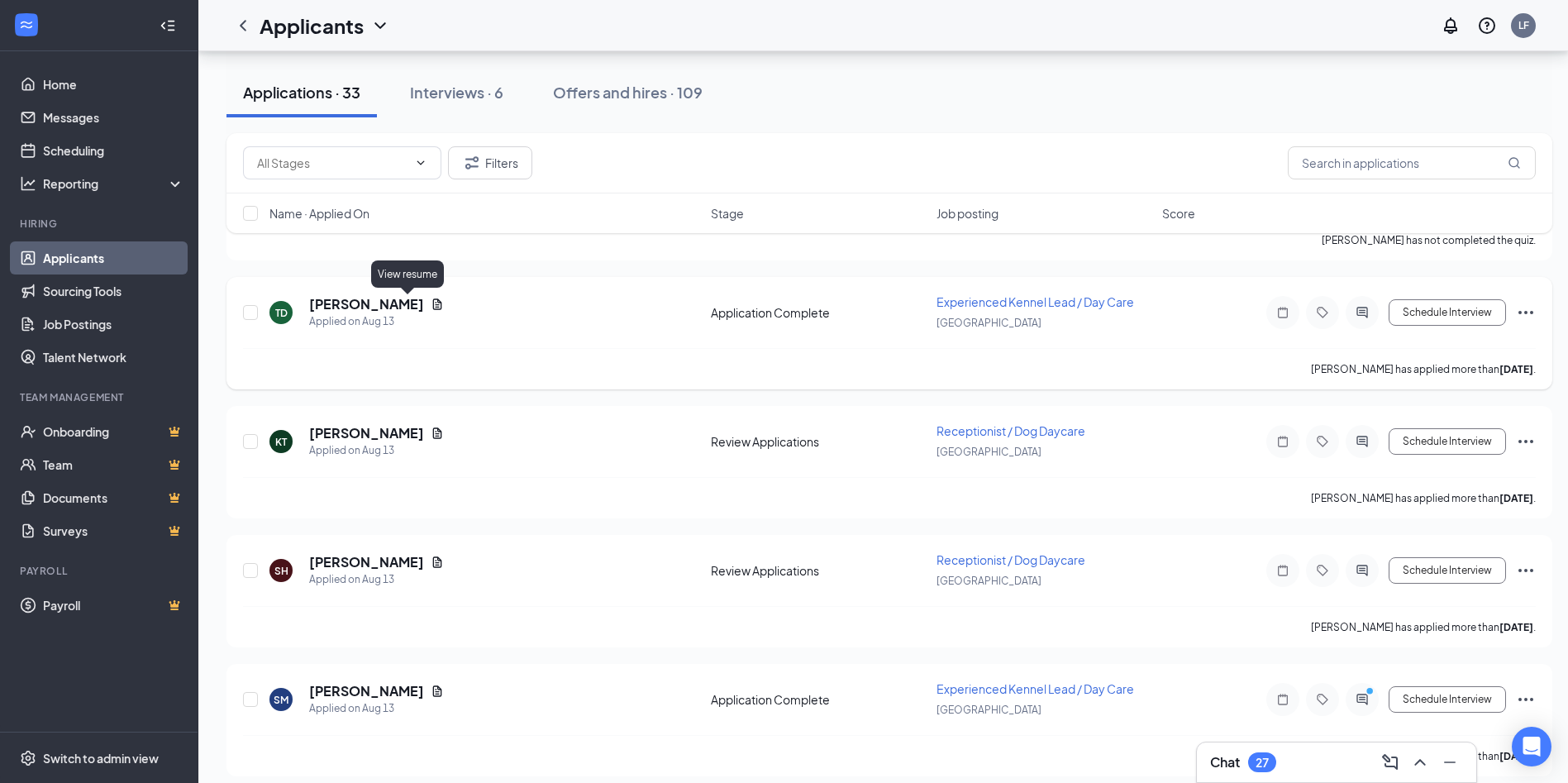
click at [430, 299] on icon "Document" at bounding box center [437, 304] width 14 height 14
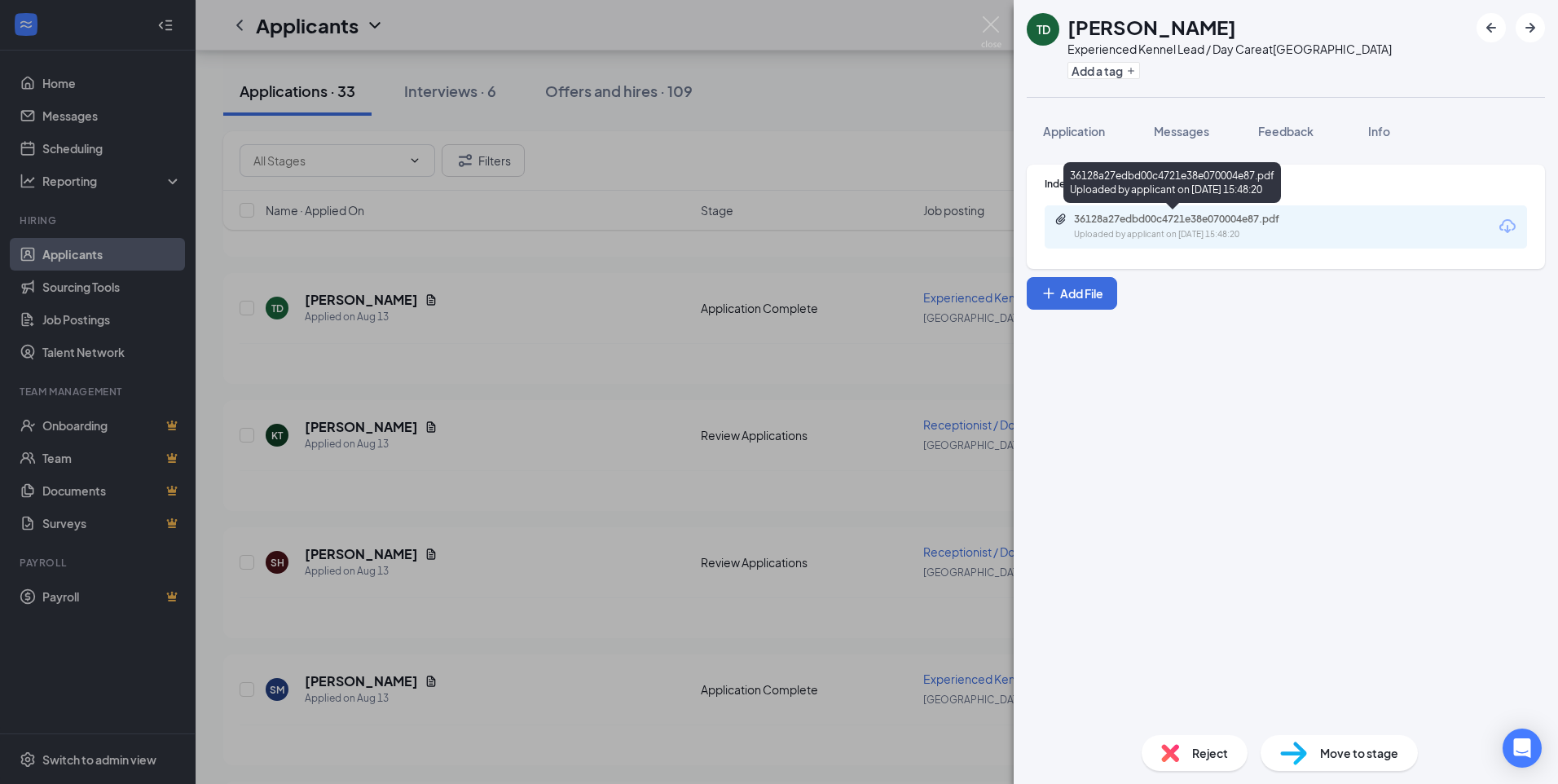
click at [1206, 219] on div "36128a27edbd00c4721e38e070004e87.pdf" at bounding box center [1187, 220] width 228 height 13
click at [1003, 29] on div "TD [PERSON_NAME] Experienced Kennel Lead / Day Care at [GEOGRAPHIC_DATA] Add a …" at bounding box center [779, 392] width 1558 height 784
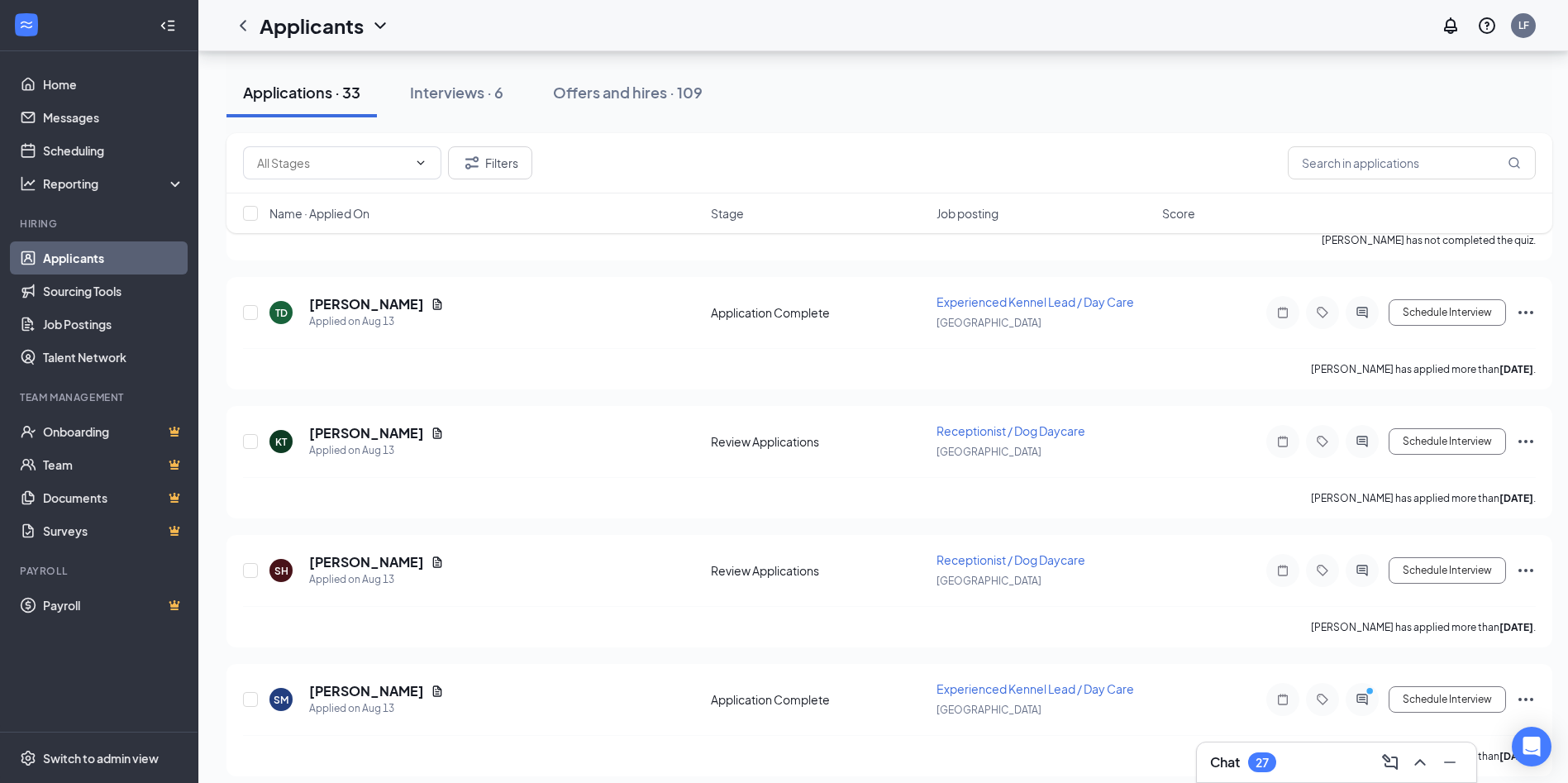
click at [1015, 31] on div "Applicants LF" at bounding box center [883, 25] width 1369 height 51
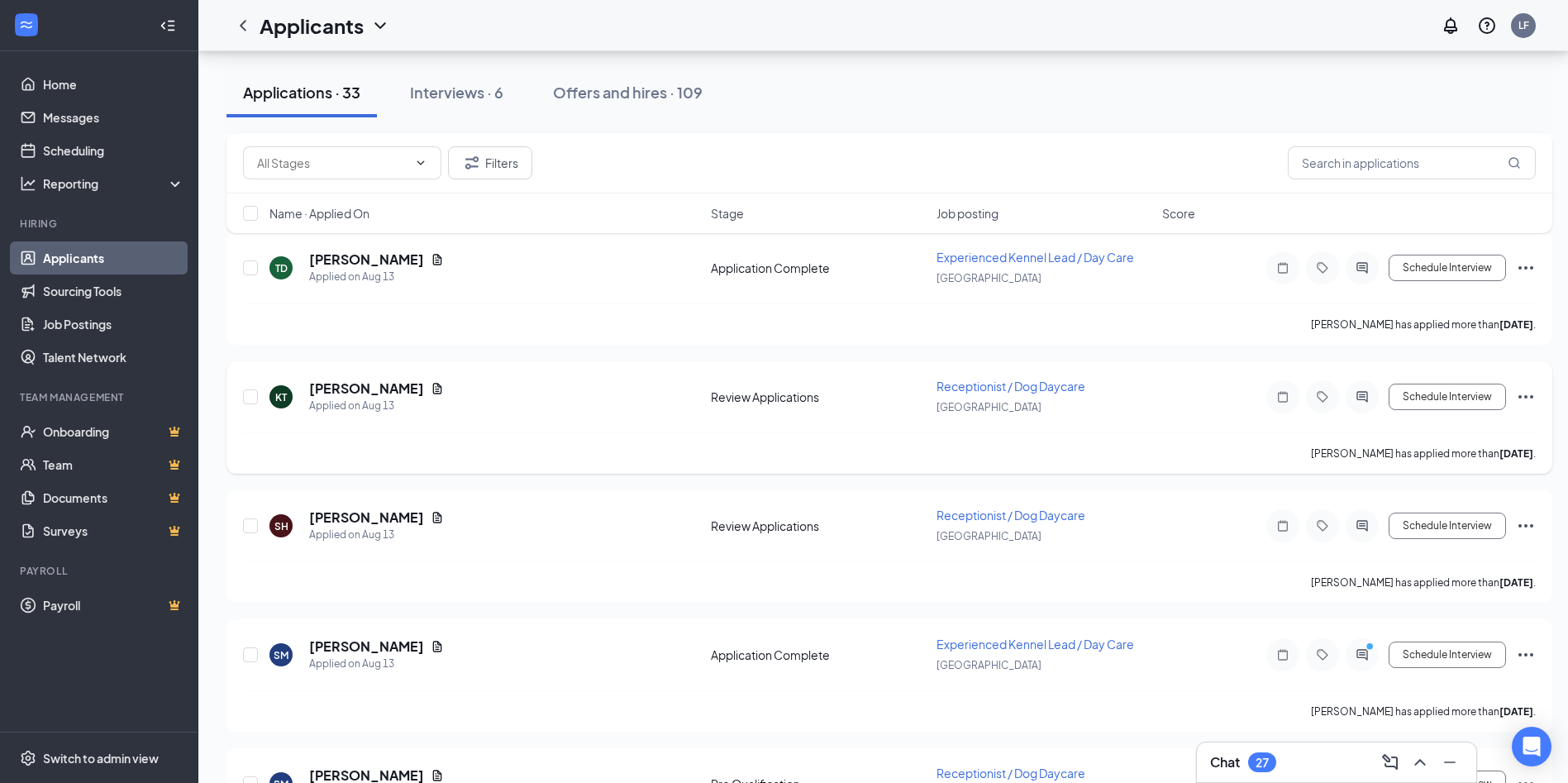
scroll to position [1157, 0]
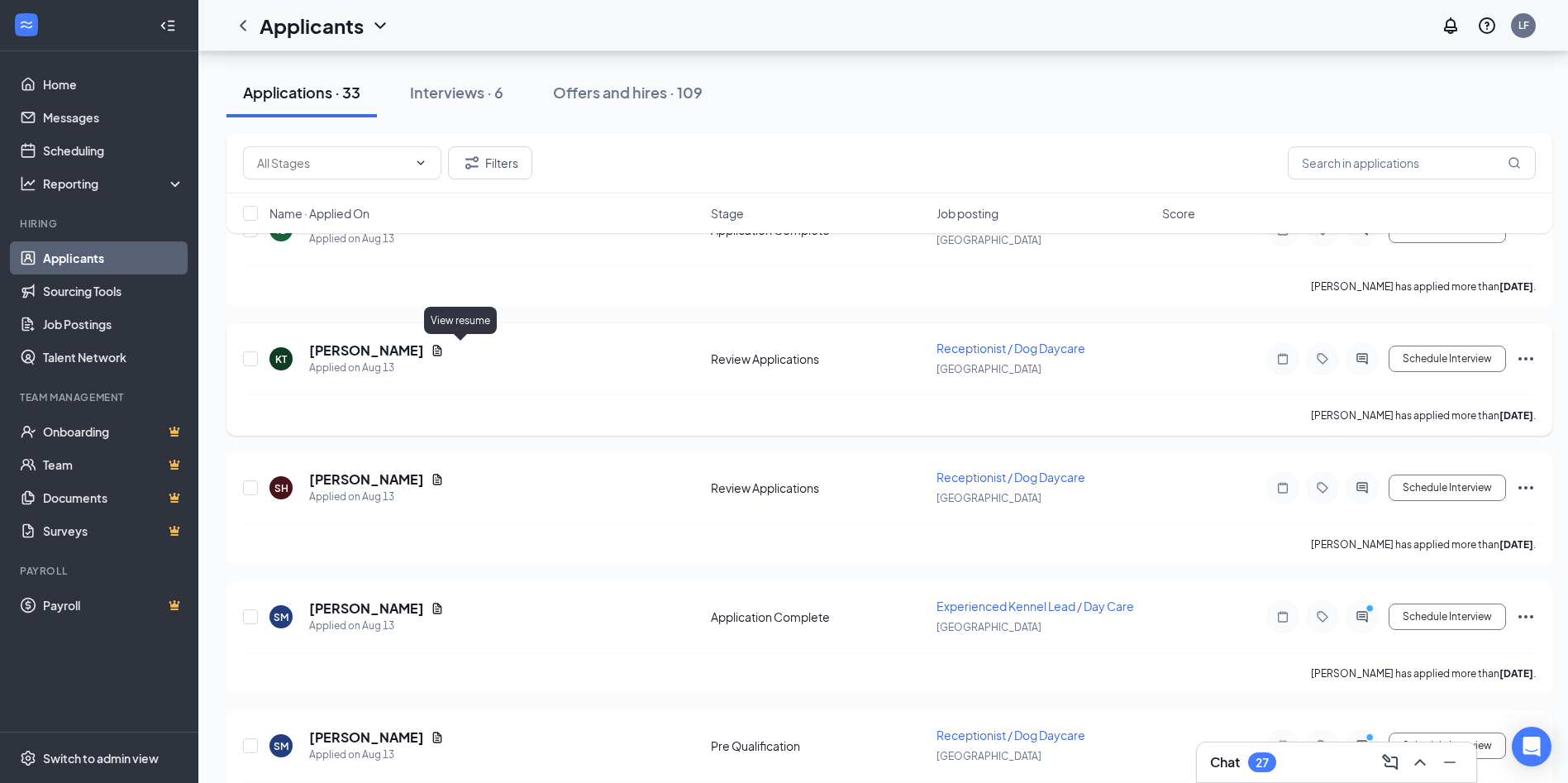
click at [444, 349] on icon "Document" at bounding box center [437, 351] width 14 height 14
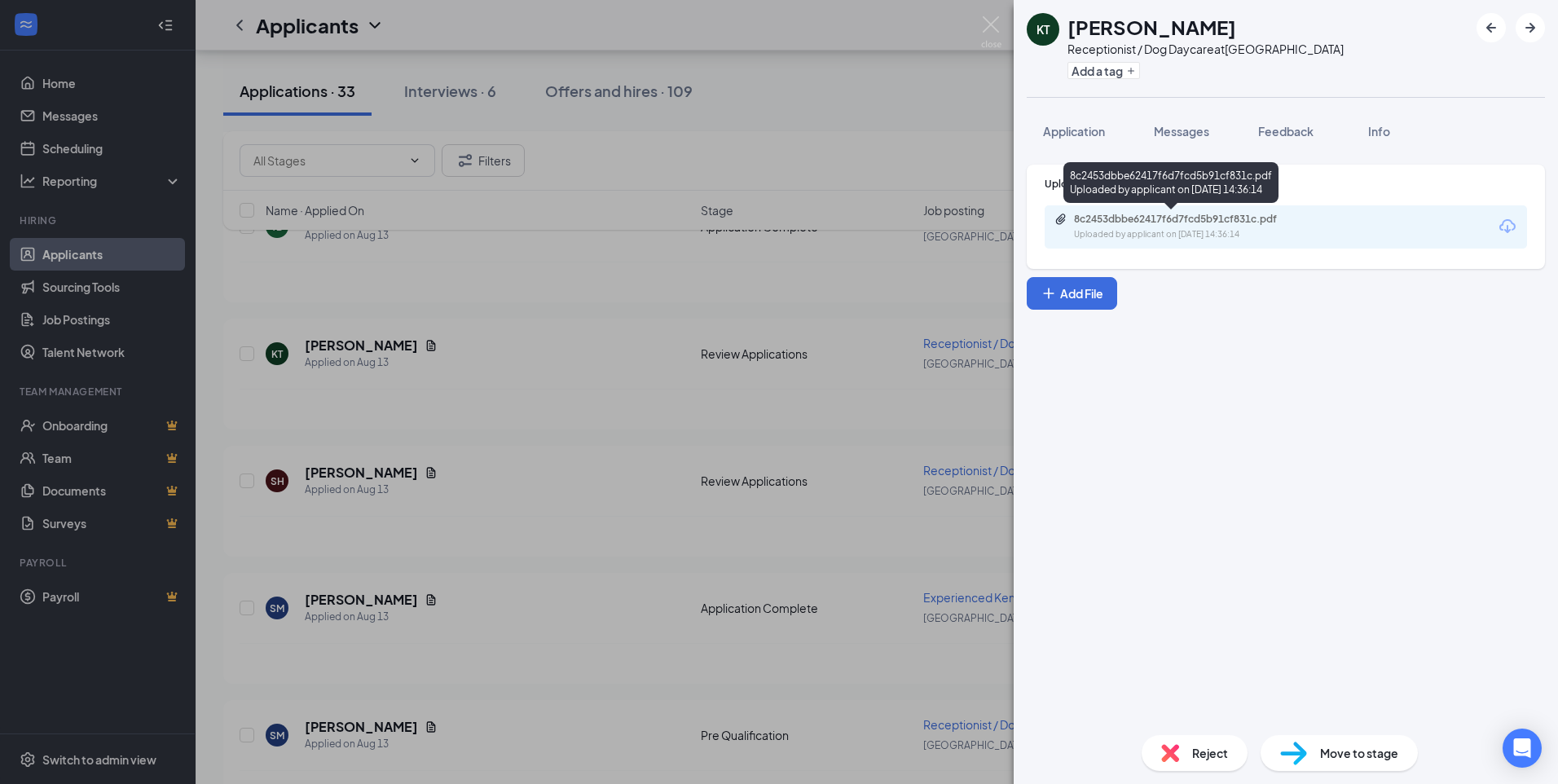
click at [1242, 230] on div "Uploaded by applicant on [DATE] 14:36:14" at bounding box center [1196, 235] width 245 height 13
click at [1000, 32] on img at bounding box center [991, 32] width 20 height 32
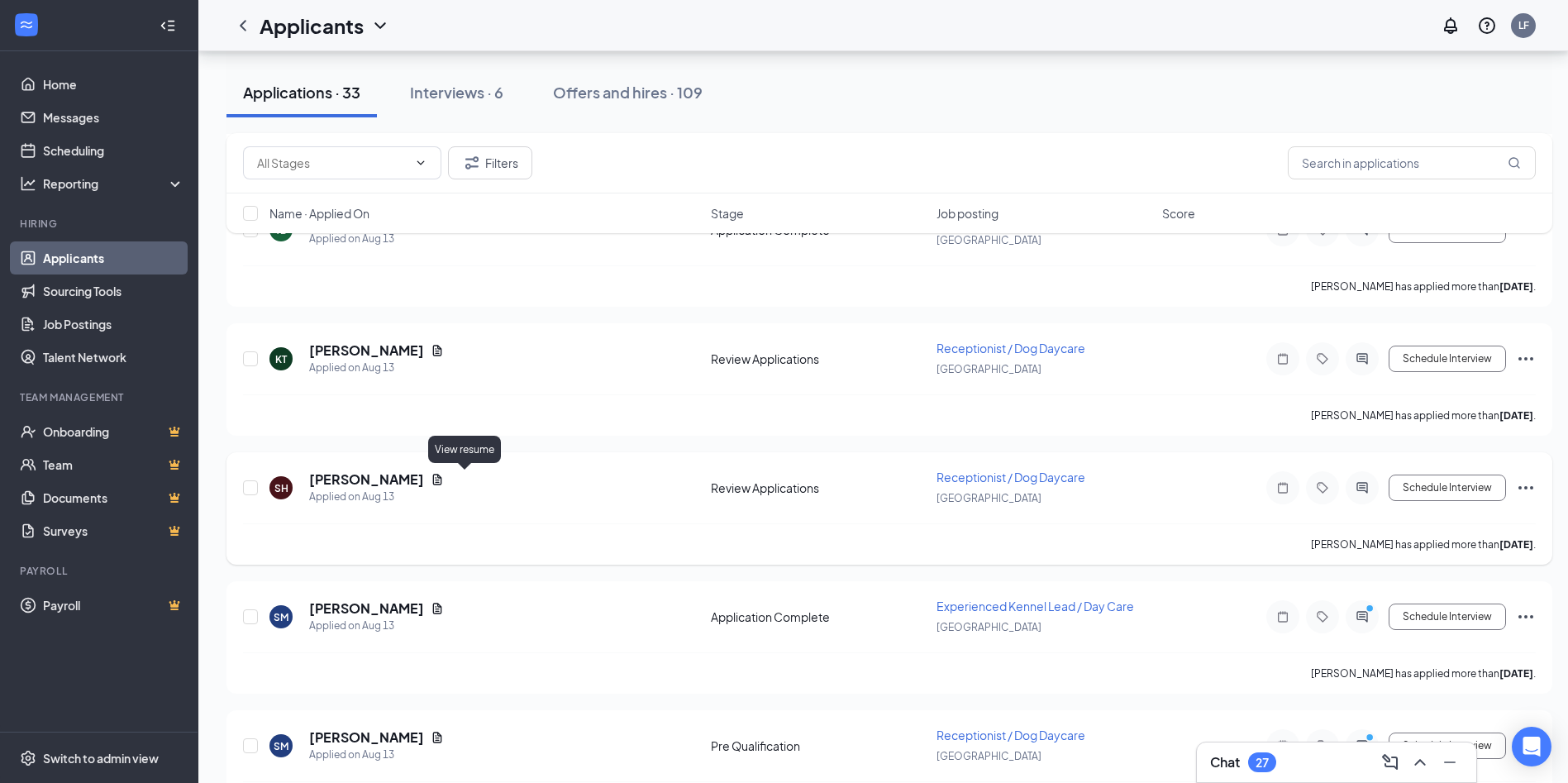
click at [444, 478] on icon "Document" at bounding box center [437, 480] width 14 height 14
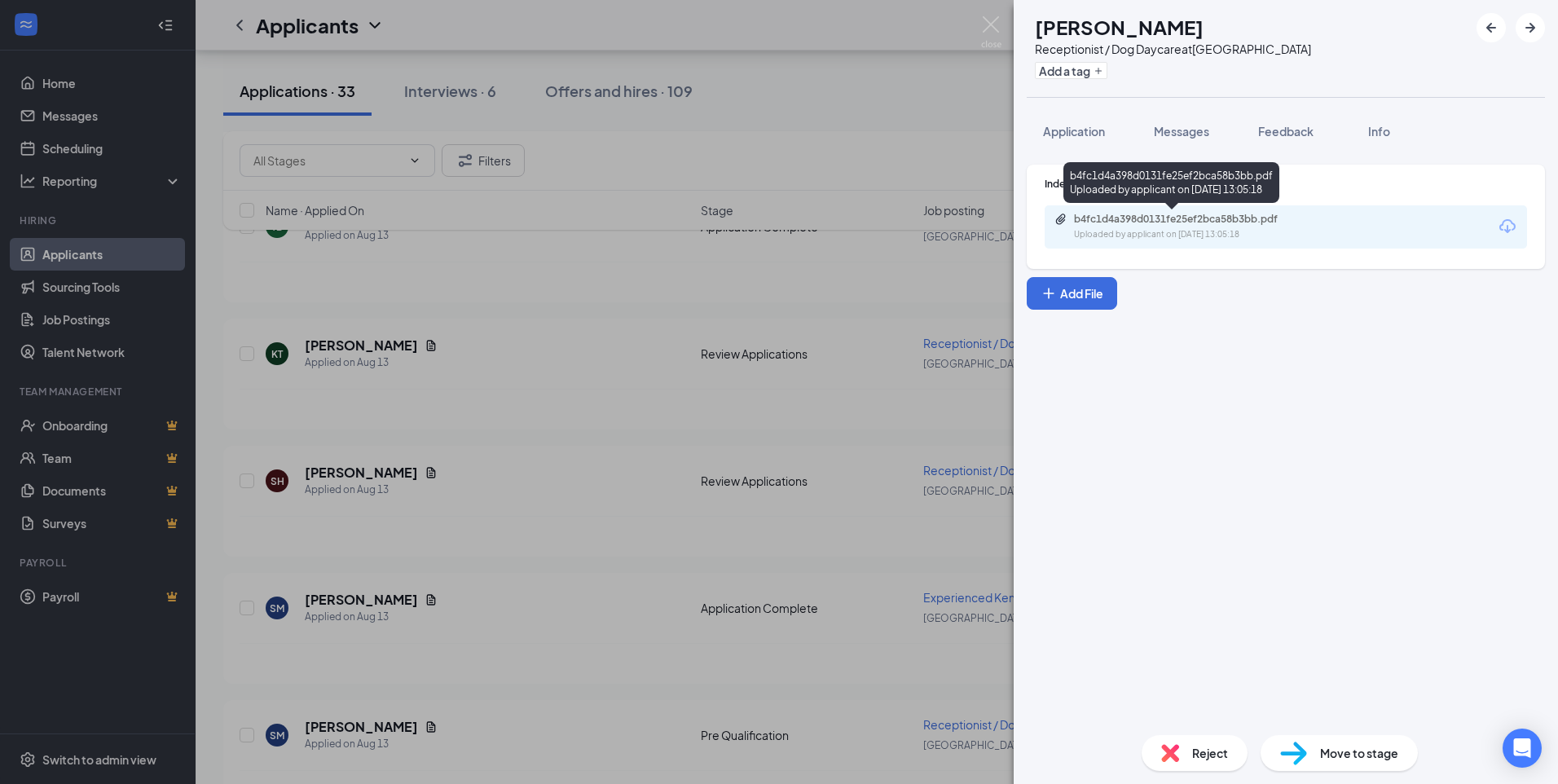
click at [1190, 224] on div "b4fc1d4a398d0131fe25ef2bca58b3bb.pdf" at bounding box center [1187, 220] width 228 height 13
drag, startPoint x: 990, startPoint y: 25, endPoint x: 723, endPoint y: 237, distance: 340.9
click at [990, 26] on img at bounding box center [991, 32] width 20 height 32
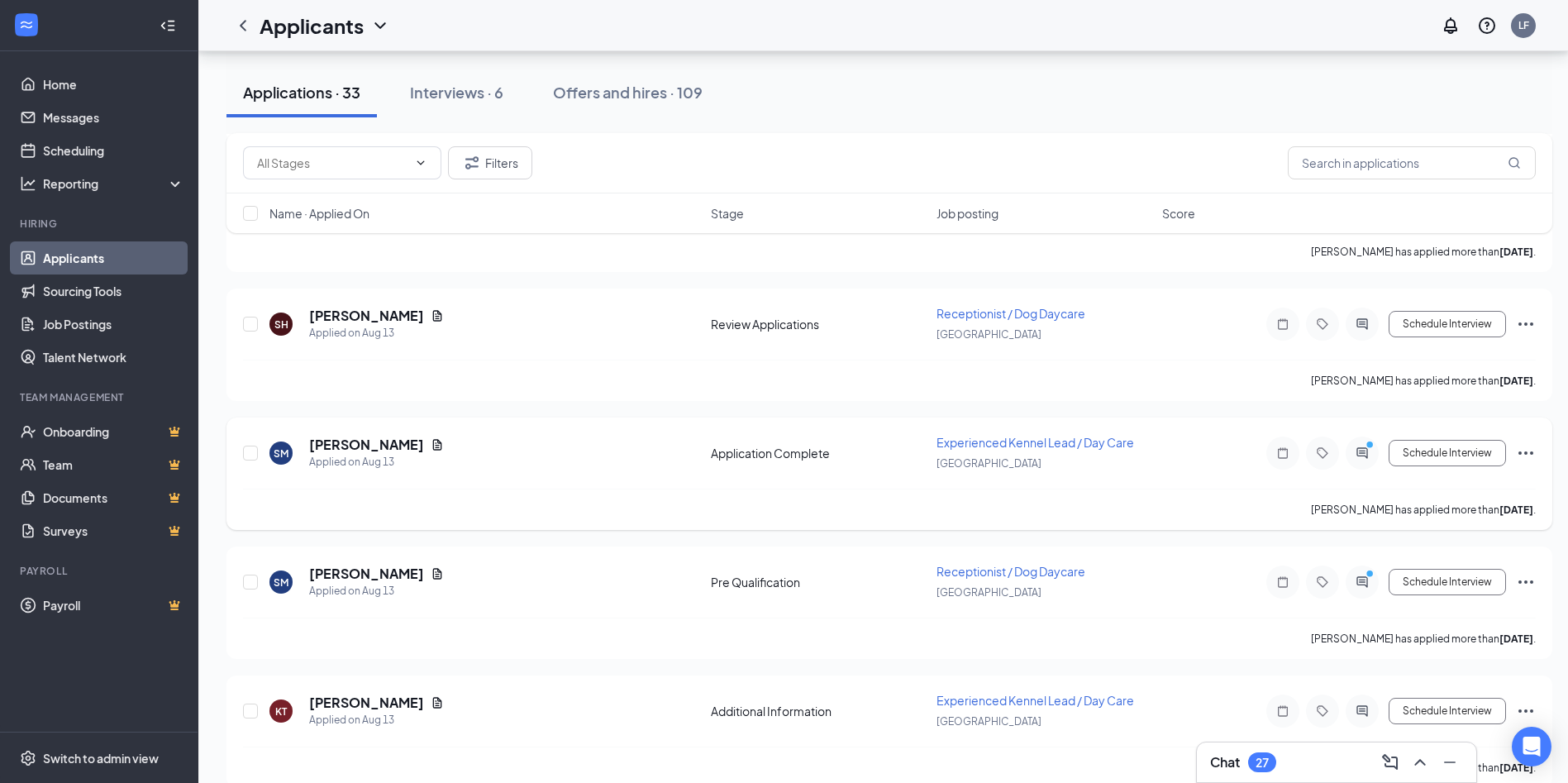
scroll to position [1323, 0]
click at [430, 440] on icon "Document" at bounding box center [437, 443] width 14 height 14
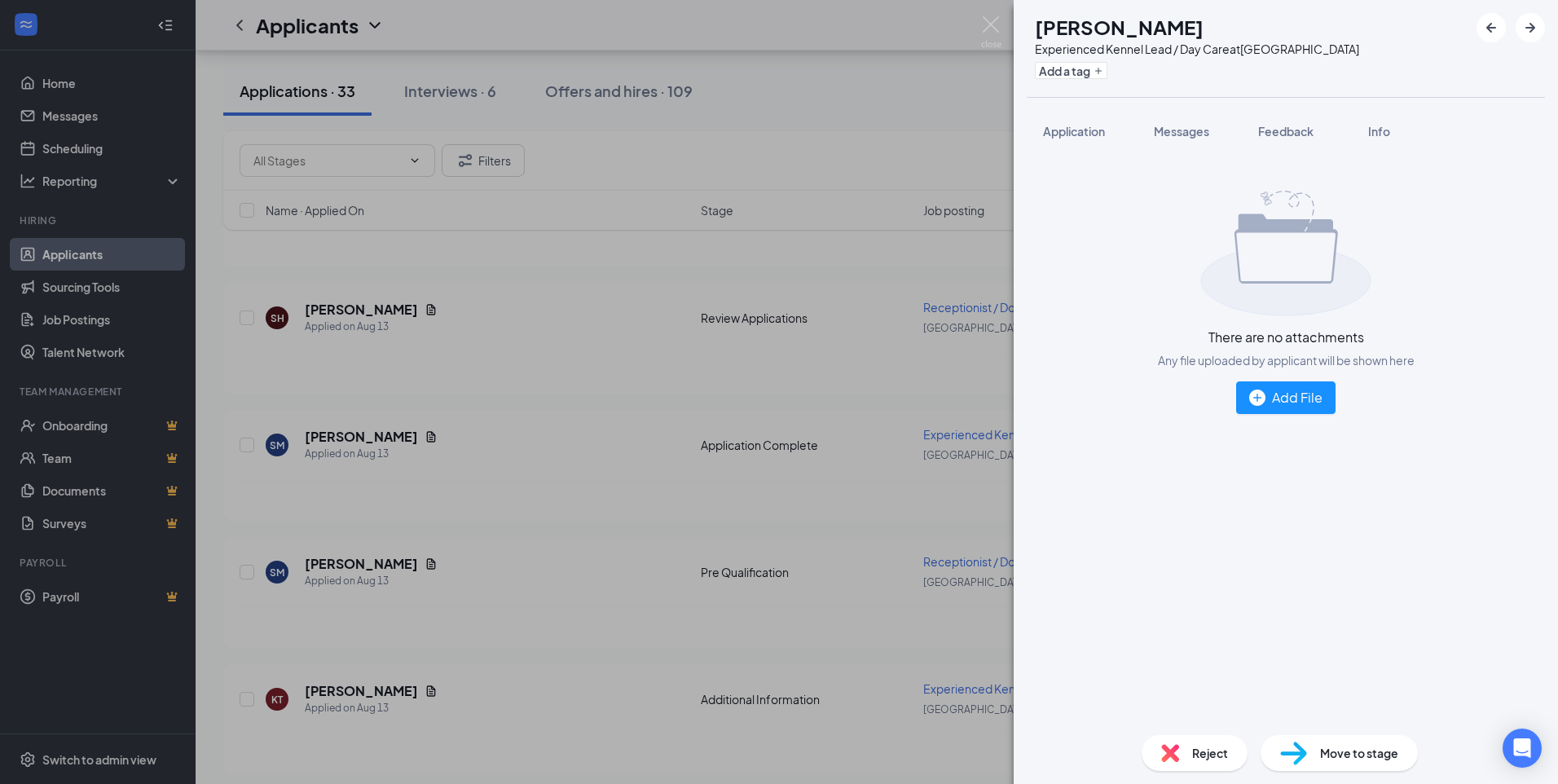
click at [637, 377] on div "SM [PERSON_NAME] Experienced Kennel Lead / Day Care at [GEOGRAPHIC_DATA] Add a …" at bounding box center [779, 392] width 1558 height 784
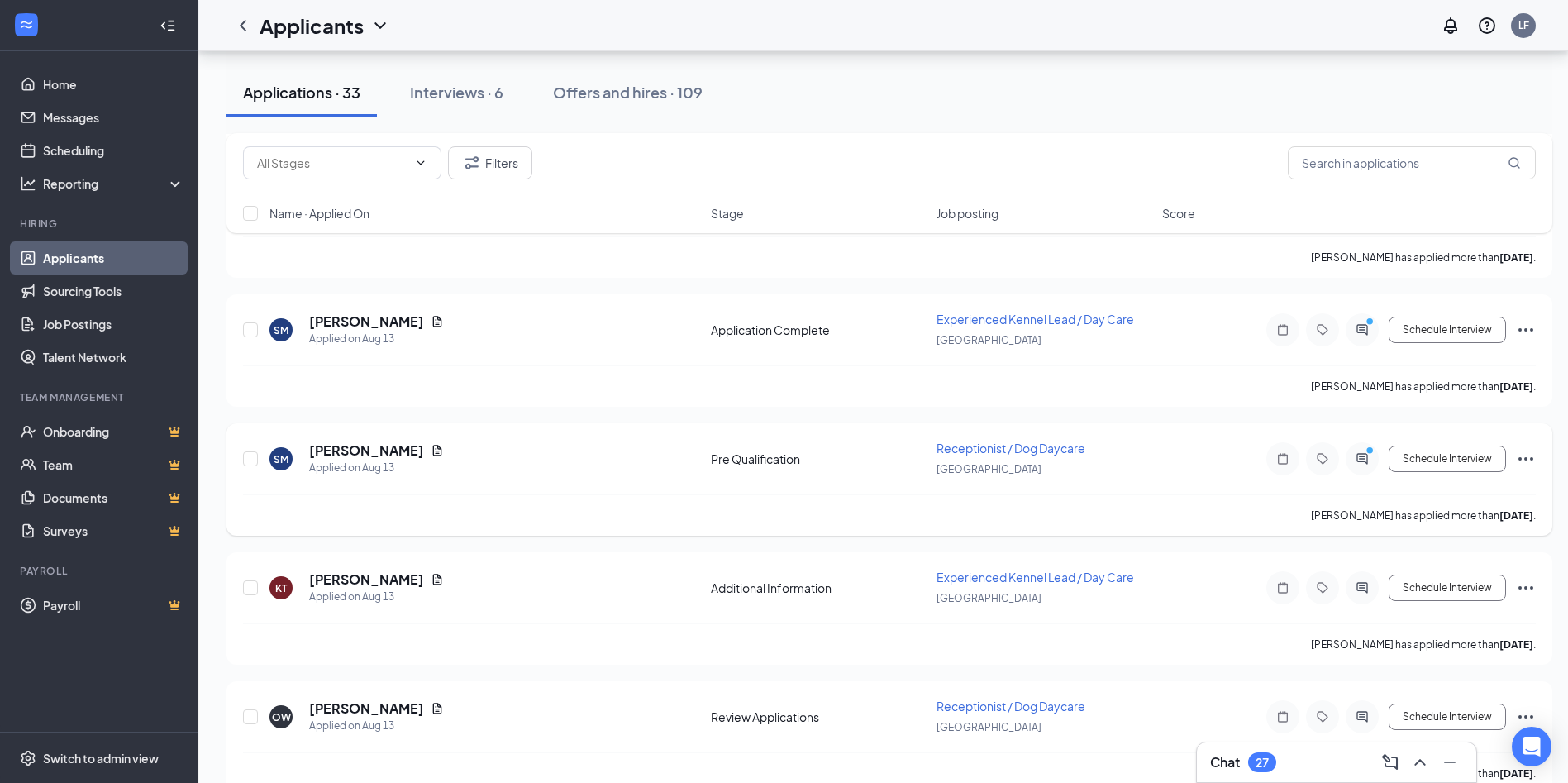
scroll to position [1488, 0]
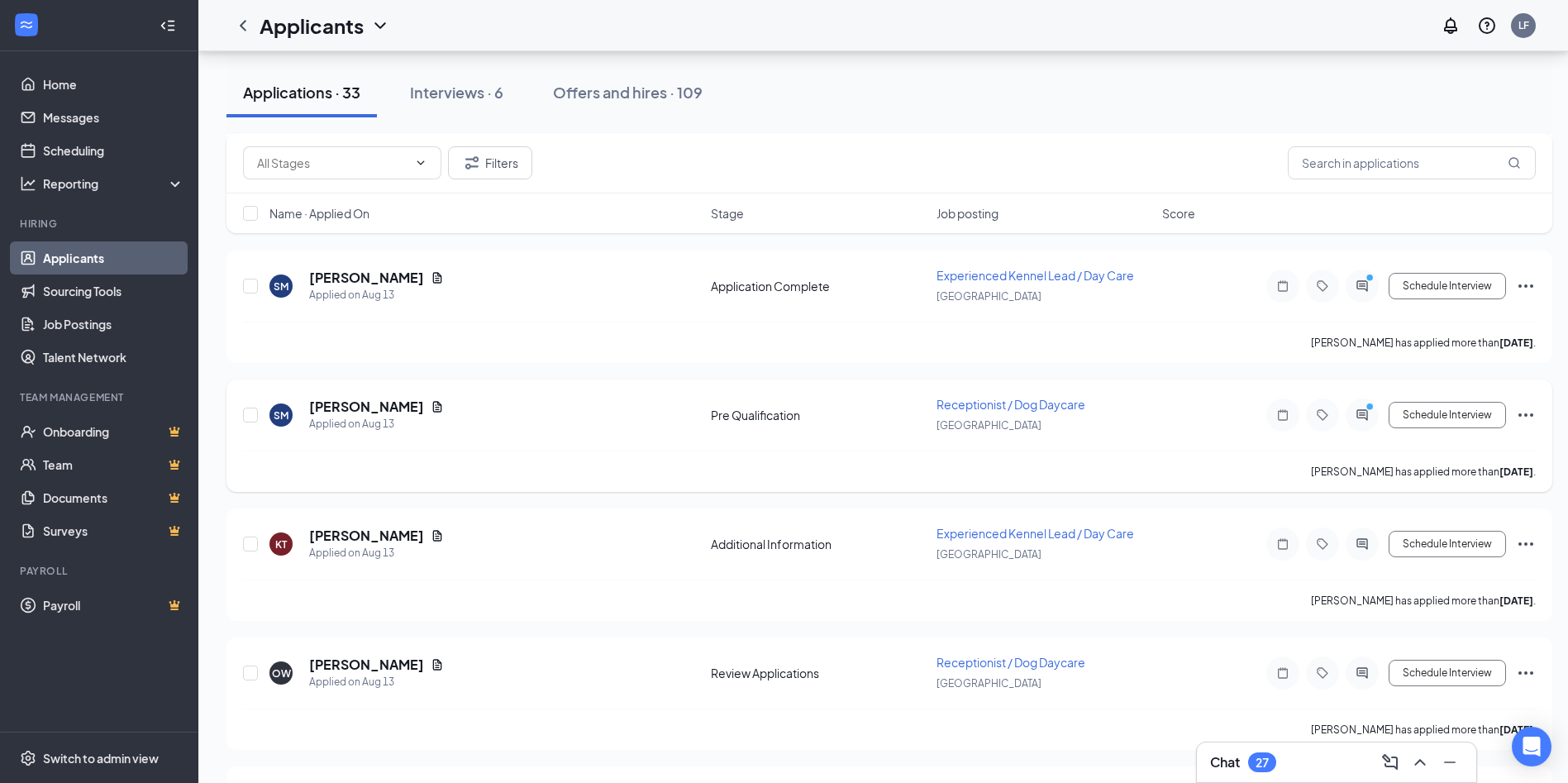
click at [411, 413] on div "[PERSON_NAME]" at bounding box center [376, 406] width 135 height 18
click at [430, 410] on icon "Document" at bounding box center [437, 407] width 14 height 14
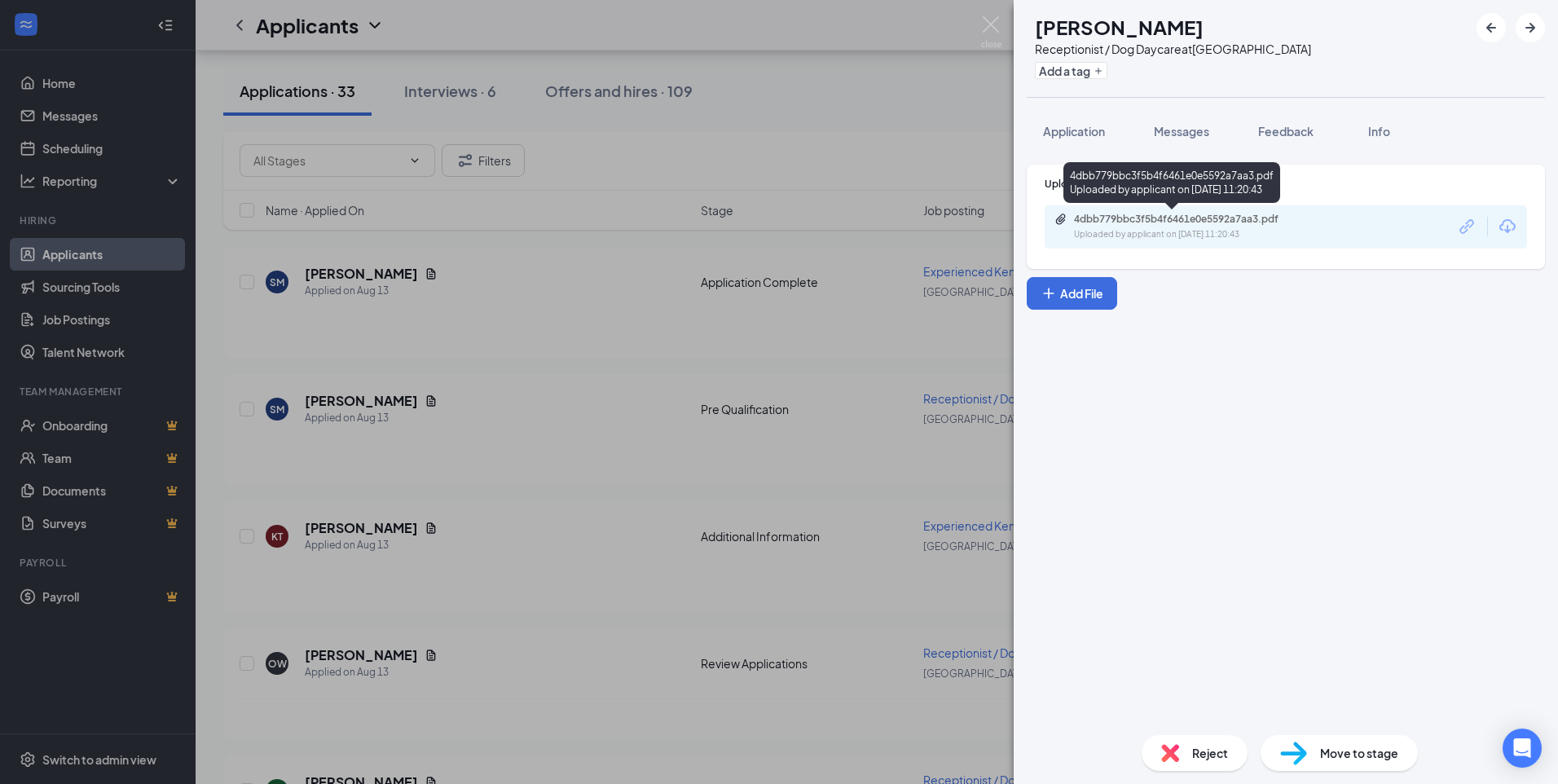
click at [1177, 222] on div "4dbb779bbc3f5b4f6461e0e5592a7aa3.pdf" at bounding box center [1187, 220] width 228 height 13
click at [965, 36] on div "SM [PERSON_NAME] Receptionist / Dog Daycare at [GEOGRAPHIC_DATA] Add a tag Appl…" at bounding box center [779, 392] width 1558 height 784
click at [991, 25] on div "Applicants LF" at bounding box center [877, 25] width 1362 height 51
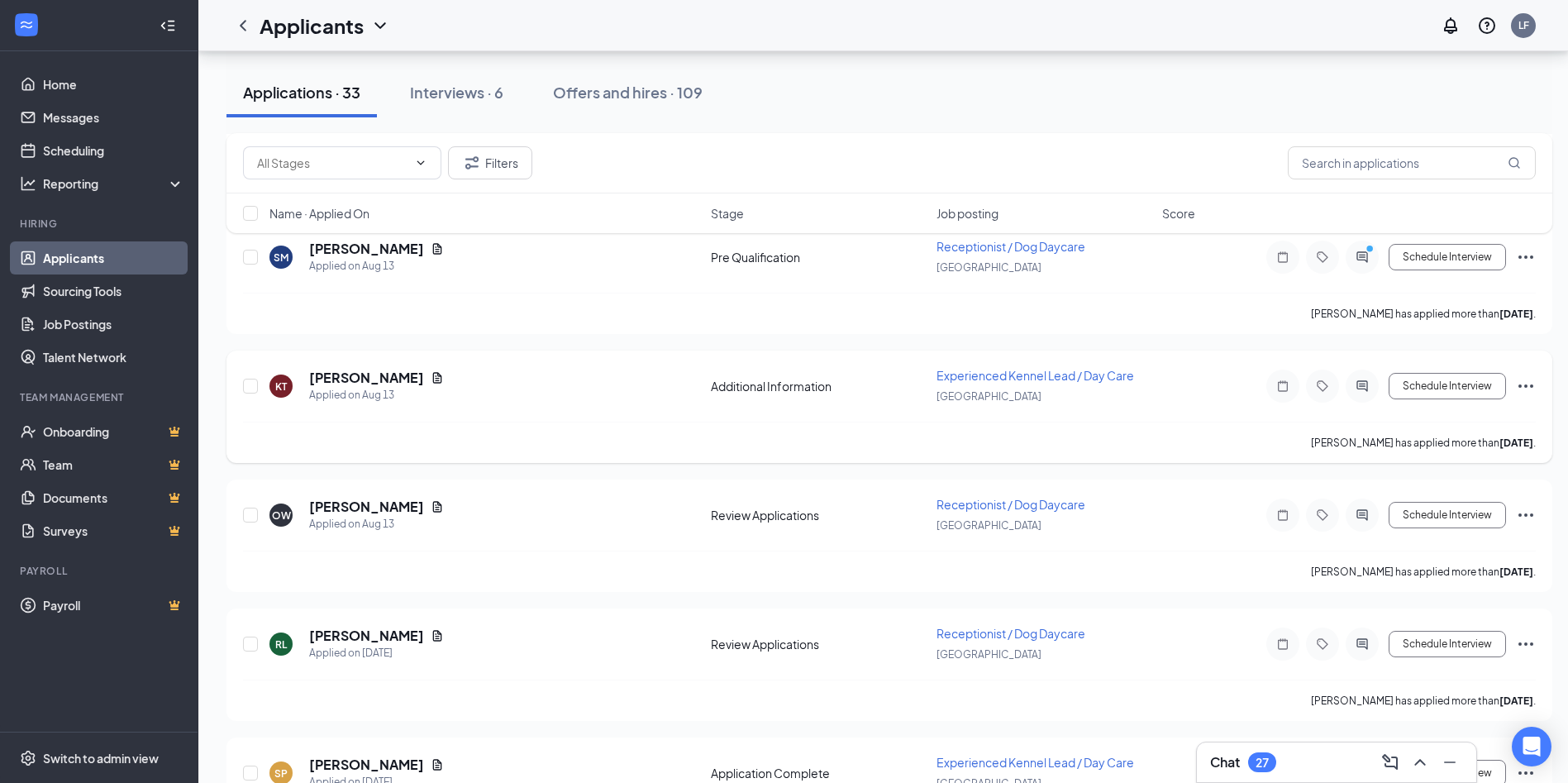
scroll to position [1653, 0]
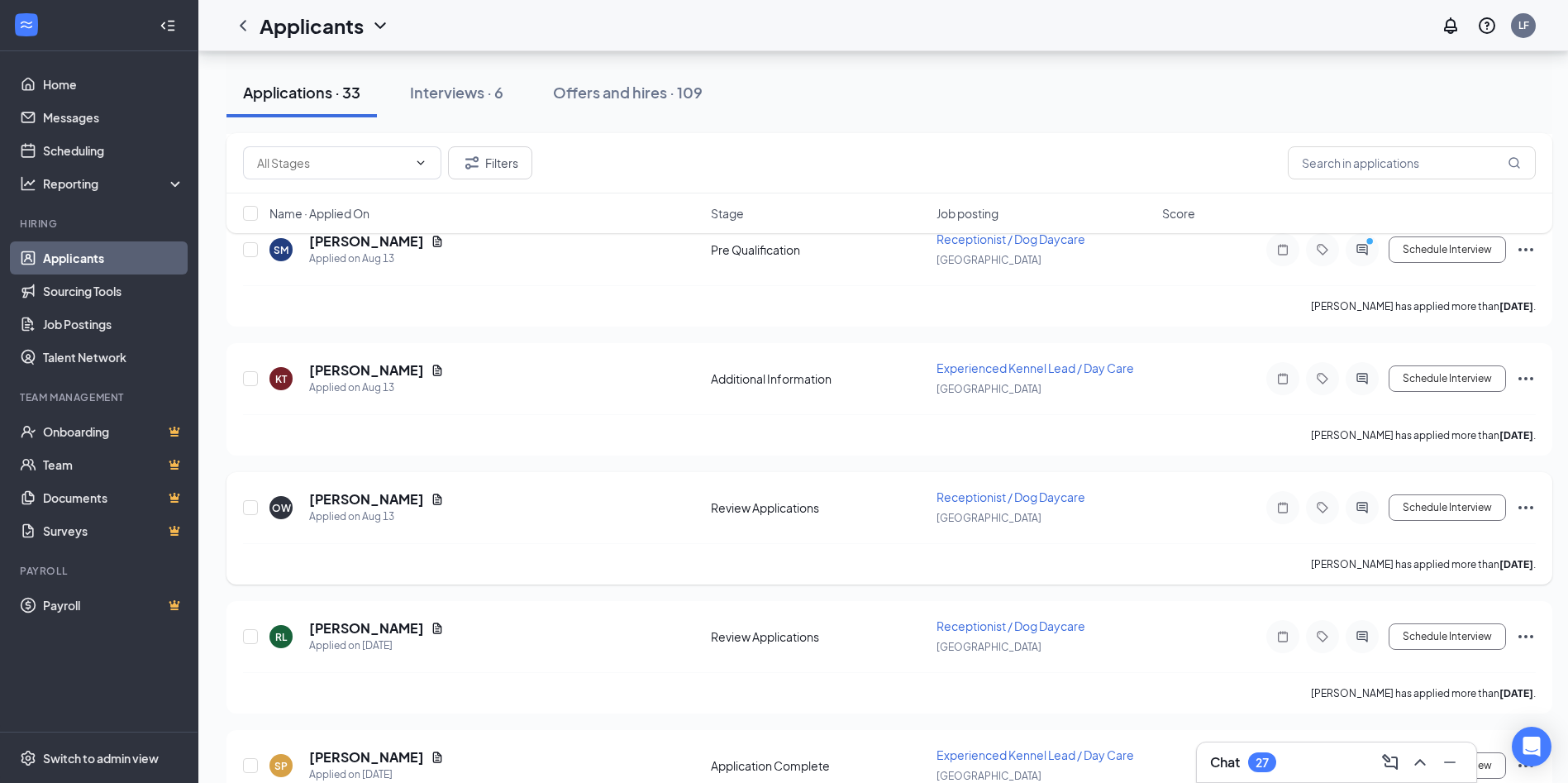
click at [433, 499] on icon "Document" at bounding box center [437, 498] width 9 height 11
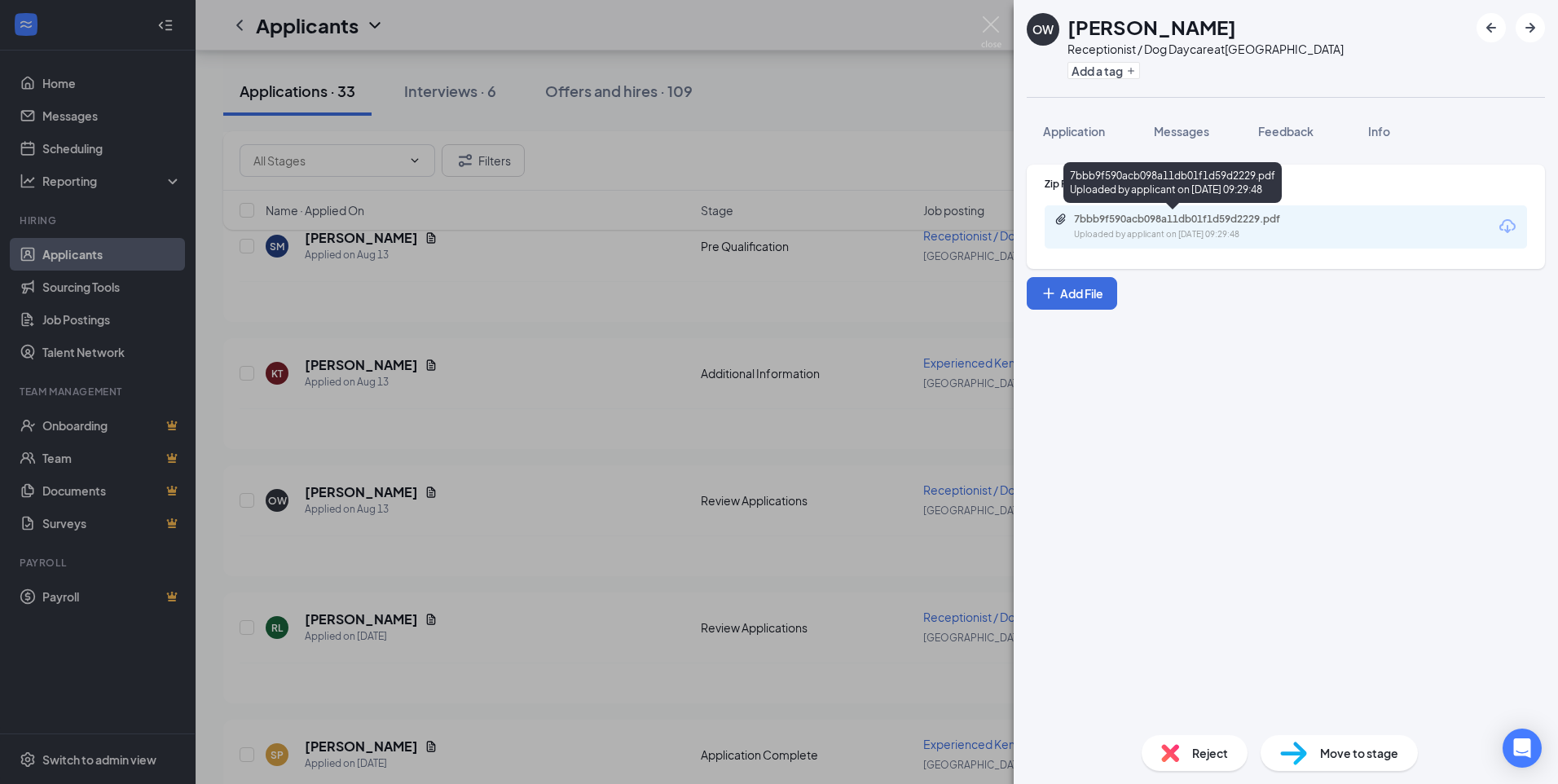
click at [1252, 239] on div "Uploaded by applicant on [DATE] 09:29:48" at bounding box center [1196, 235] width 245 height 13
click at [1000, 25] on div "OW Oshohn [PERSON_NAME] Receptionist / Dog Daycare at [GEOGRAPHIC_DATA] Add a t…" at bounding box center [779, 392] width 1558 height 784
click at [981, 31] on img at bounding box center [991, 32] width 20 height 32
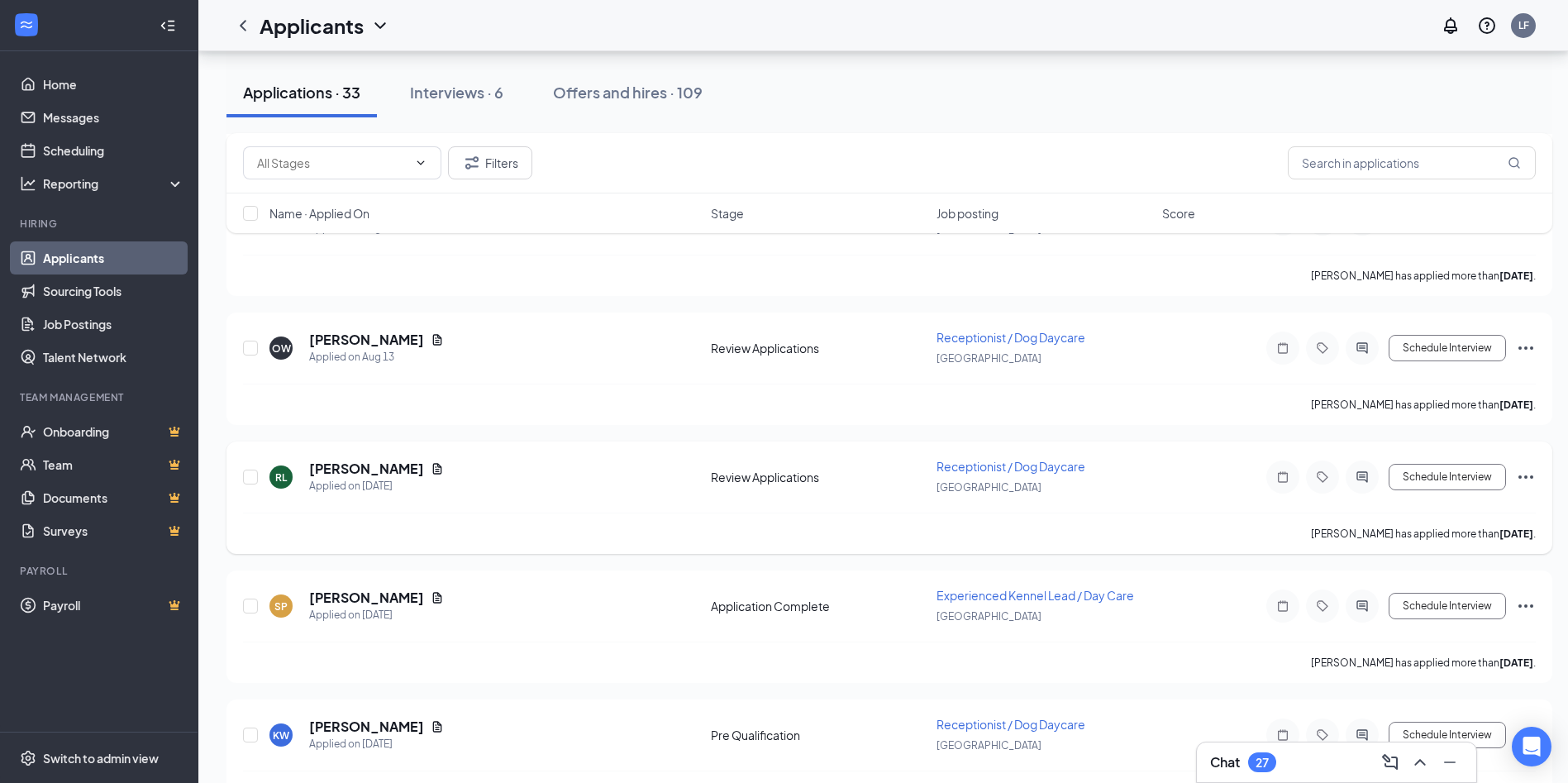
scroll to position [1819, 0]
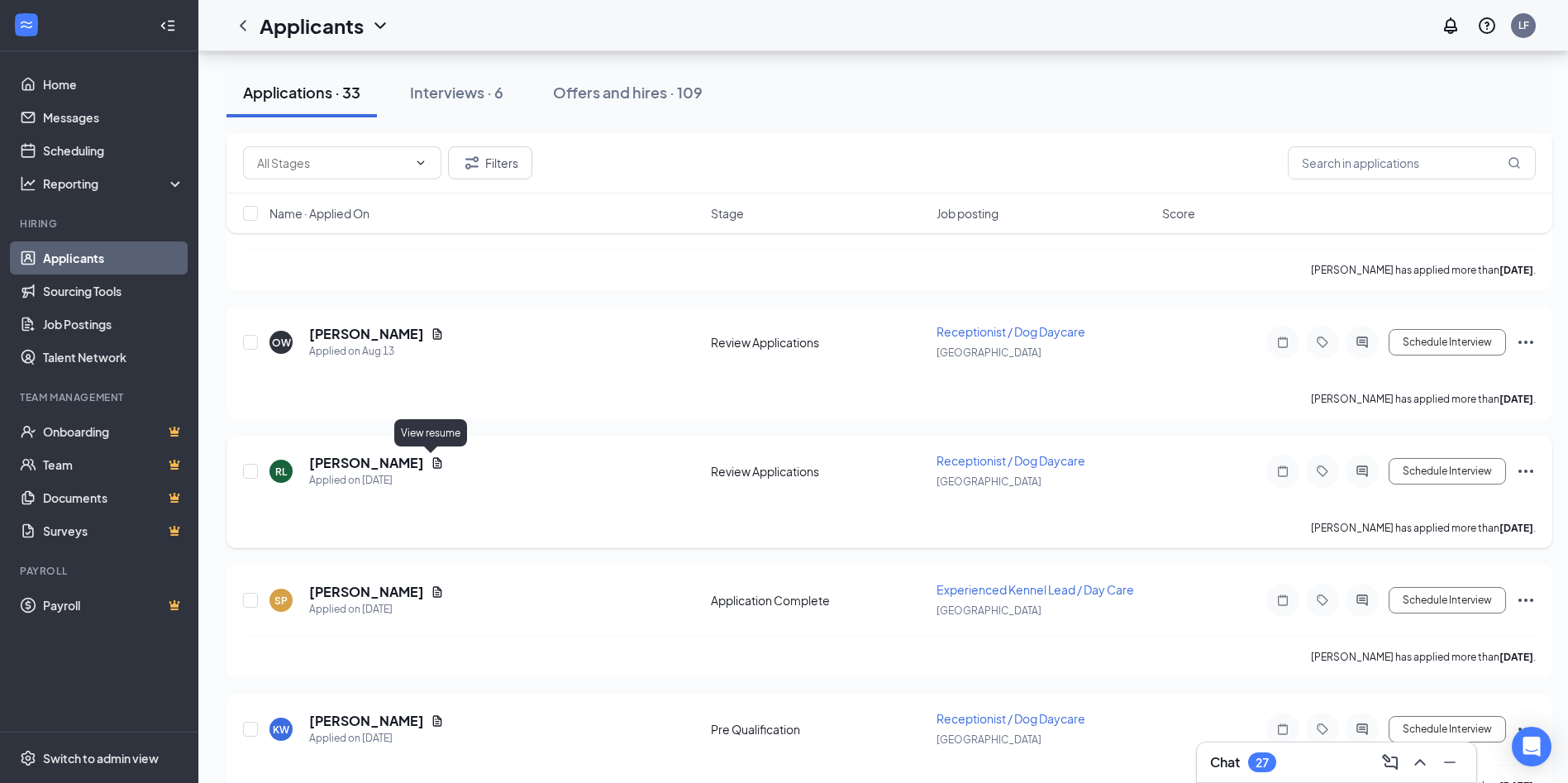
click at [436, 460] on icon "Document" at bounding box center [437, 463] width 14 height 14
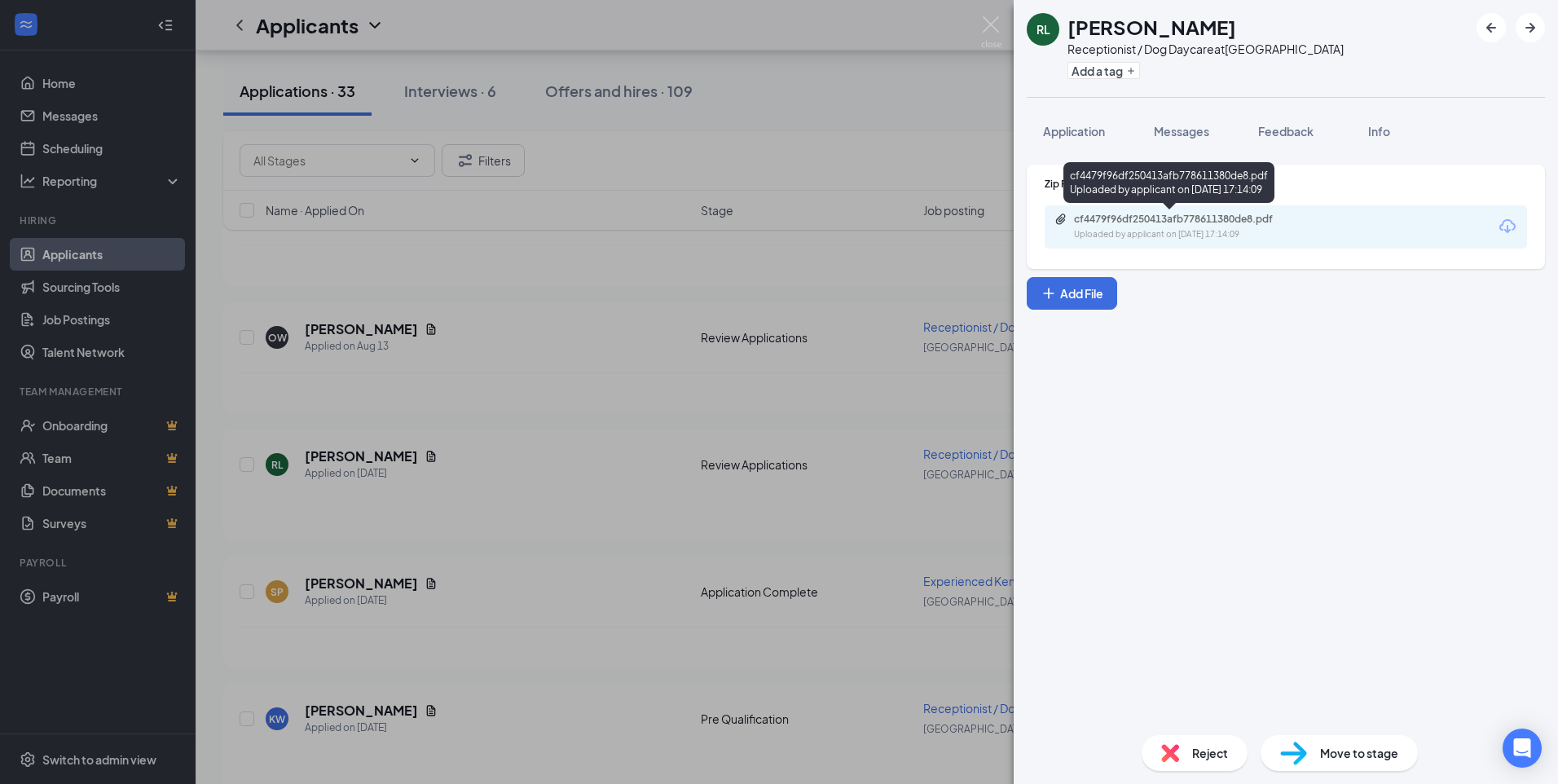
click at [1225, 222] on div "cf4479f96df250413afb778611380de8.pdf" at bounding box center [1187, 220] width 228 height 13
click at [994, 39] on img at bounding box center [991, 32] width 20 height 32
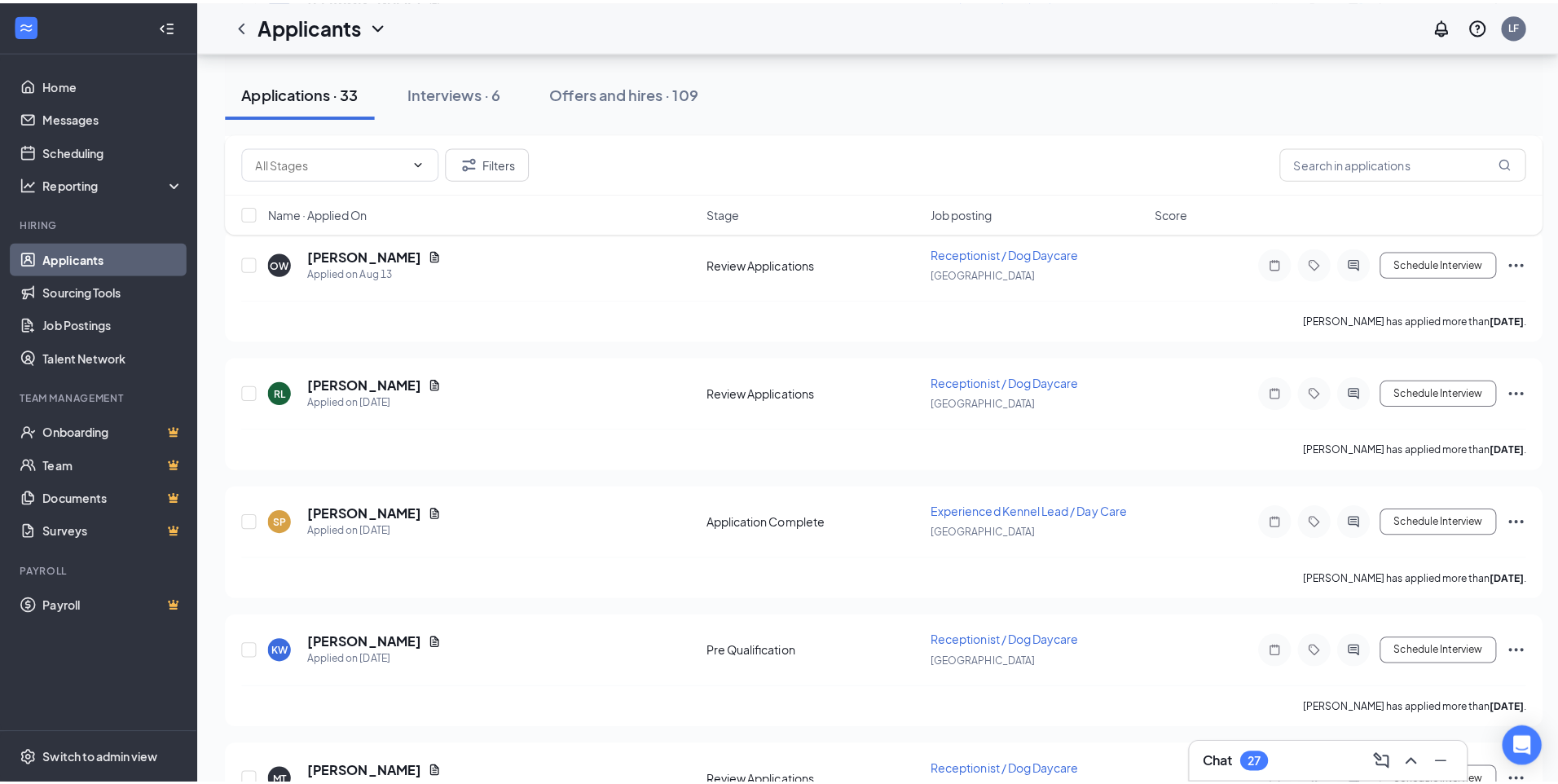
scroll to position [1874, 0]
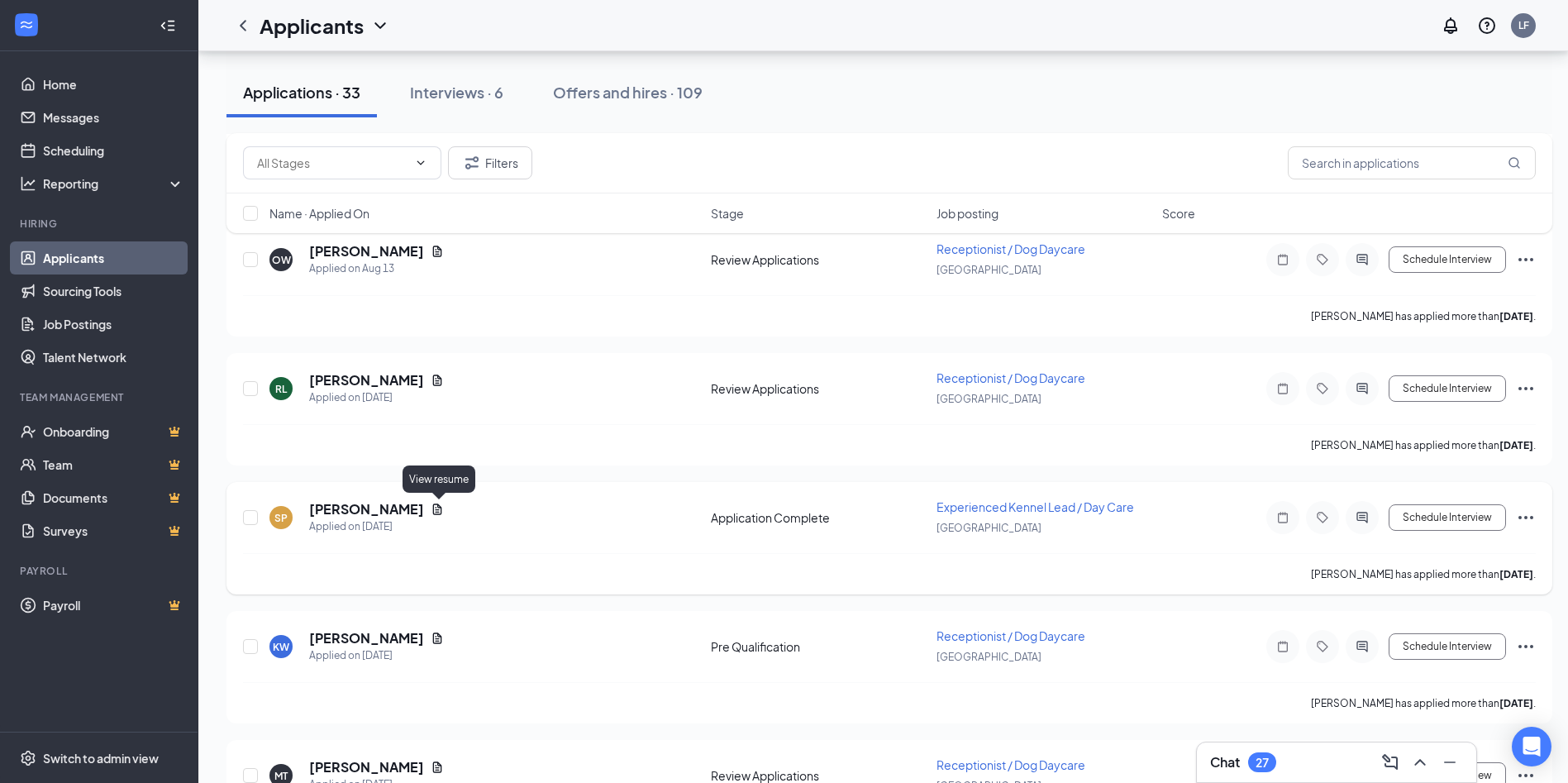
click at [440, 511] on icon "Document" at bounding box center [437, 510] width 14 height 14
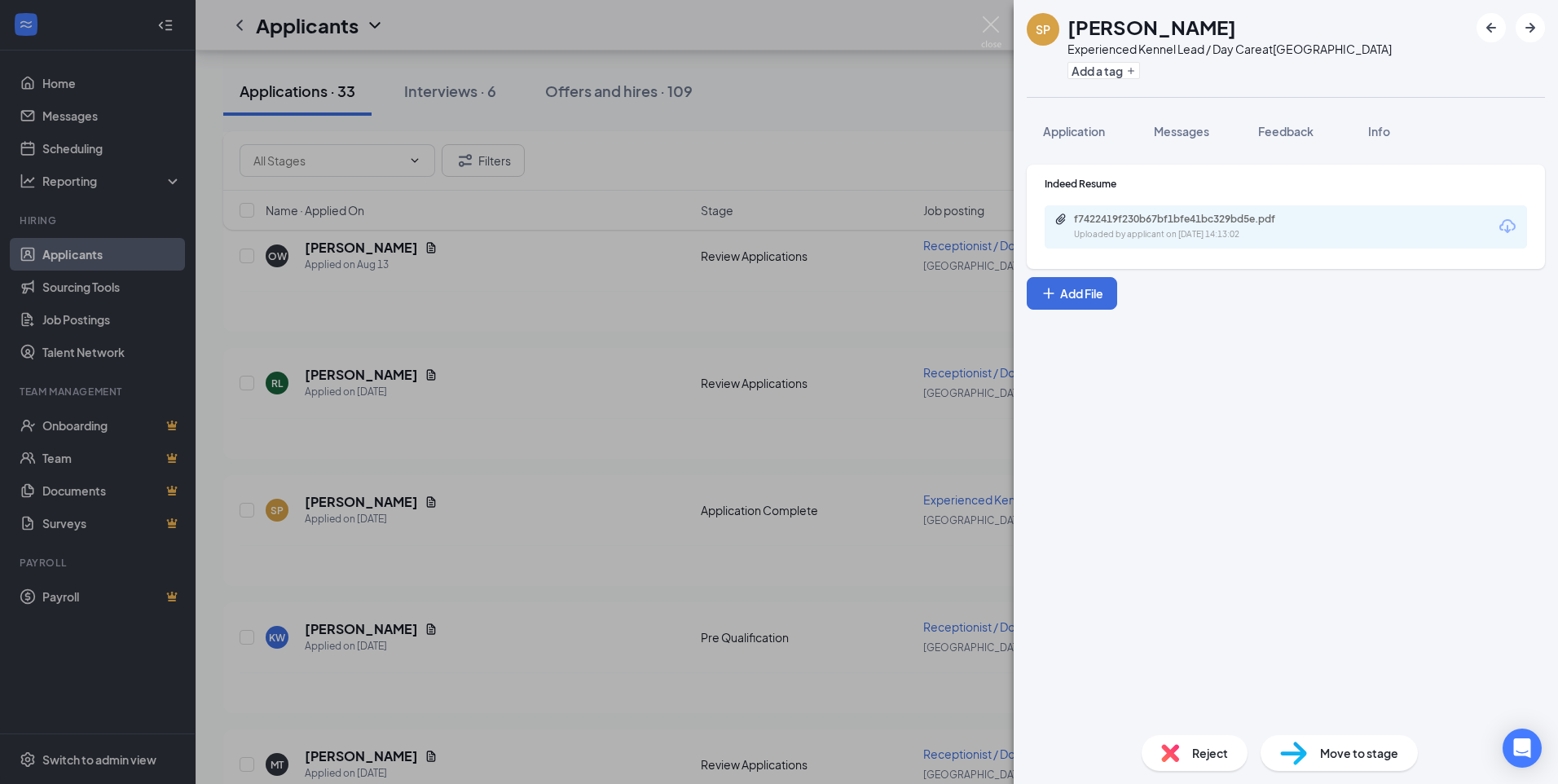
click at [1141, 242] on div "f7422419f230b67bf1bfe41bc329bd5e.pdf Uploaded by applicant on [DATE] 14:13:02" at bounding box center [1285, 226] width 482 height 43
click at [1142, 228] on div "Uploaded by applicant on [DATE] 14:13:02" at bounding box center [1196, 235] width 245 height 13
click at [995, 36] on img at bounding box center [991, 32] width 20 height 32
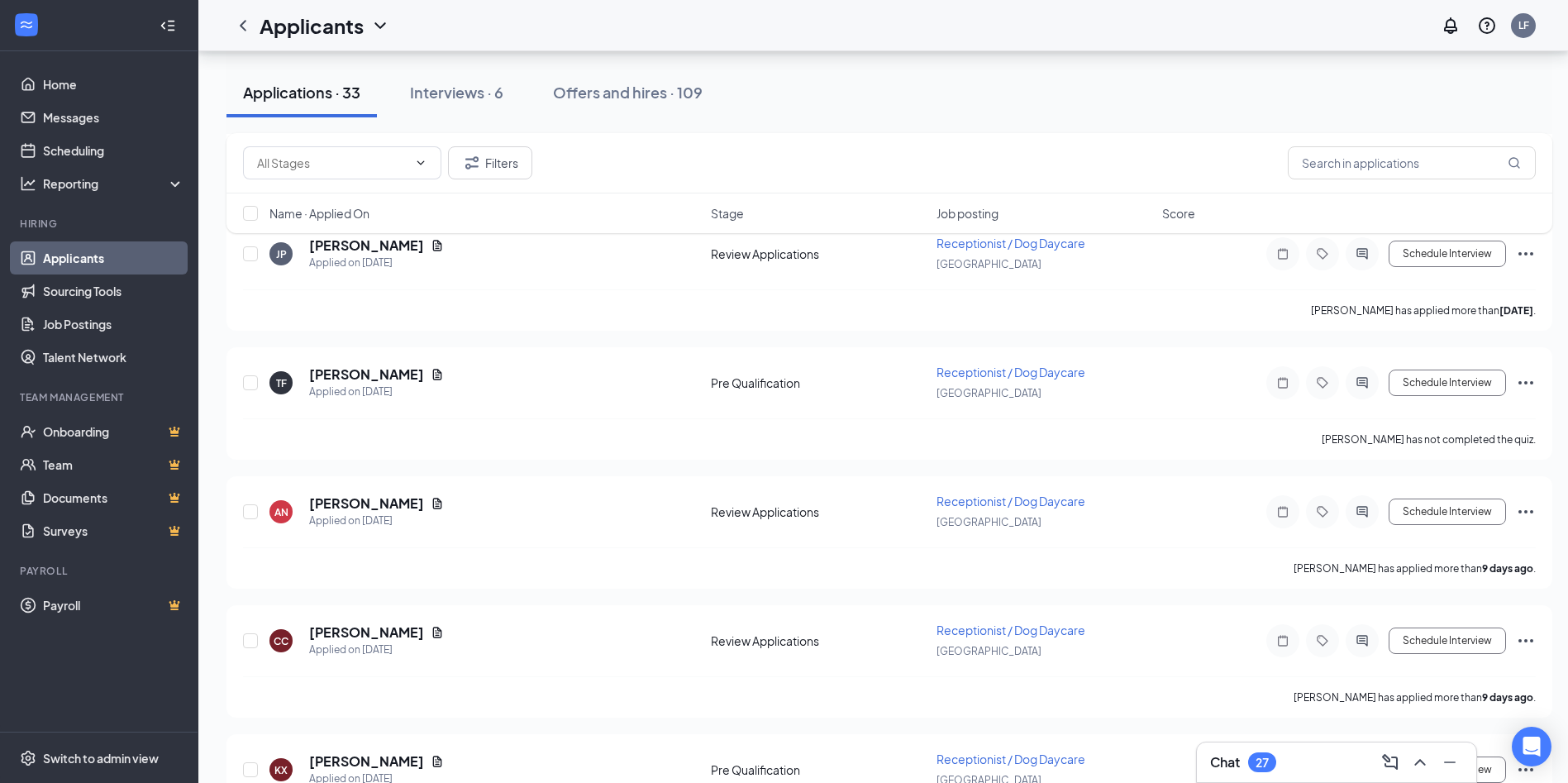
scroll to position [248, 0]
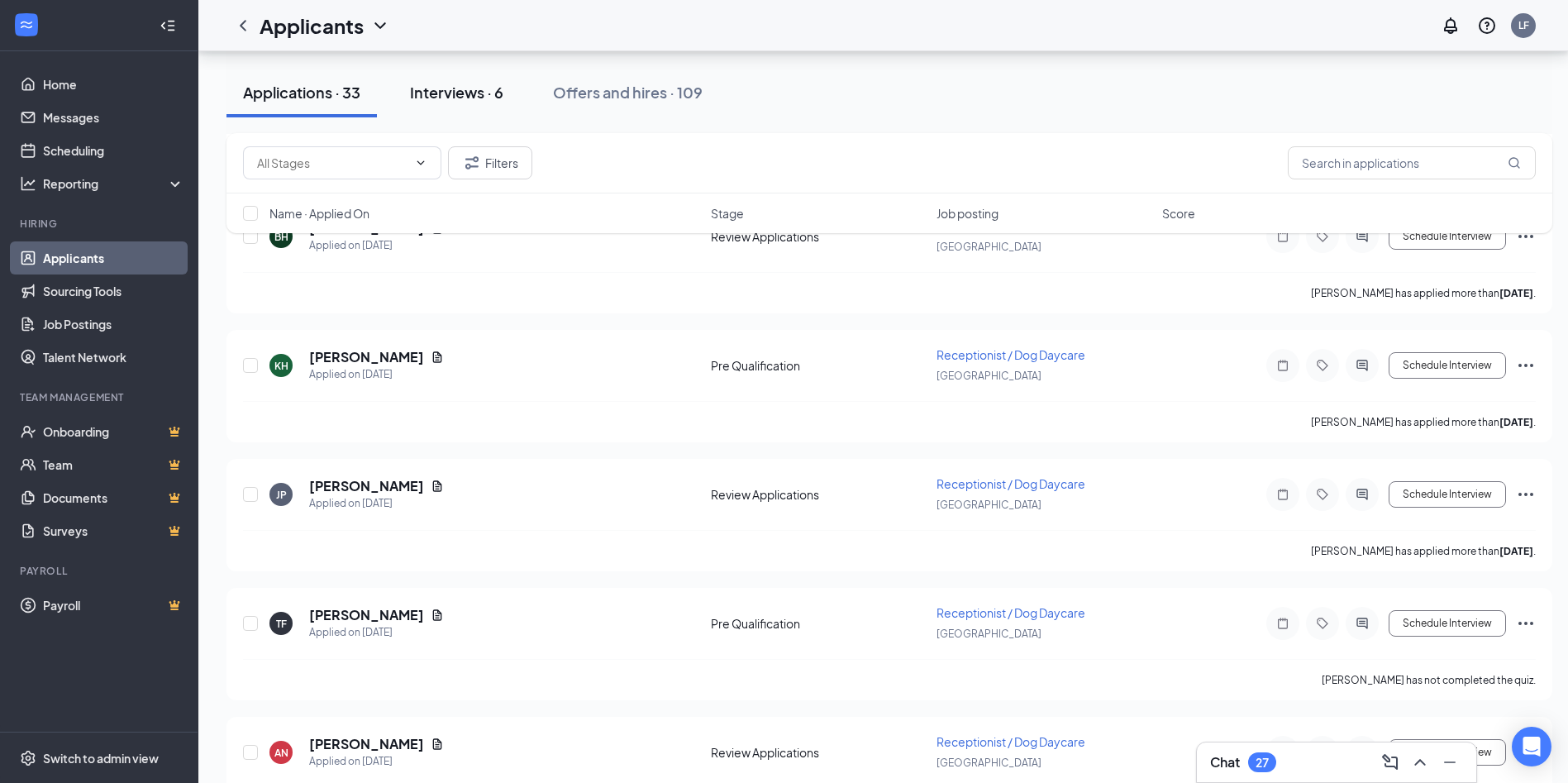
click at [464, 95] on div "Interviews · 6" at bounding box center [456, 91] width 93 height 20
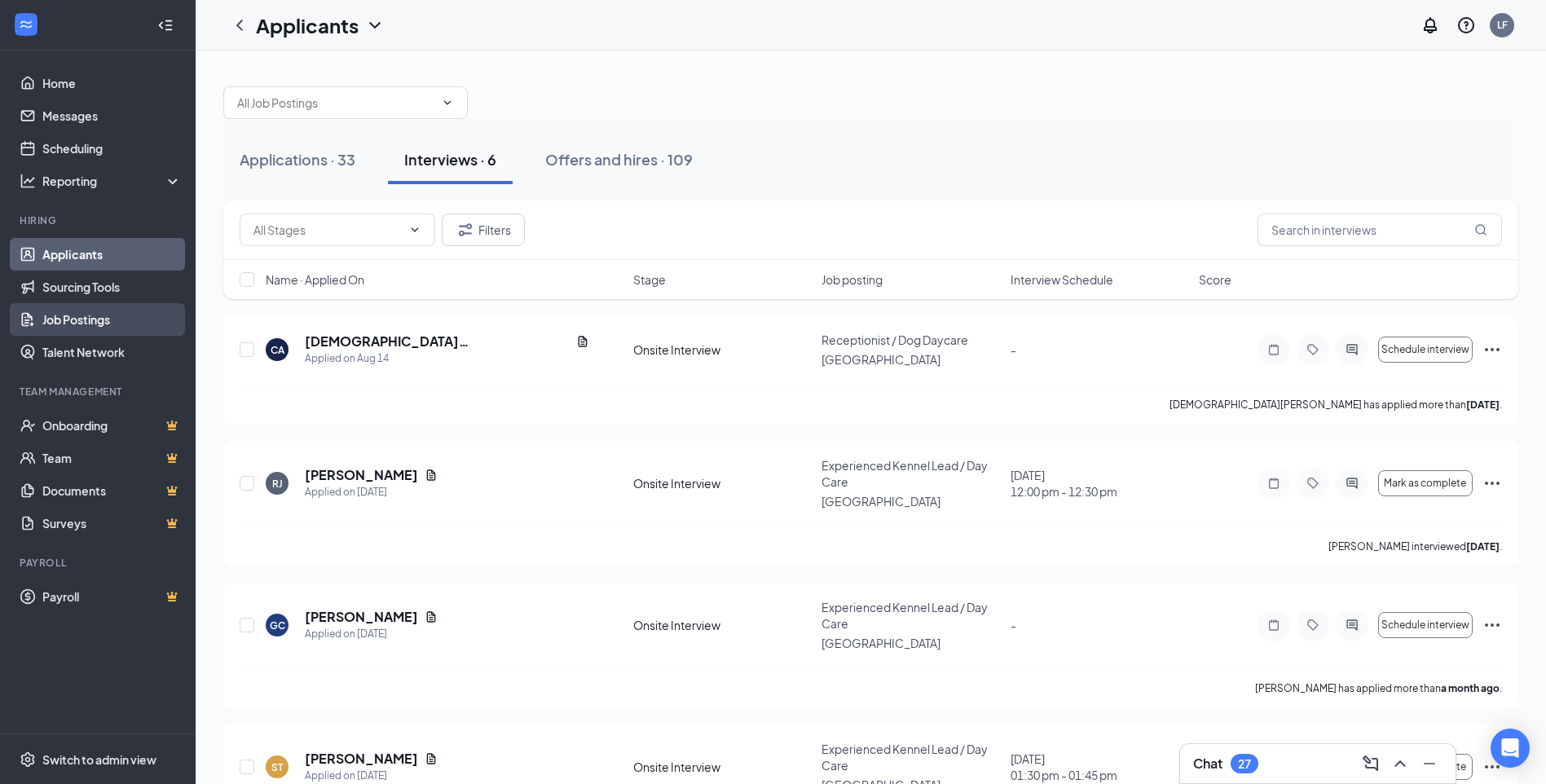
click at [87, 313] on link "Job Postings" at bounding box center [112, 319] width 140 height 32
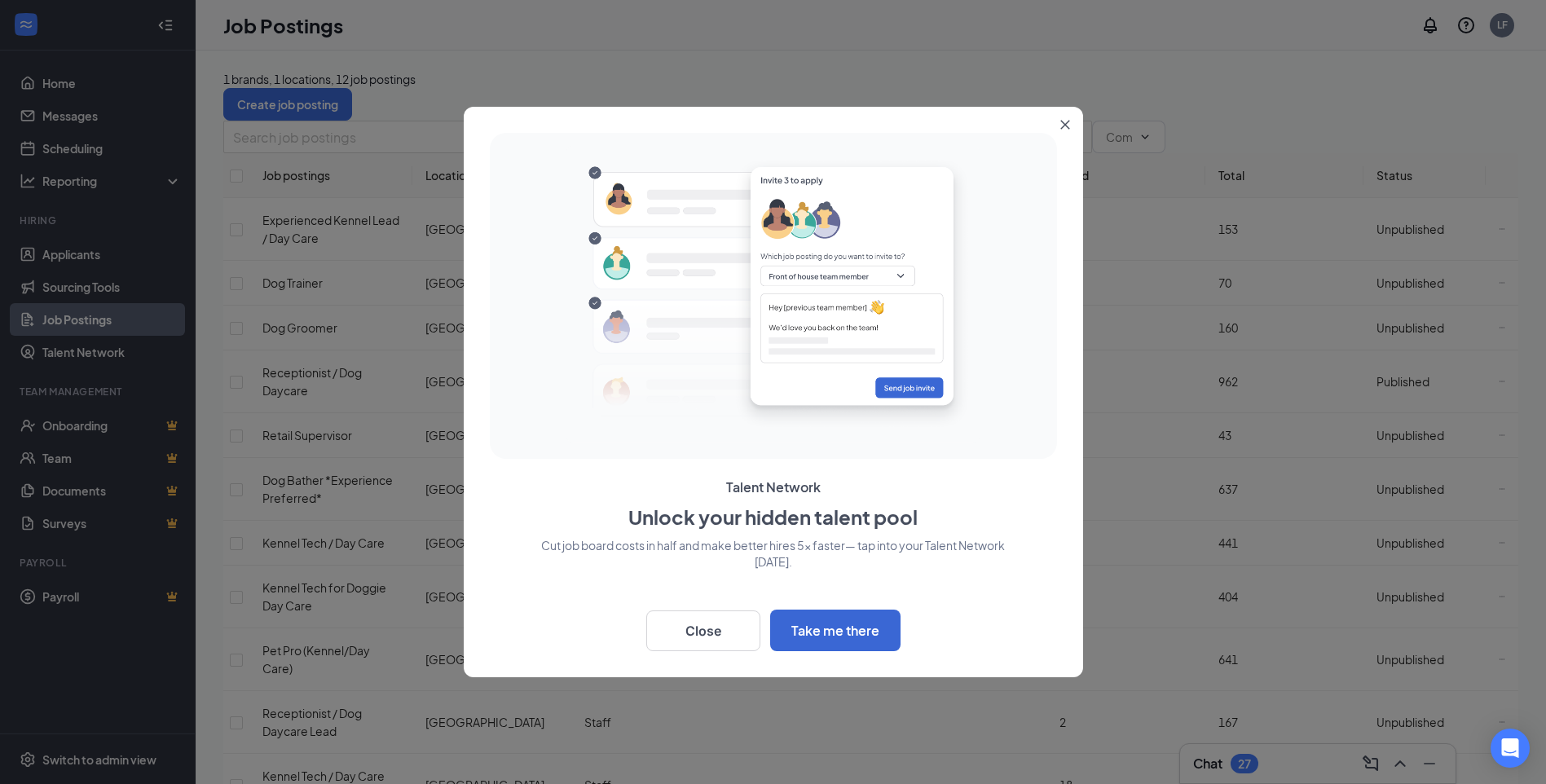
click at [1062, 128] on icon "Close" at bounding box center [1064, 124] width 9 height 9
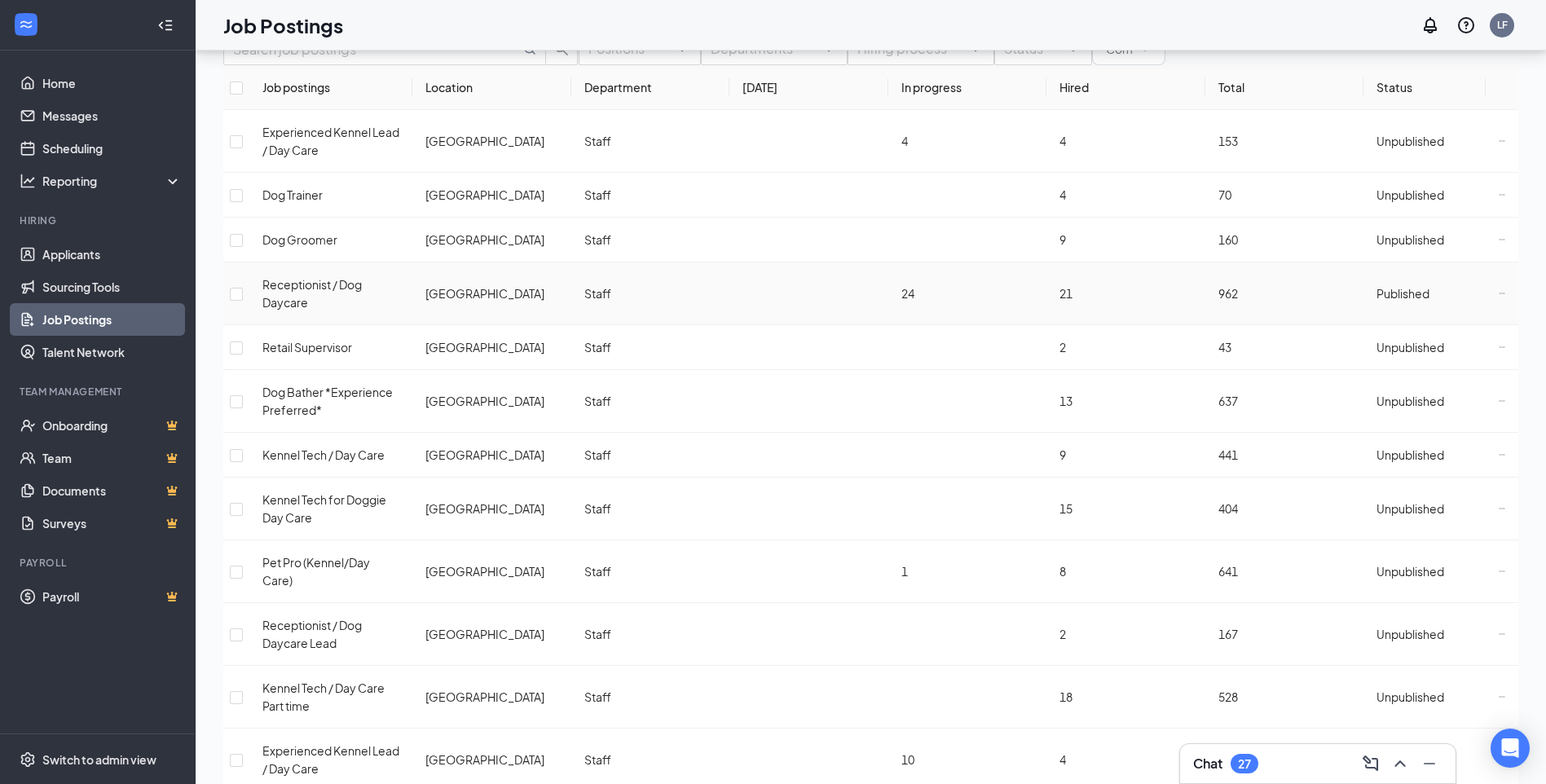
scroll to position [90, 0]
click at [1499, 293] on icon "Ellipses" at bounding box center [1502, 291] width 7 height 7
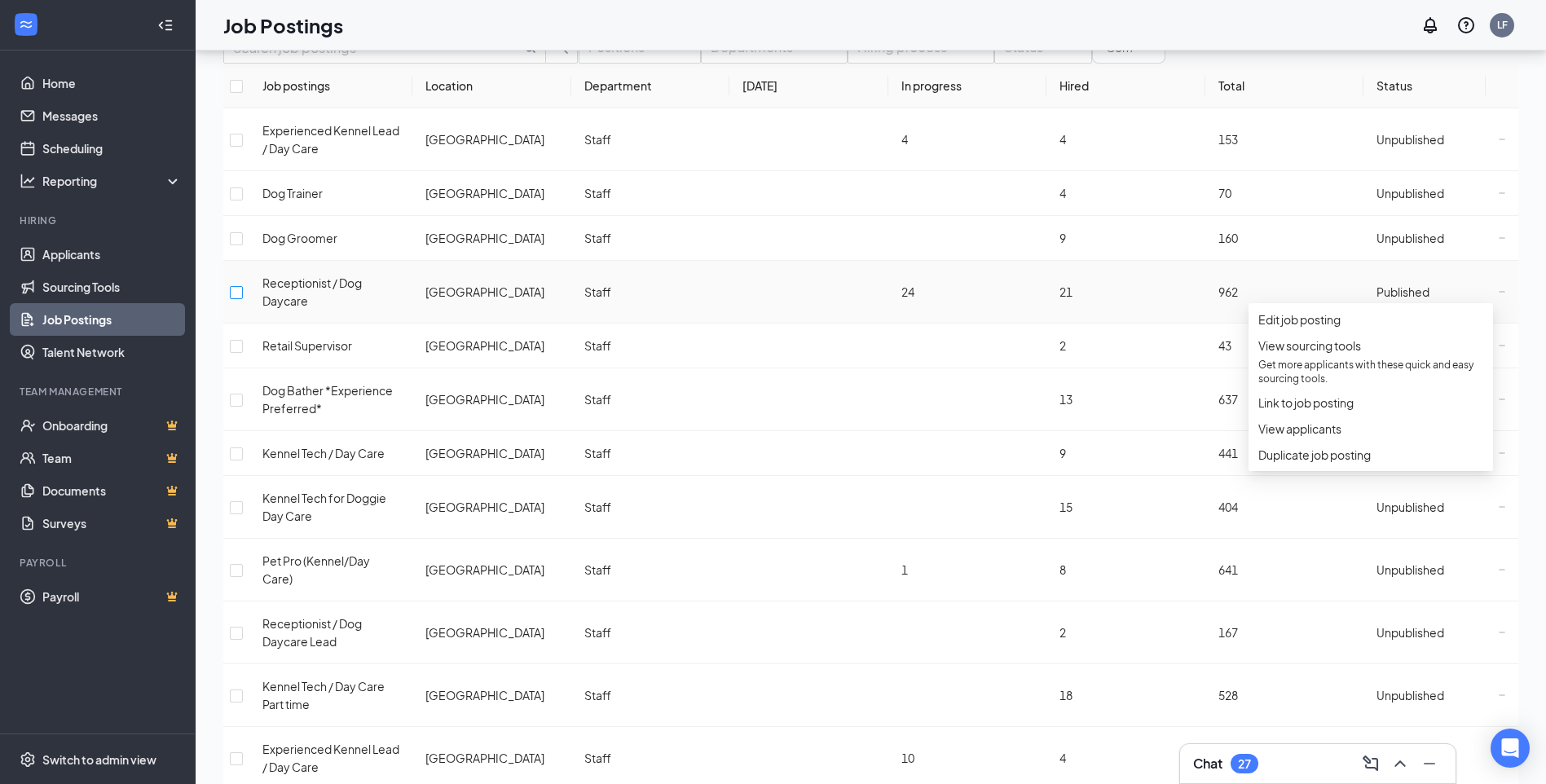
click at [243, 293] on input "checkbox" at bounding box center [237, 292] width 13 height 13
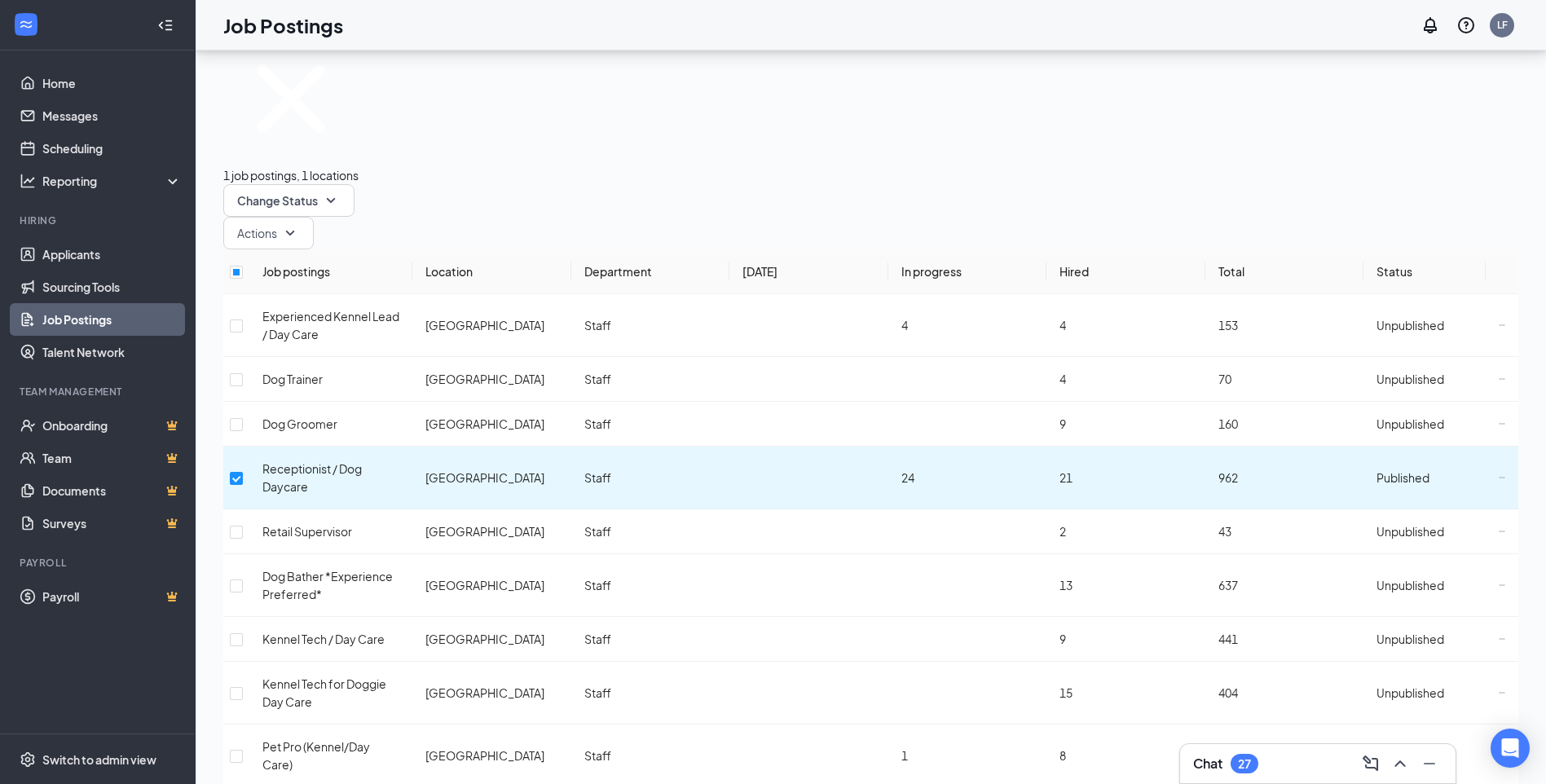
click at [505, 97] on div "1 job postings, 1 locations Change Status Actions" at bounding box center [870, 139] width 1295 height 219
click at [354, 184] on button "Change Status" at bounding box center [289, 201] width 131 height 32
click at [277, 224] on span "Actions" at bounding box center [257, 232] width 40 height 16
click at [736, 36] on div "Job Postings LF" at bounding box center [870, 25] width 1350 height 51
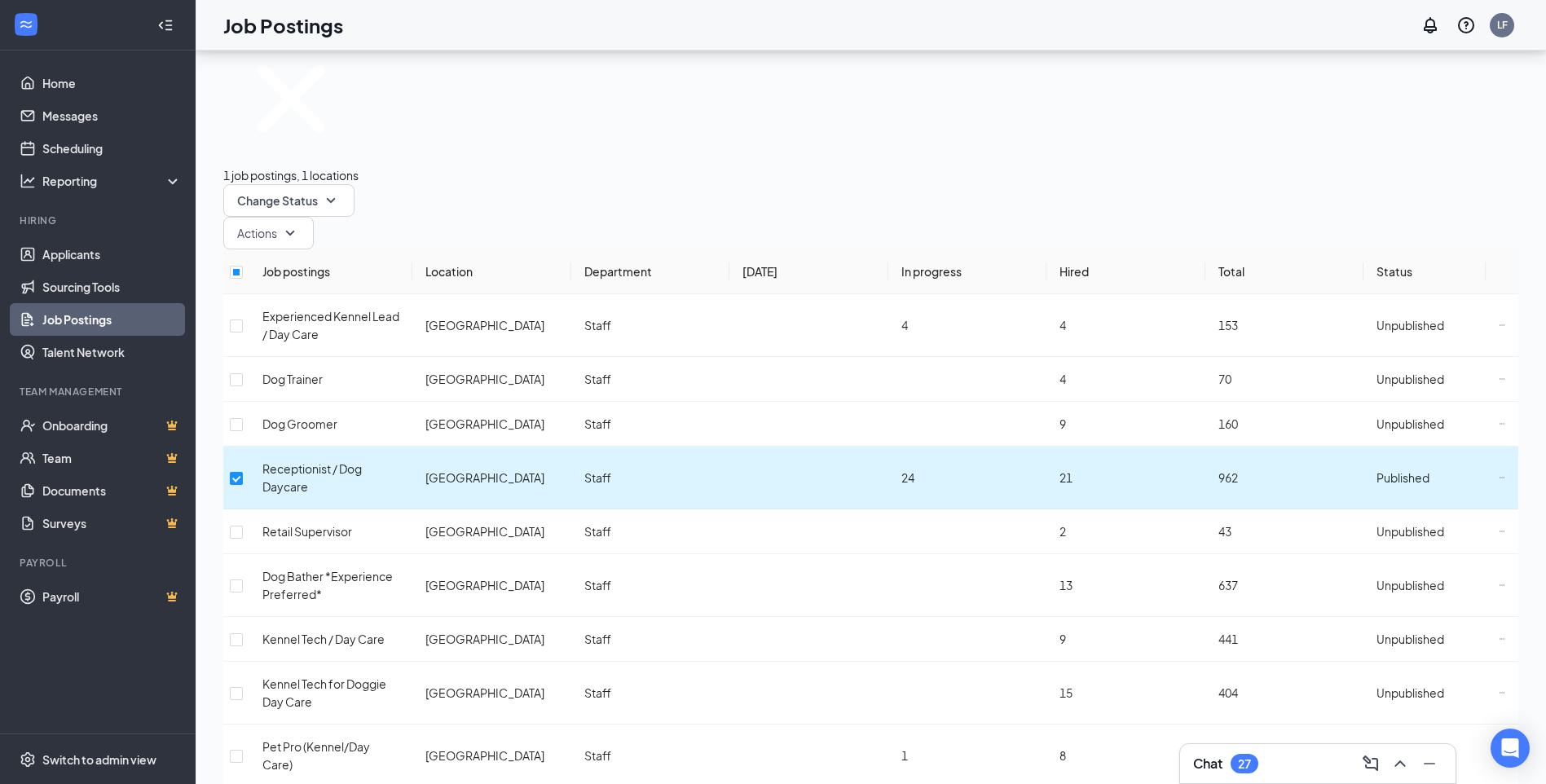
click at [243, 472] on input "checkbox" at bounding box center [237, 478] width 13 height 13
checkbox input "false"
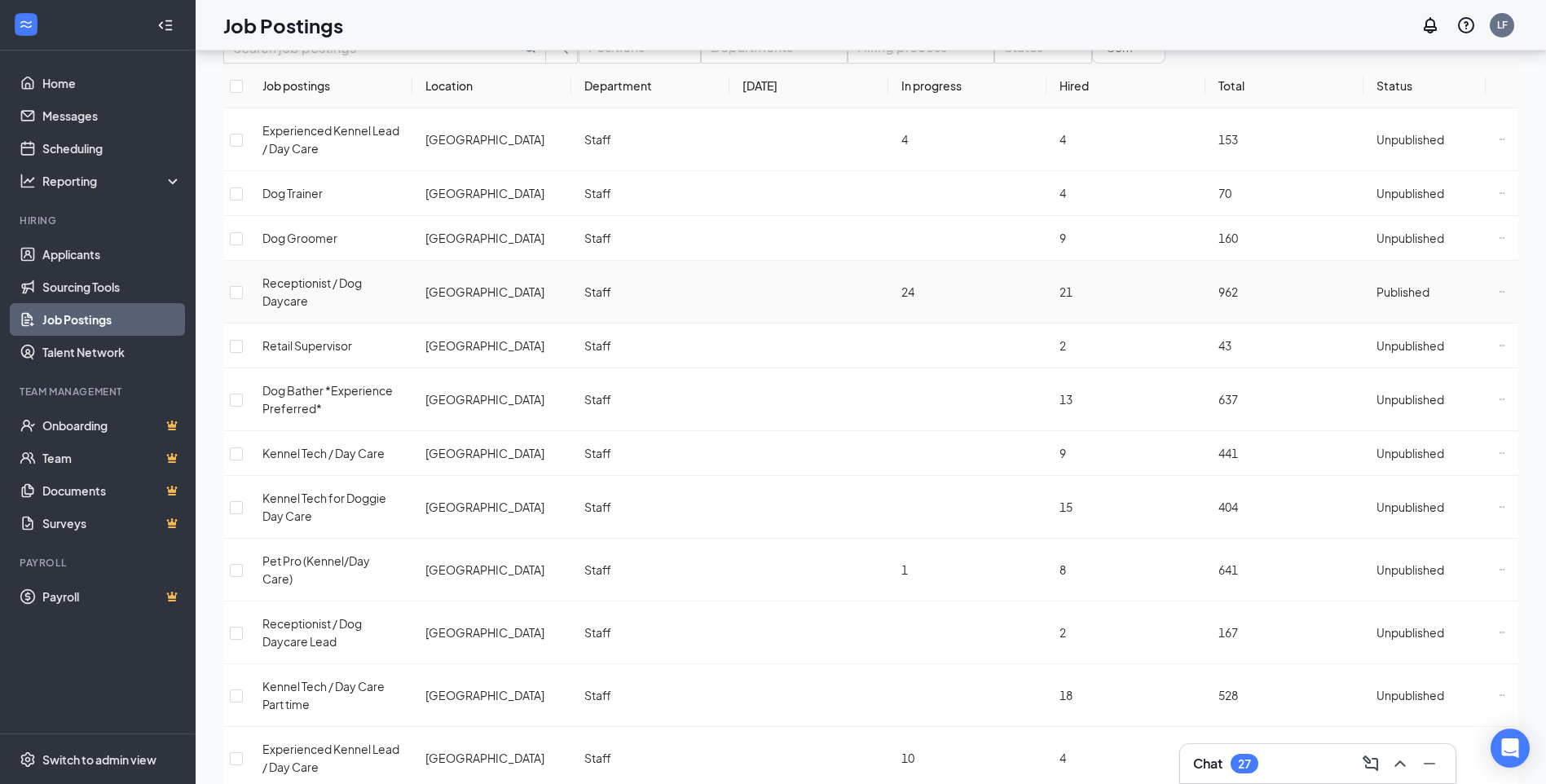
click at [1499, 288] on icon "Ellipses" at bounding box center [1502, 291] width 7 height 7
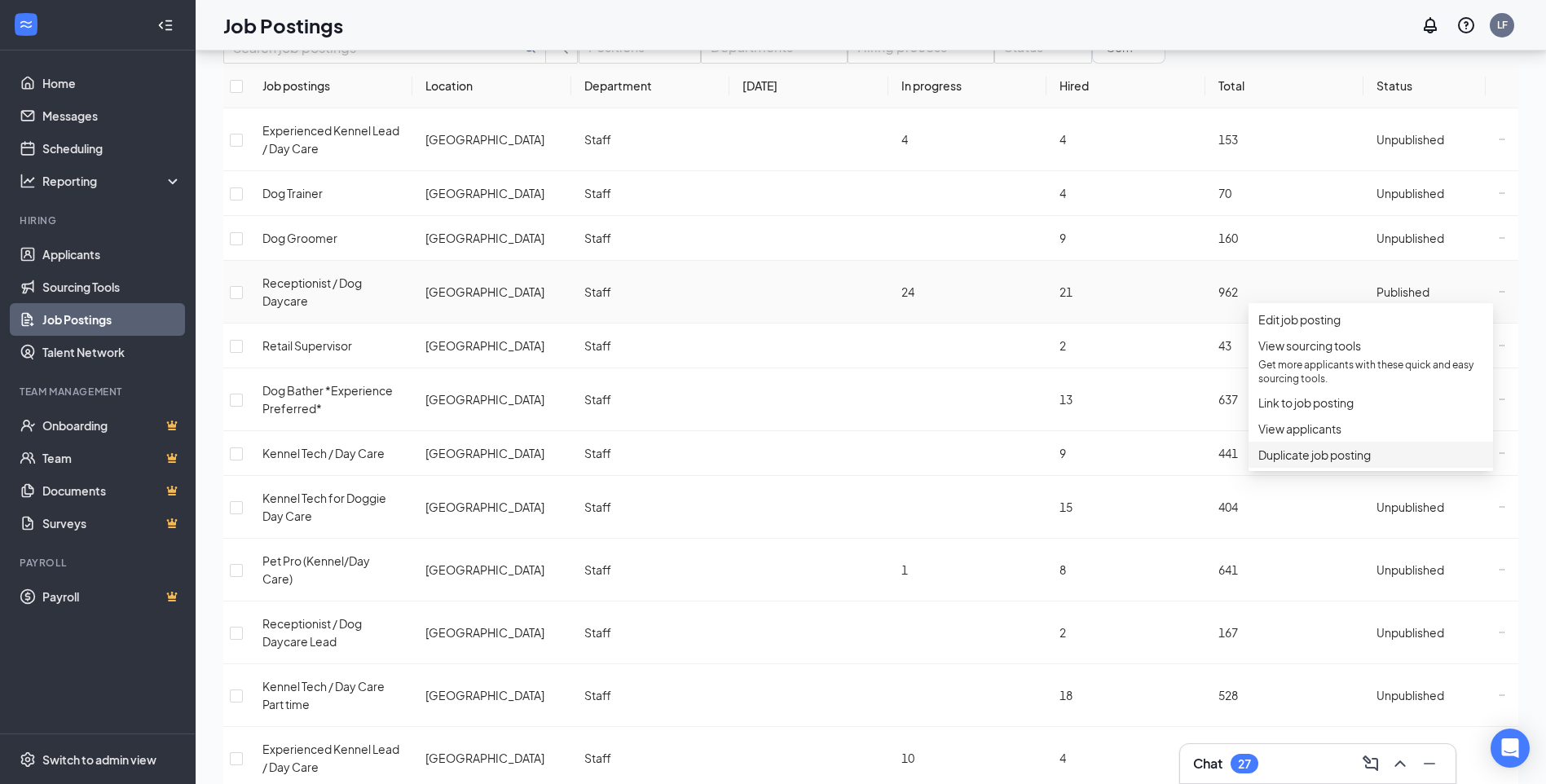
click at [1346, 462] on span "Duplicate job posting" at bounding box center [1315, 454] width 113 height 14
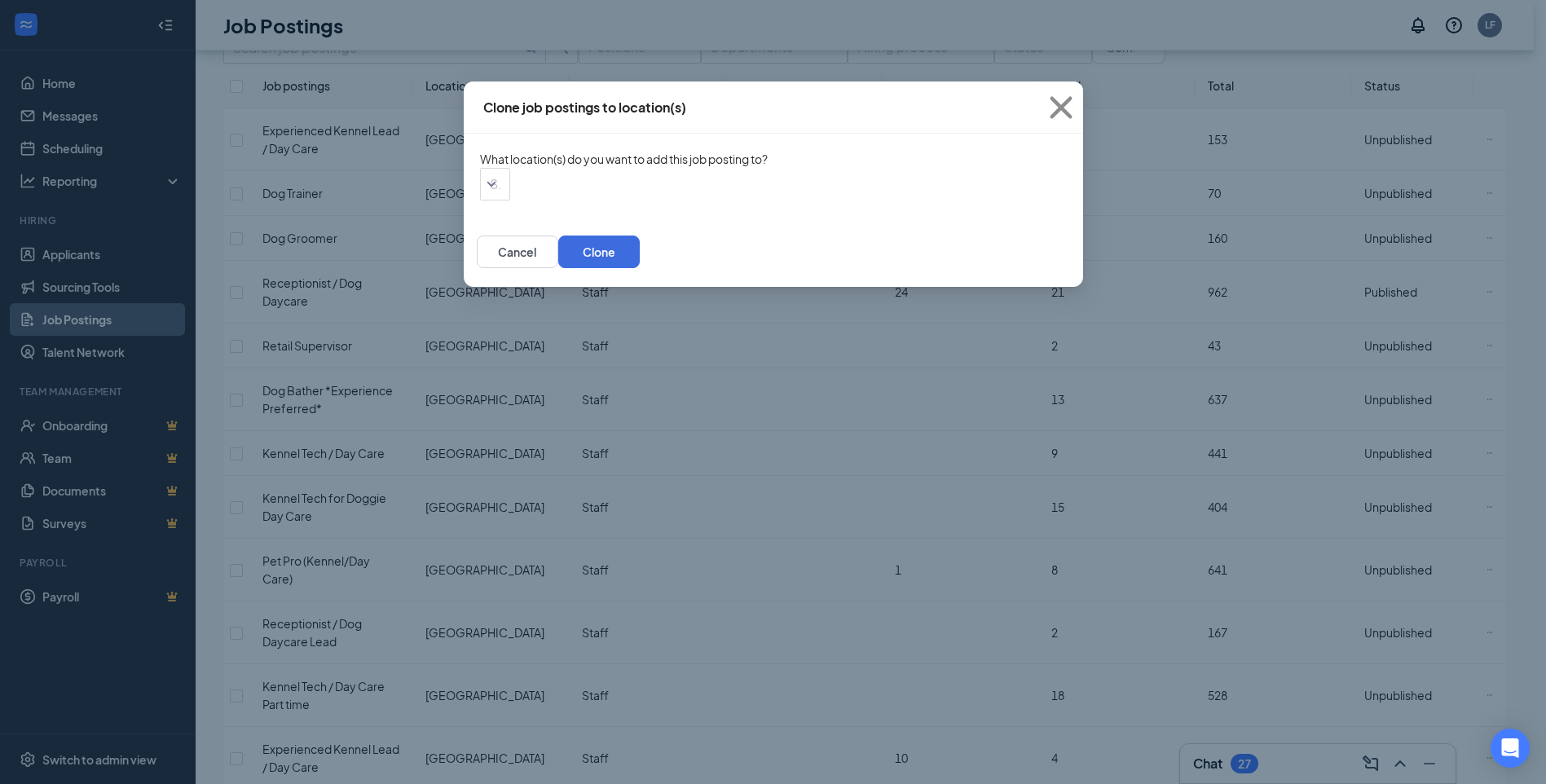
click at [614, 168] on div "What location(s) do you want to add this job posting to?" at bounding box center [623, 159] width 288 height 18
click at [510, 190] on div "Search locations" at bounding box center [495, 184] width 31 height 32
click at [545, 277] on div at bounding box center [611, 277] width 132 height 0
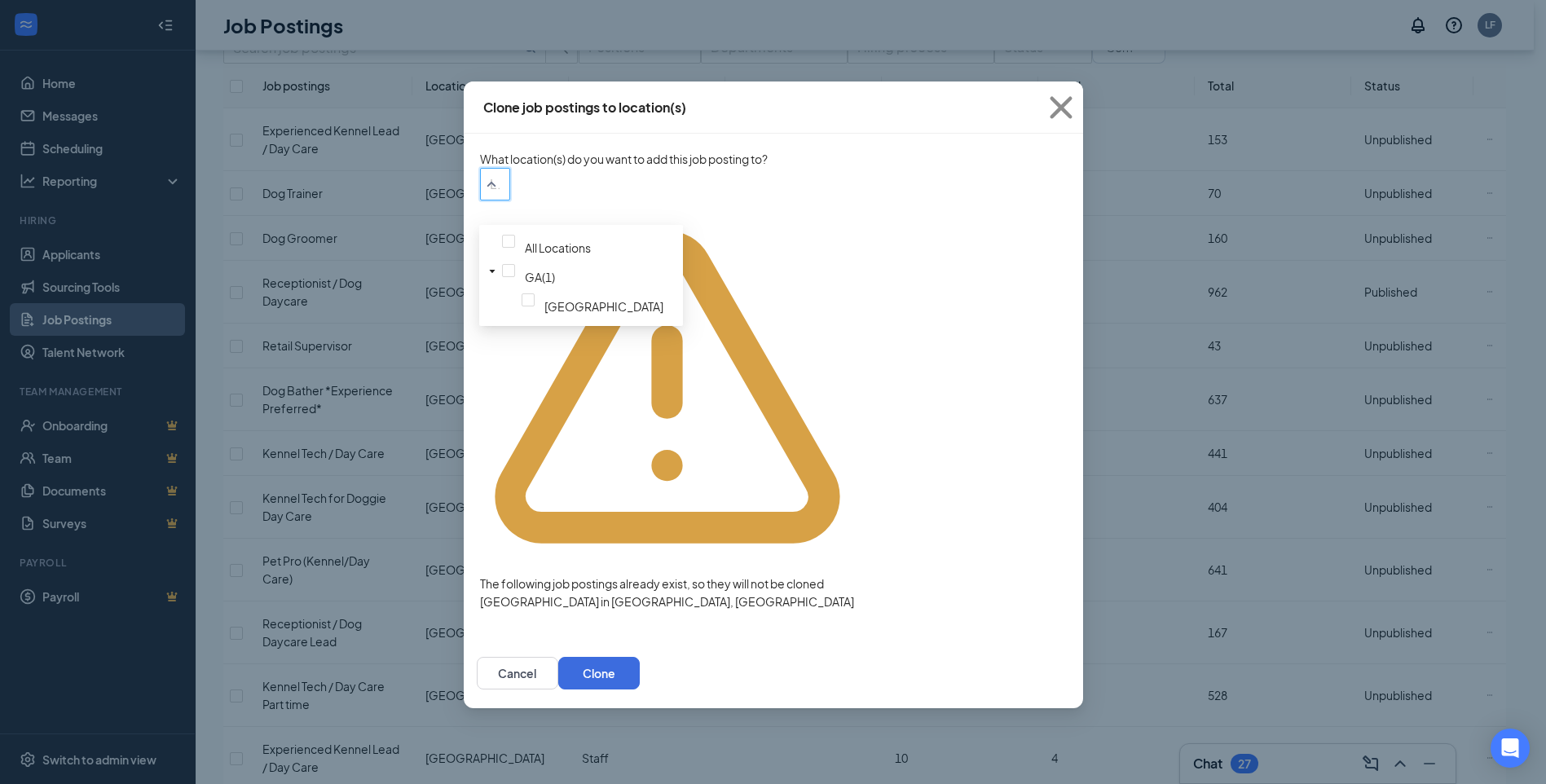
click at [854, 330] on div "The following job postings already exist, so they will not be cloned [GEOGRAPHI…" at bounding box center [667, 405] width 375 height 410
click at [1062, 116] on icon "Cross" at bounding box center [1062, 108] width 44 height 44
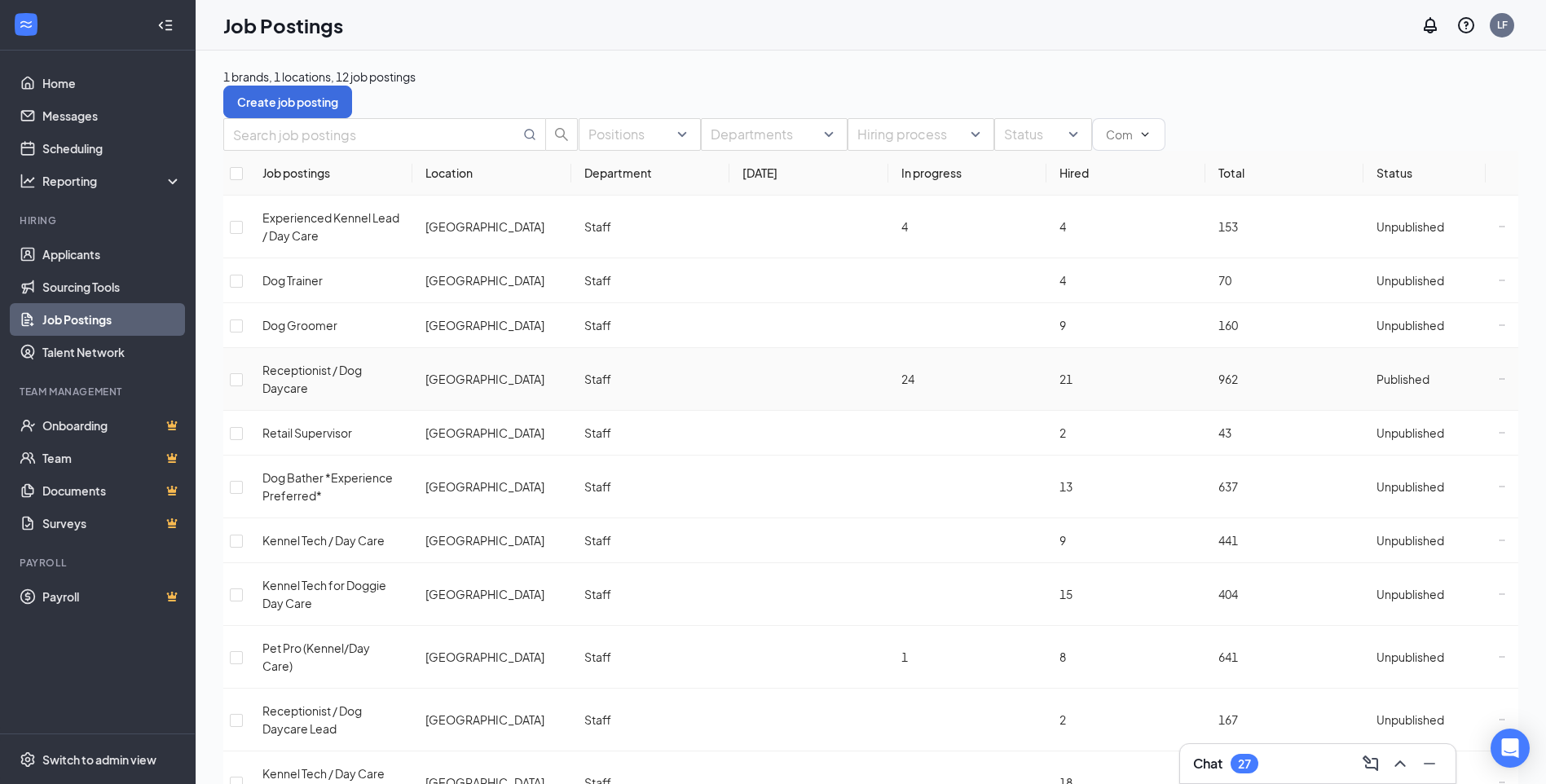
scroll to position [0, 0]
